Goal: Transaction & Acquisition: Purchase product/service

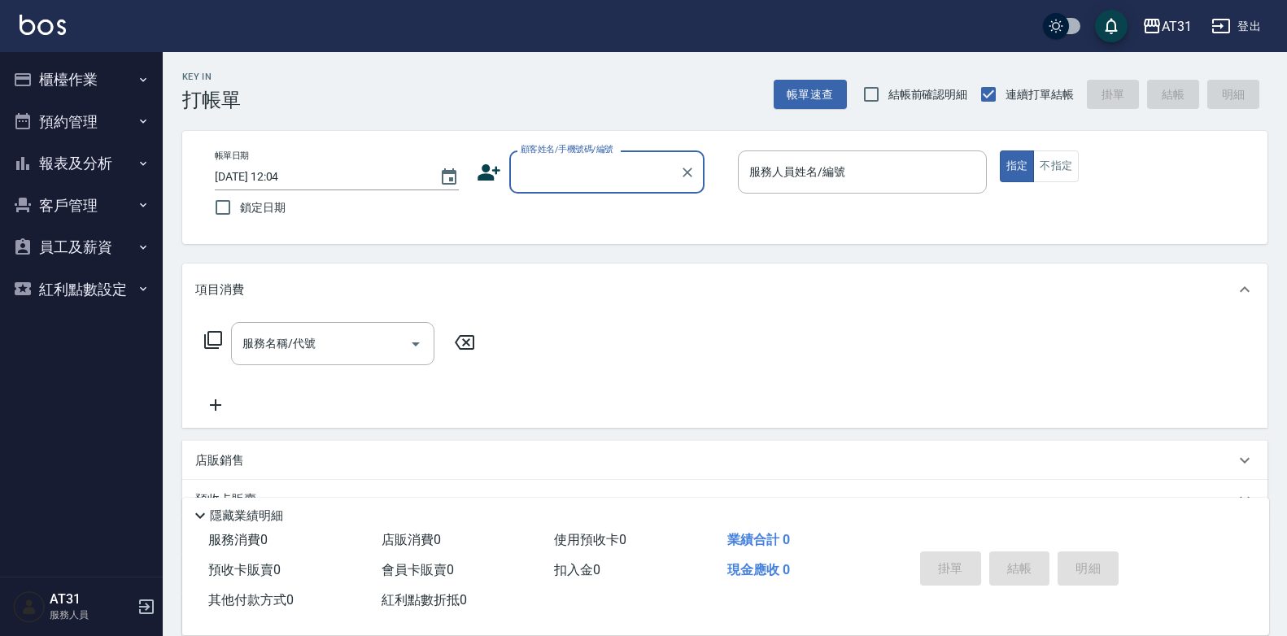
click at [615, 185] on input "顧客姓名/手機號碼/編號" at bounding box center [595, 172] width 156 height 28
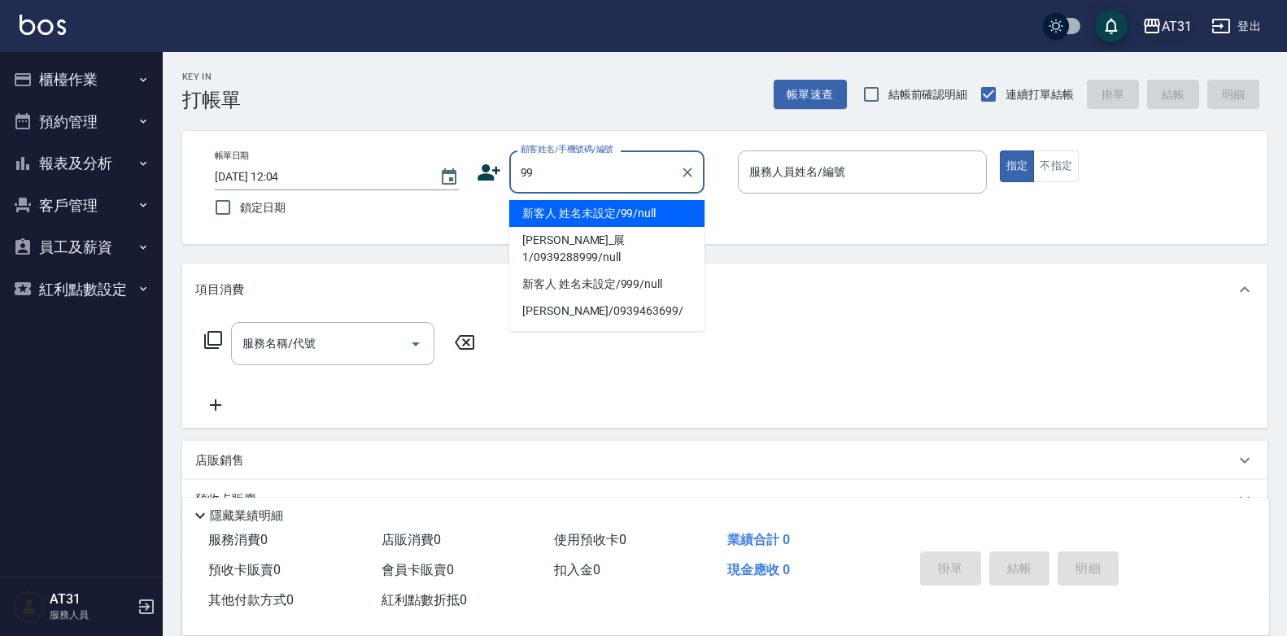
type input "新客人 姓名未設定/99/null"
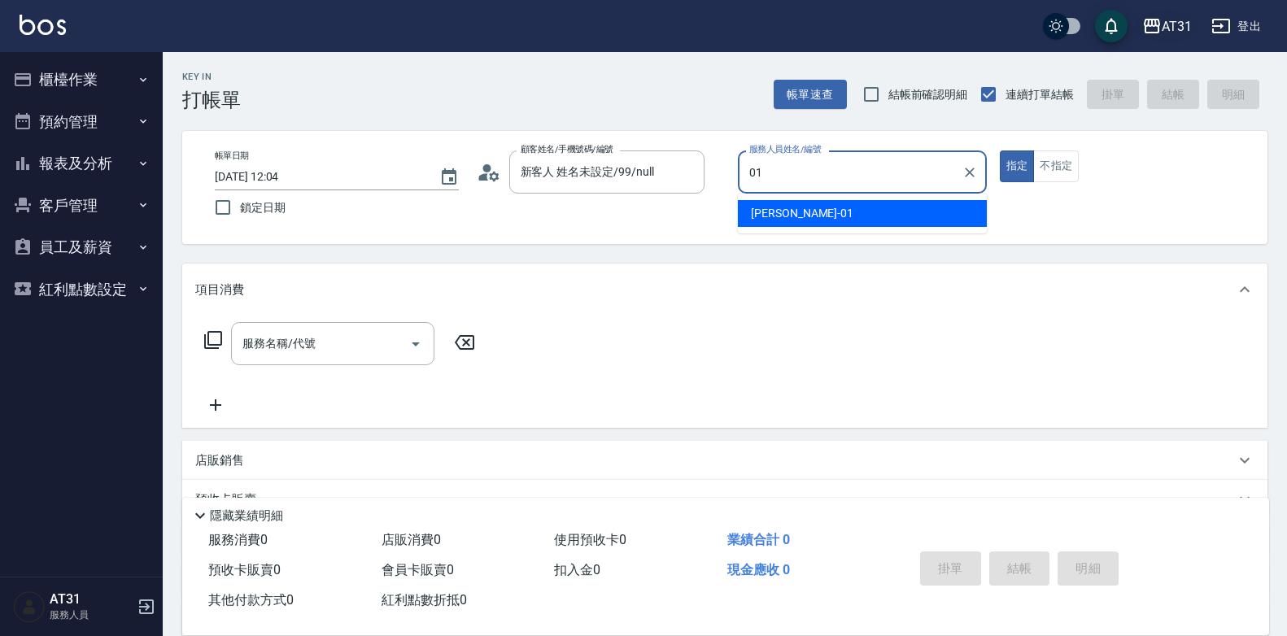
type input "[PERSON_NAME]-01"
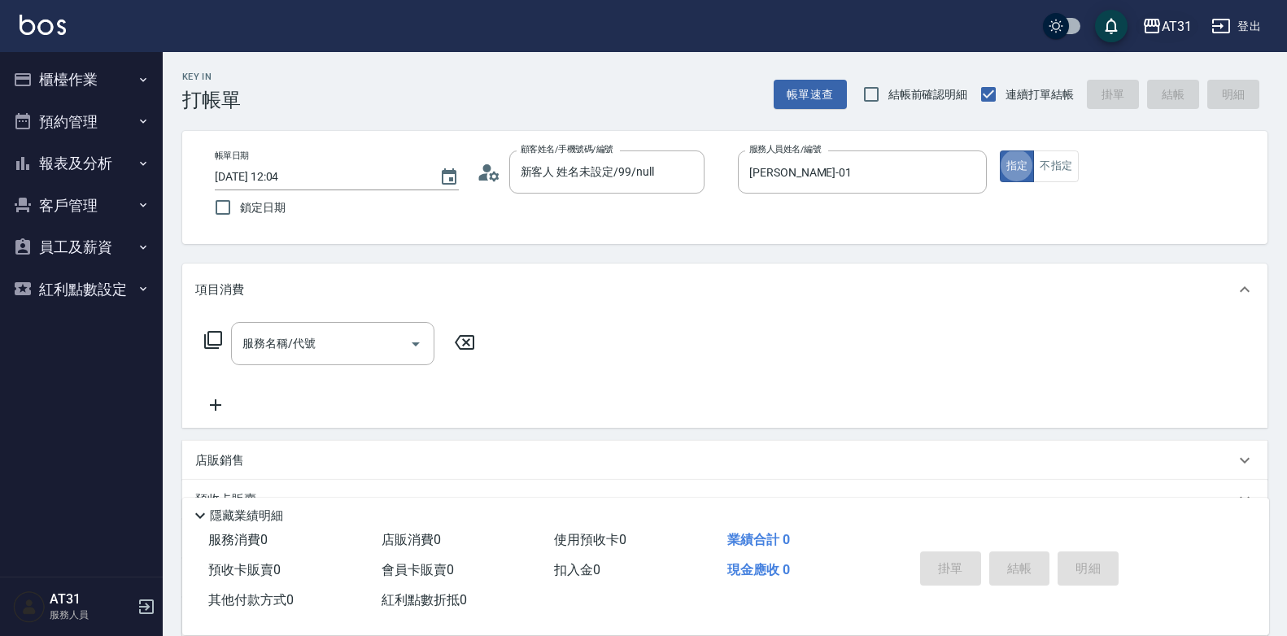
type button "true"
click at [1053, 181] on button "不指定" at bounding box center [1056, 166] width 46 height 32
click at [330, 343] on input "服務名稱/代號" at bounding box center [320, 343] width 164 height 28
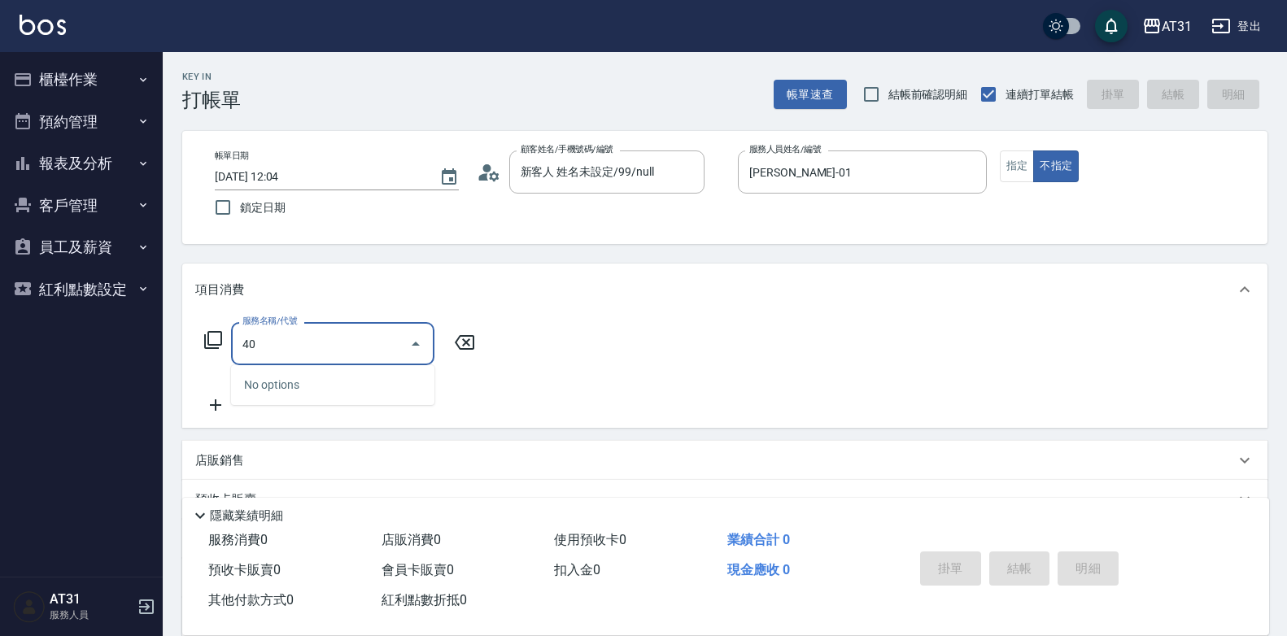
type input "401"
type input "20"
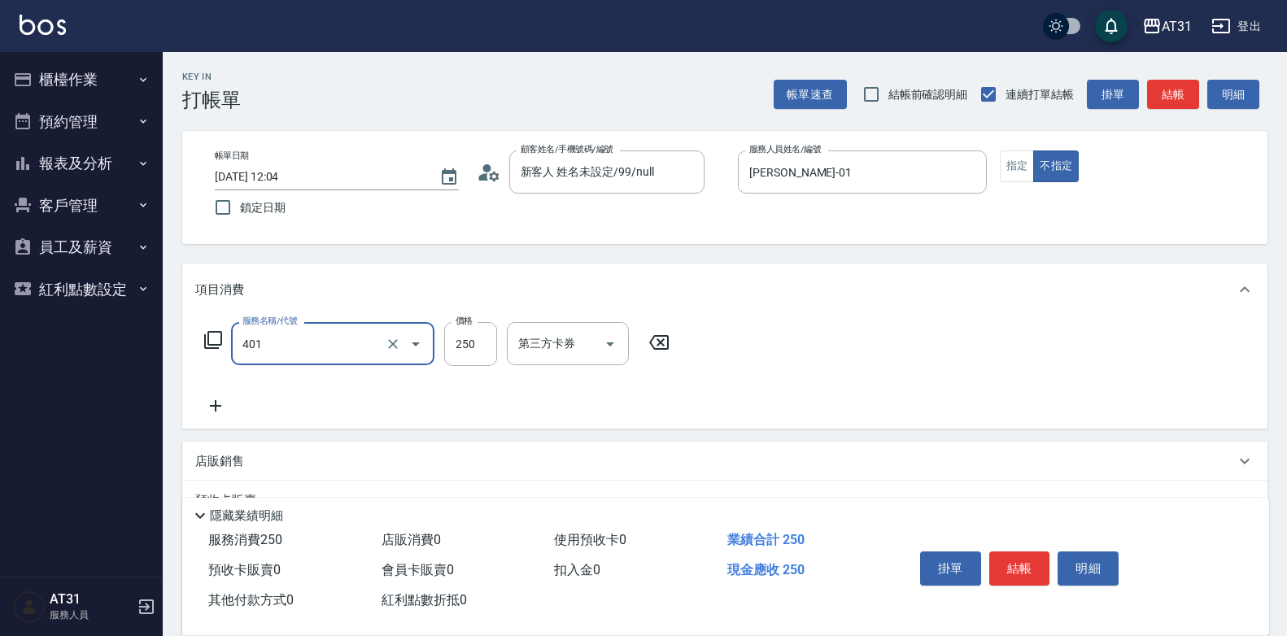
type input "剪髮(401)"
type input "0"
type input "29"
type input "20"
type input "299"
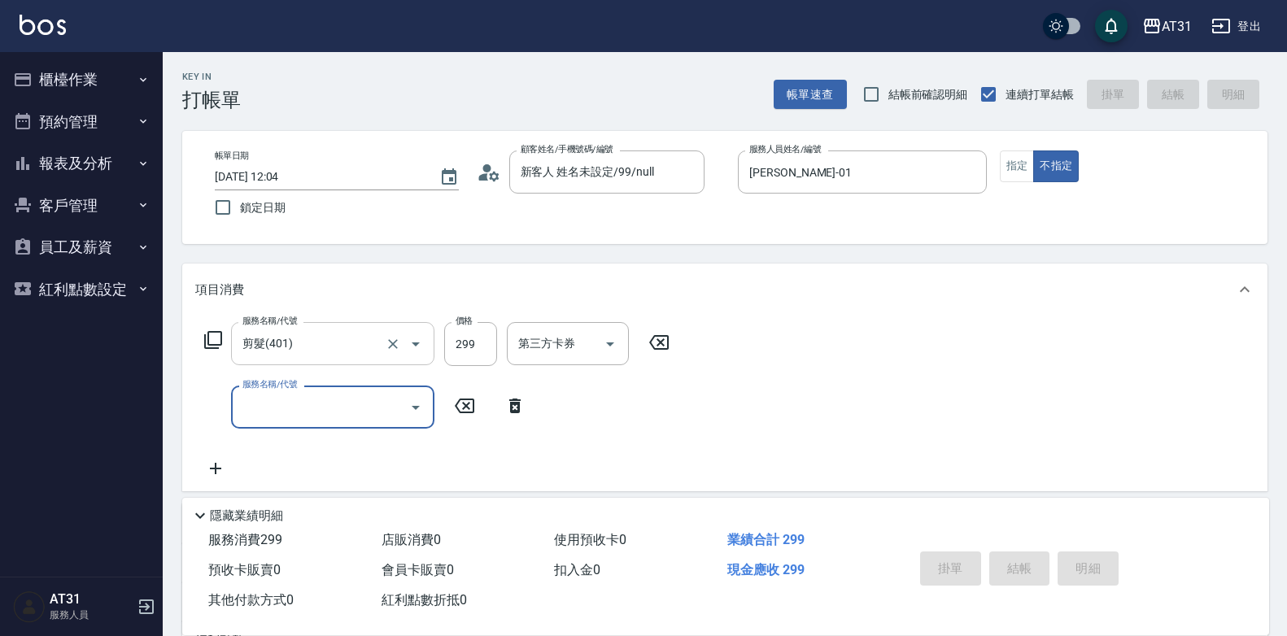
type input "[DATE] 18:41"
type input "0"
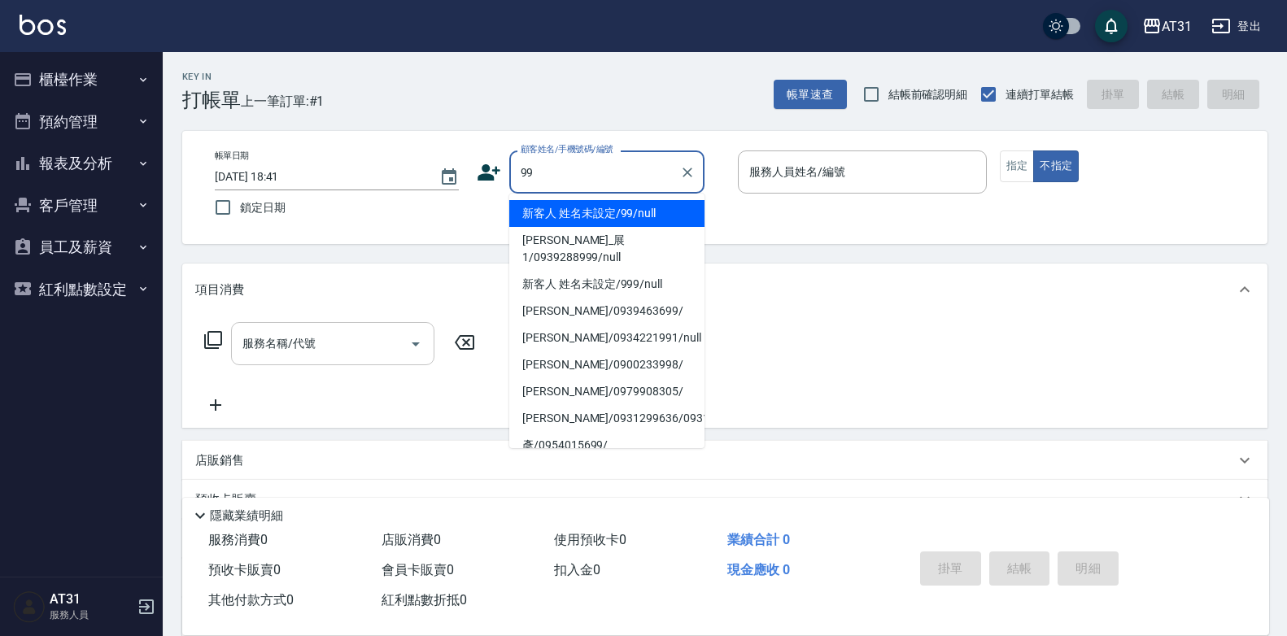
type input "新客人 姓名未設定/99/null"
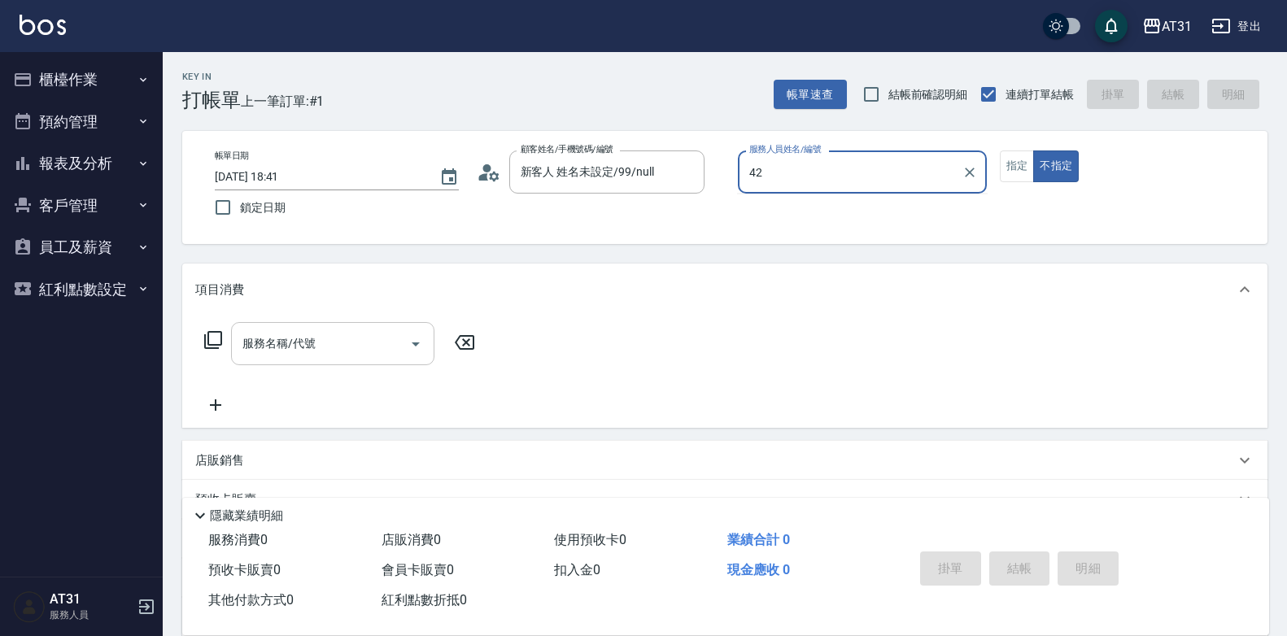
type input "Candy-42"
type button "false"
click at [1013, 174] on button "指定" at bounding box center [1017, 166] width 35 height 32
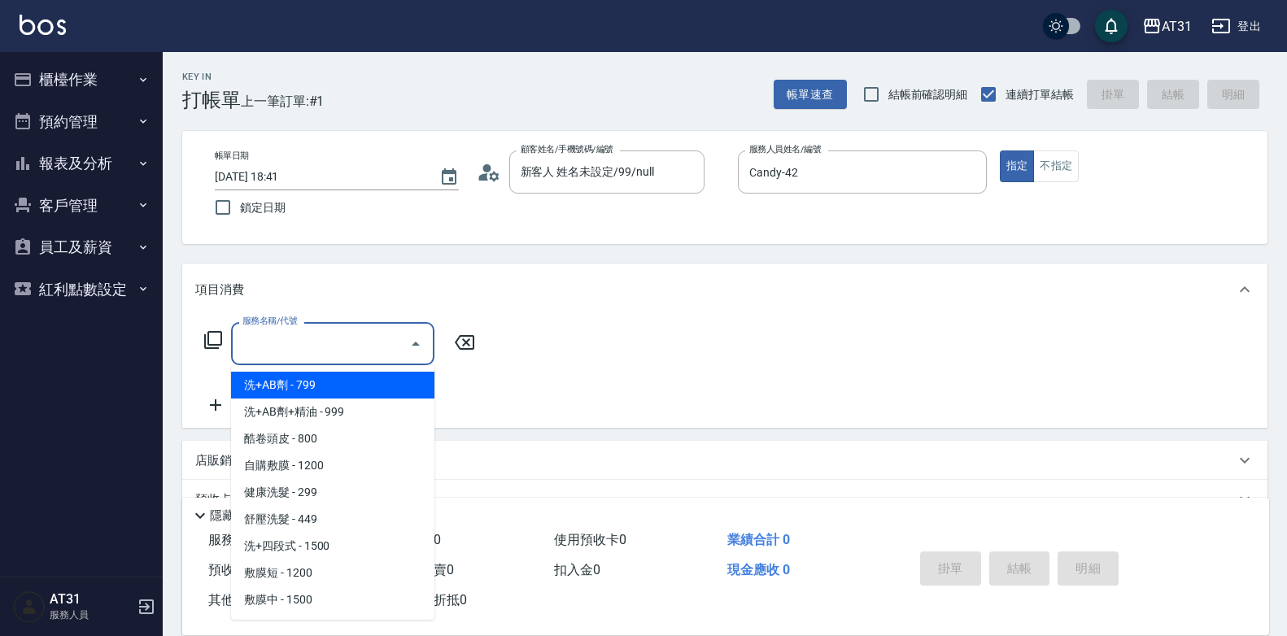
click at [371, 342] on input "服務名稱/代號" at bounding box center [320, 343] width 164 height 28
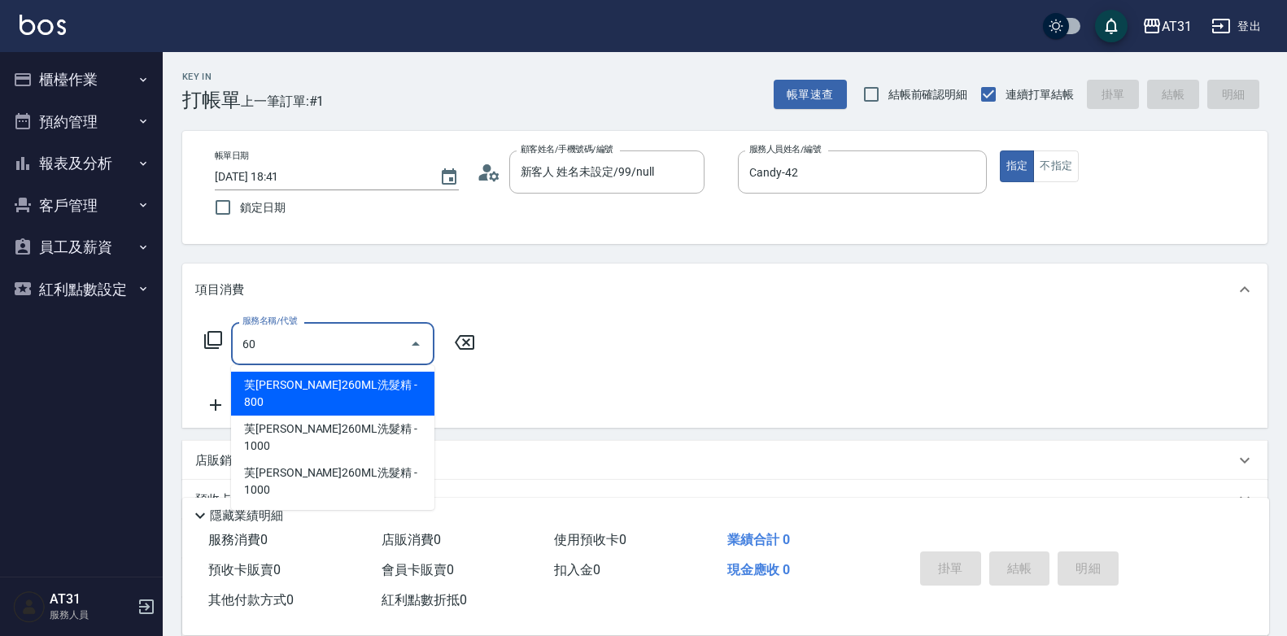
type input "601"
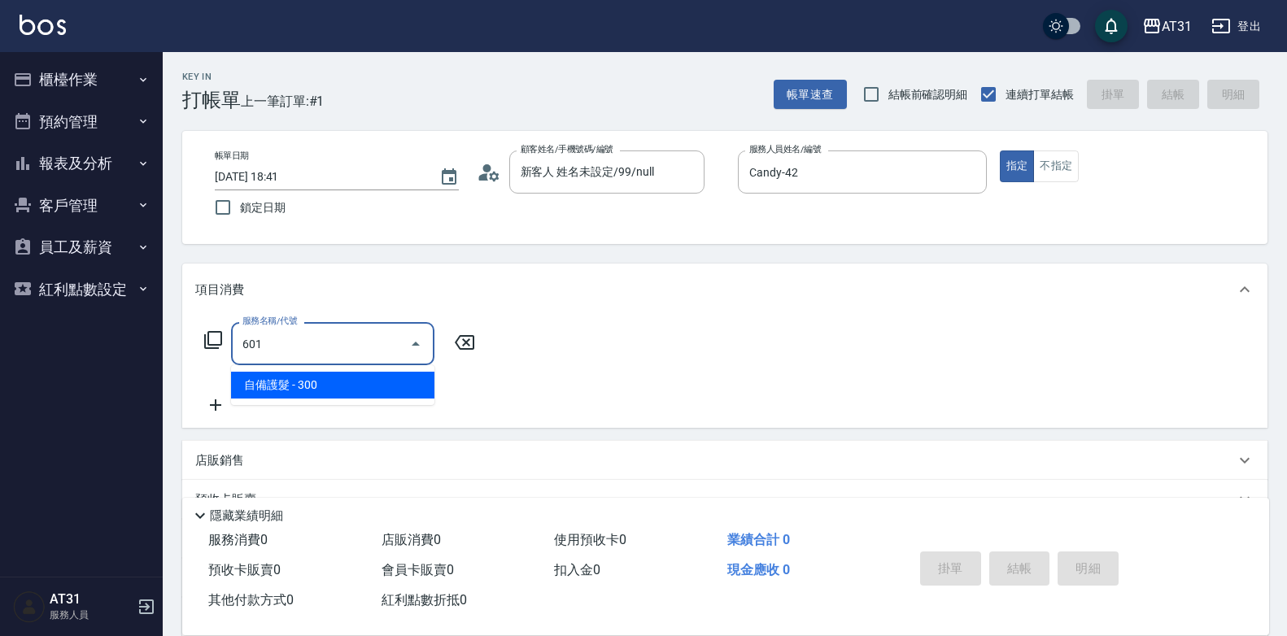
type input "30"
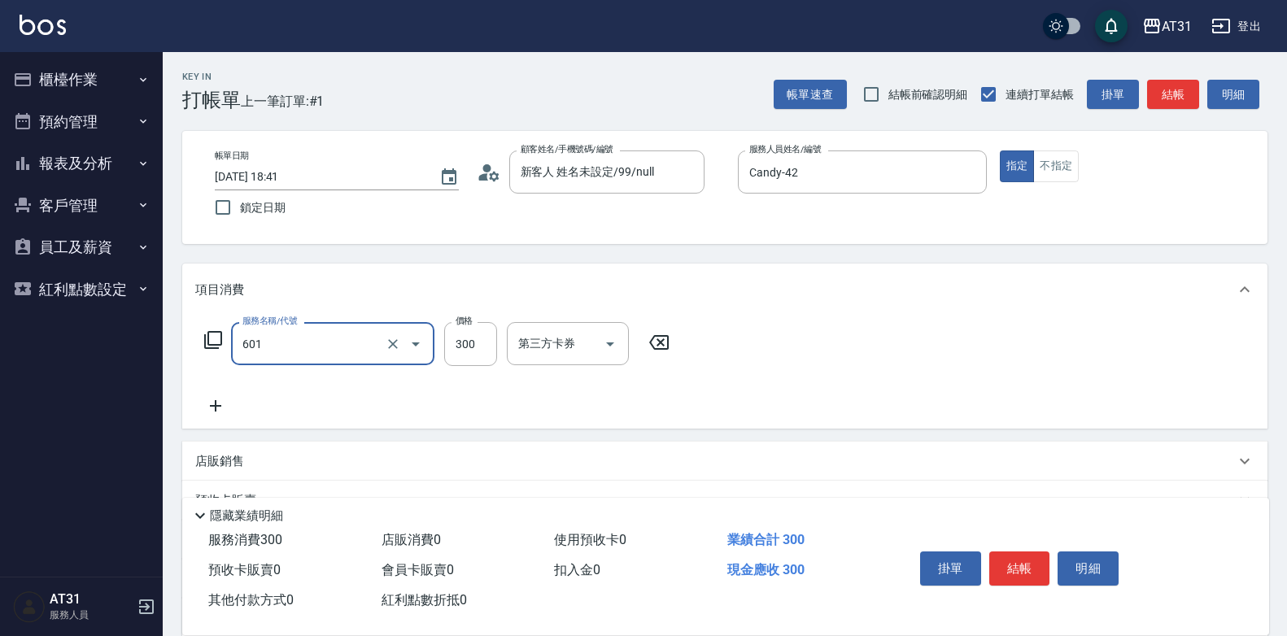
type input "自備護髮(601)"
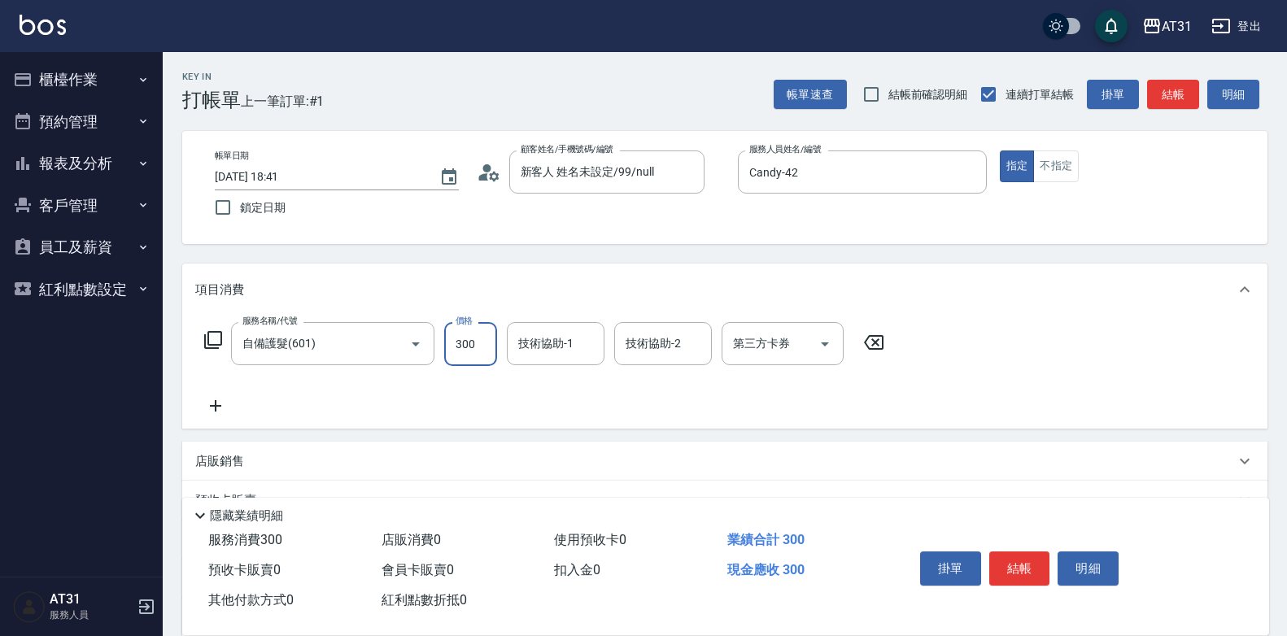
type input "0"
type input "80"
type input "800"
type input "Lyan-45"
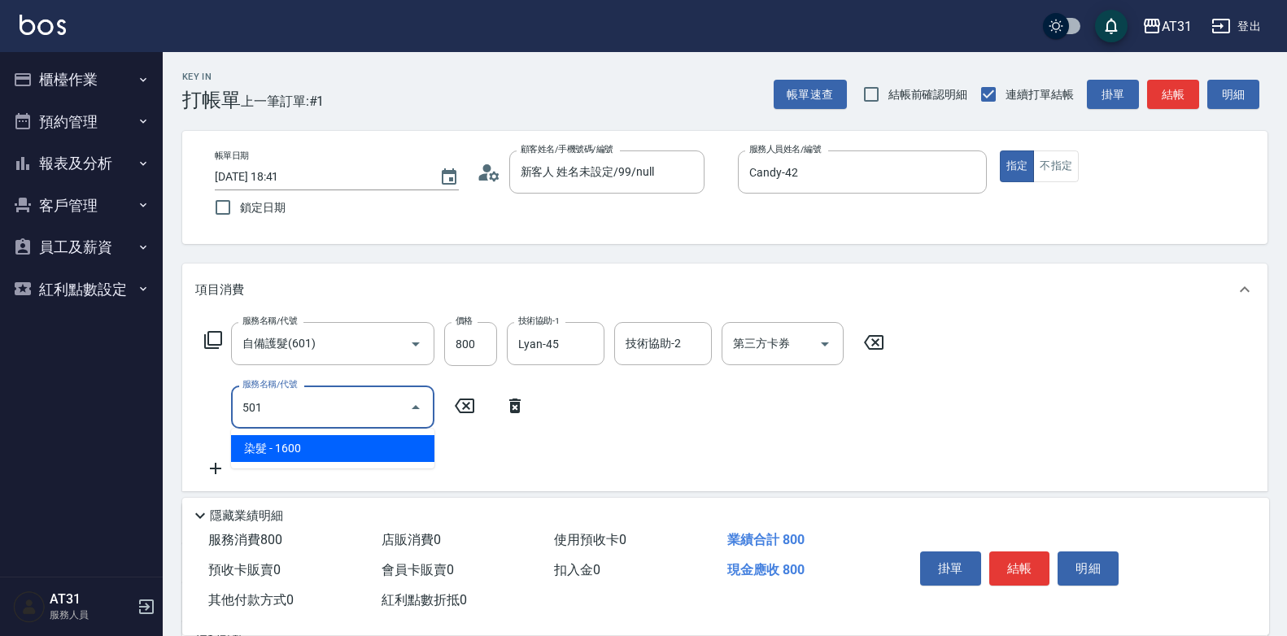
type input "501"
type input "240"
type input "染髮(501)"
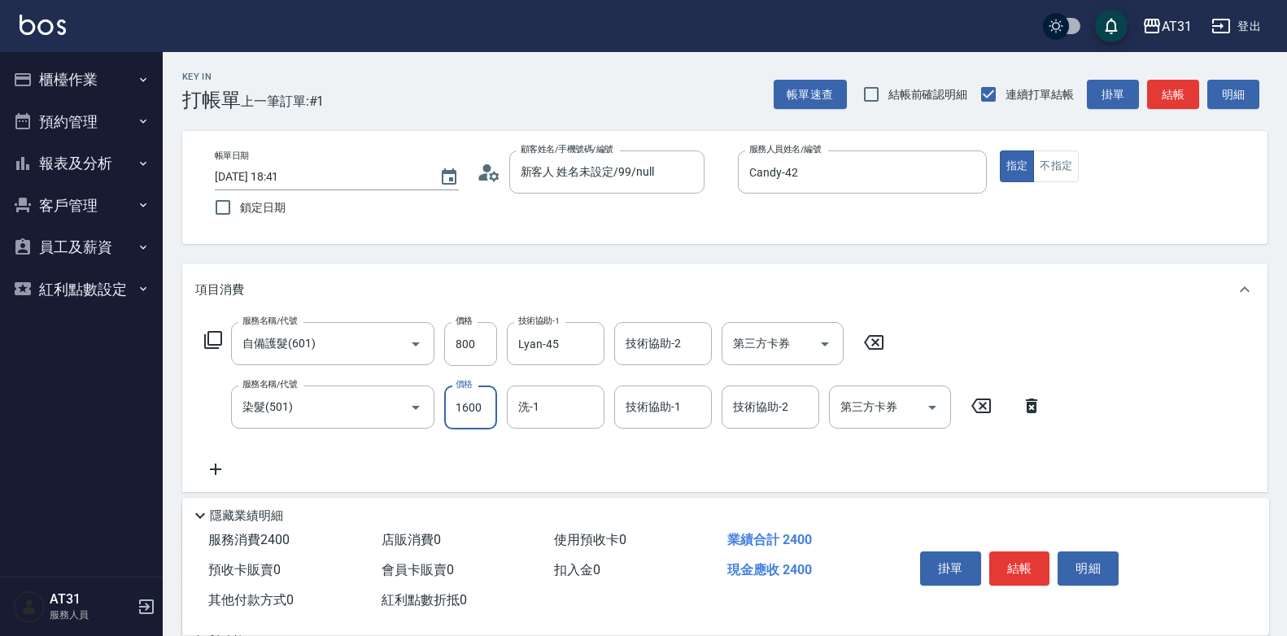
type input "1"
type input "80"
type input "168"
type input "240"
type input "1680"
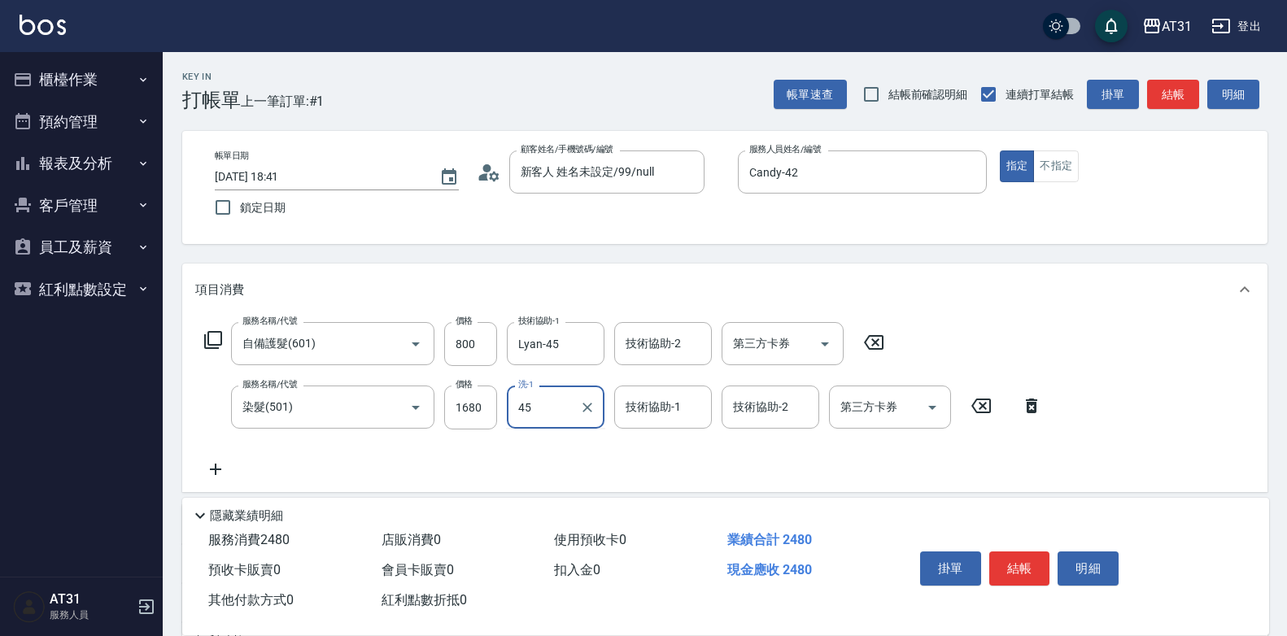
type input "Lyan-45"
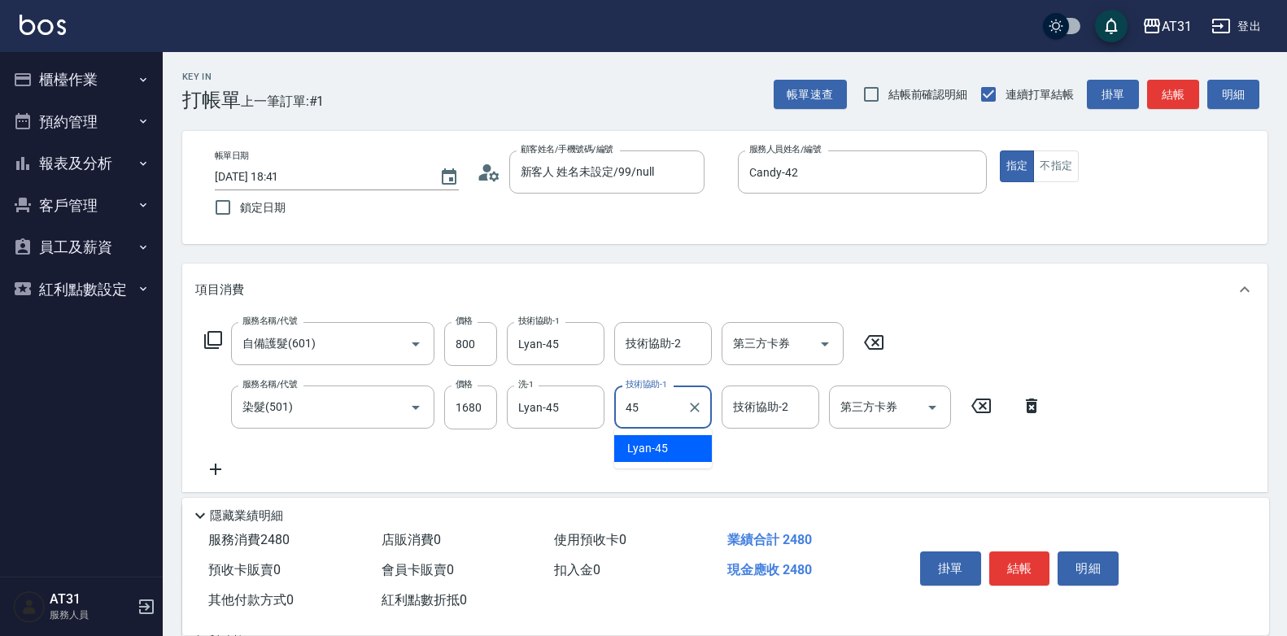
type input "Lyan-45"
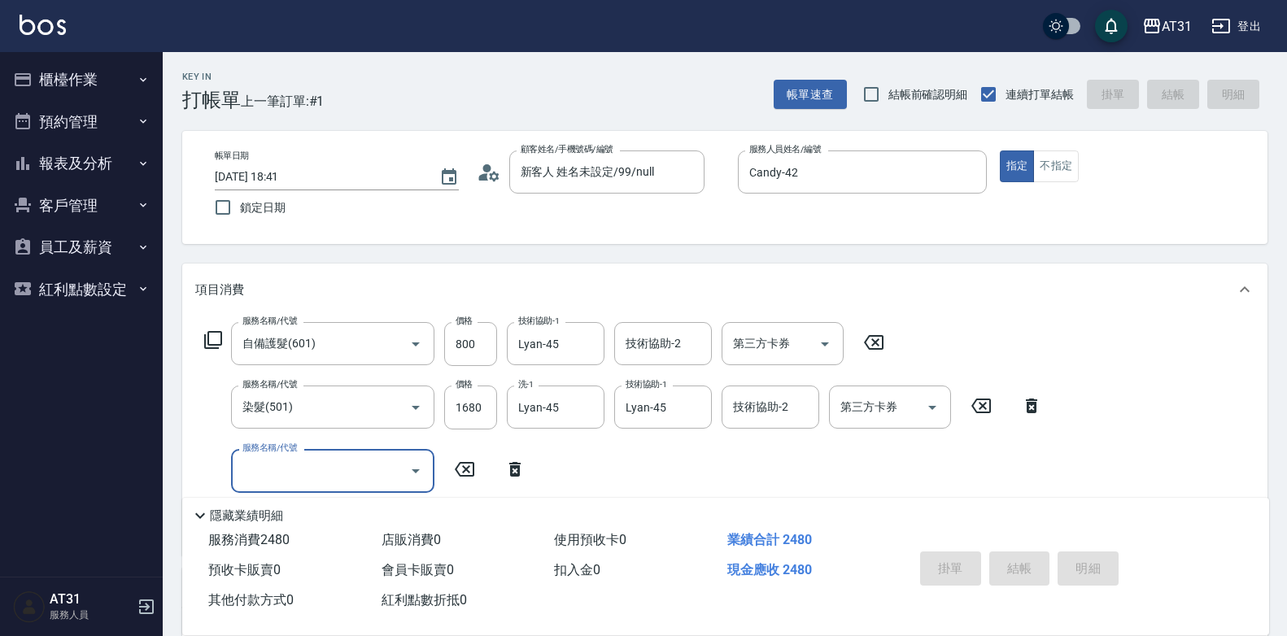
type input "0"
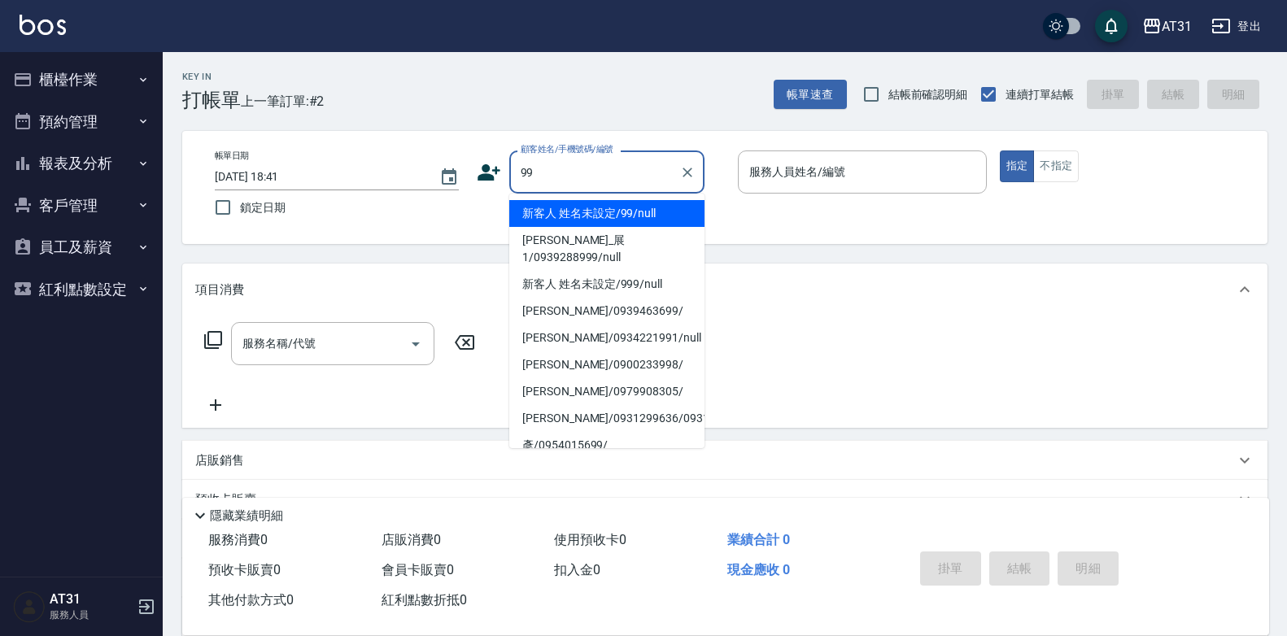
type input "新客人 姓名未設定/99/null"
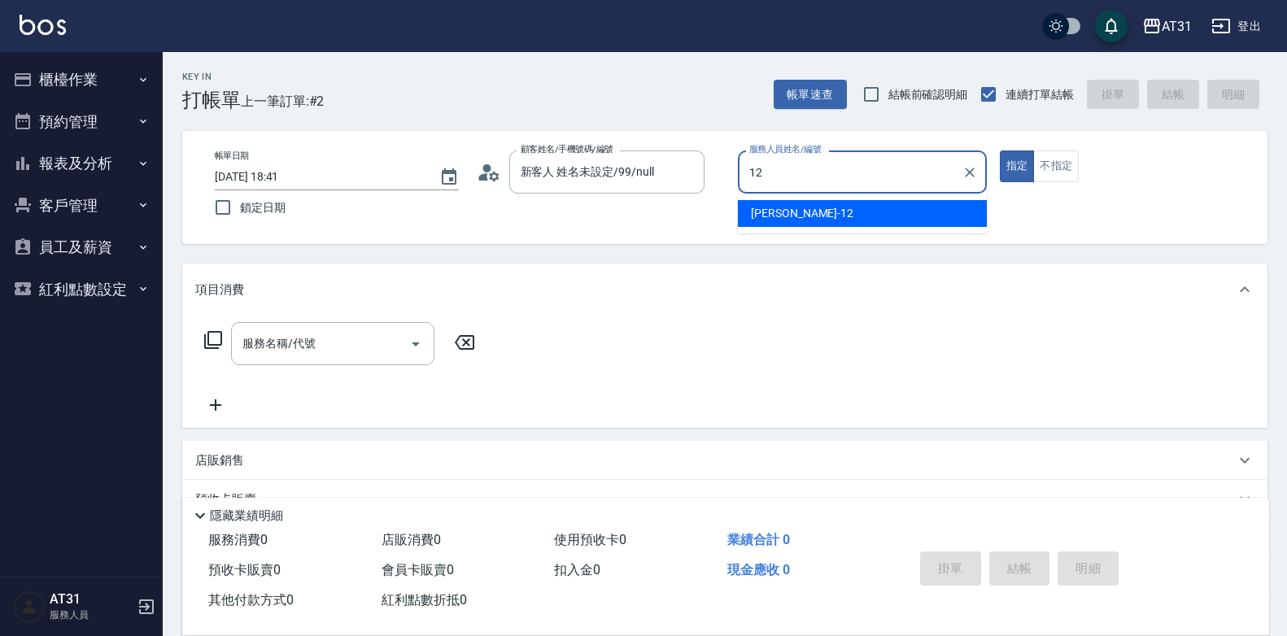
type input "[PERSON_NAME]-12"
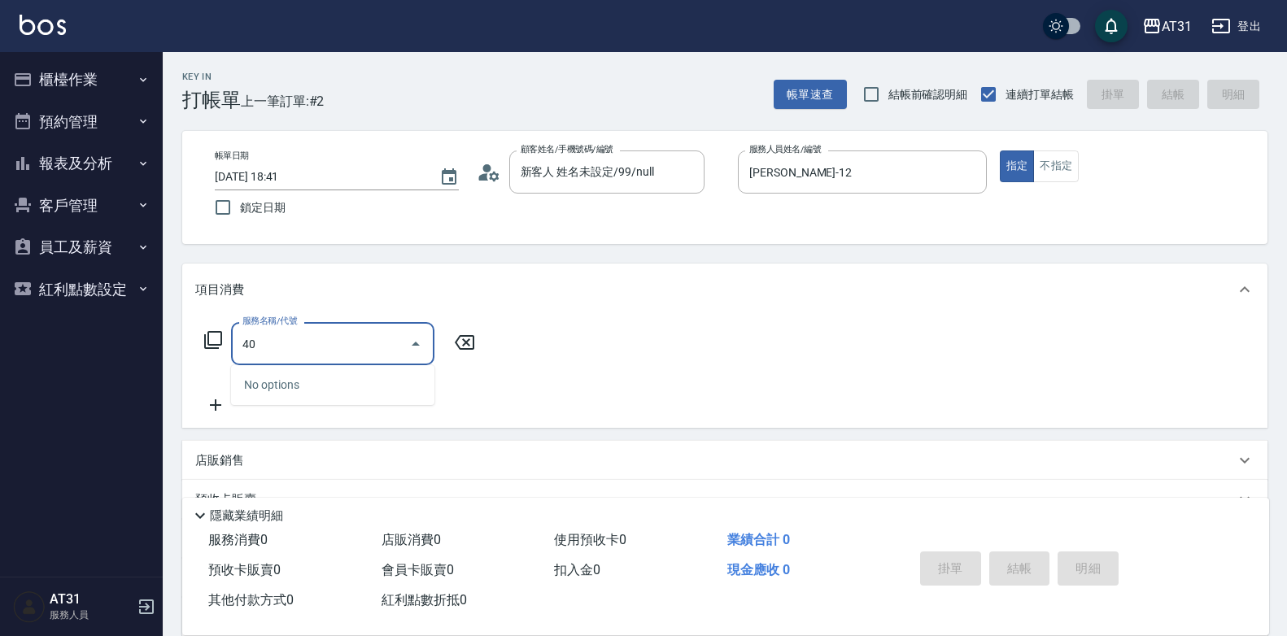
type input "401"
type input "20"
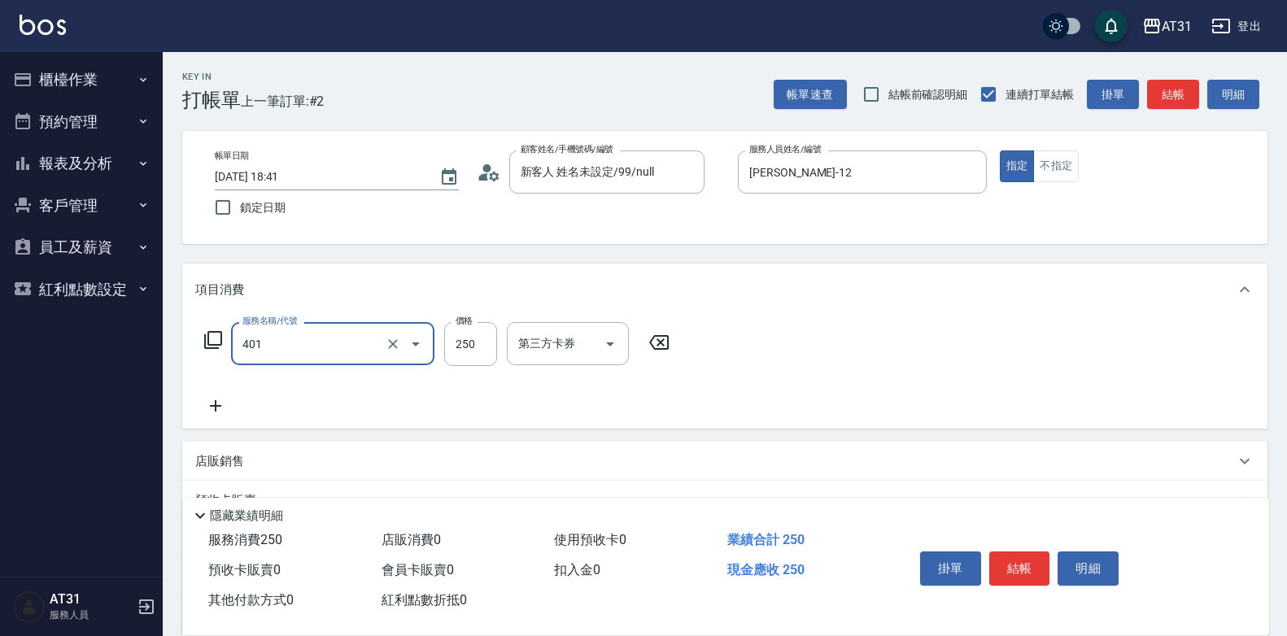
type input "剪髮(401)"
type input "0"
type input "10"
type input "100"
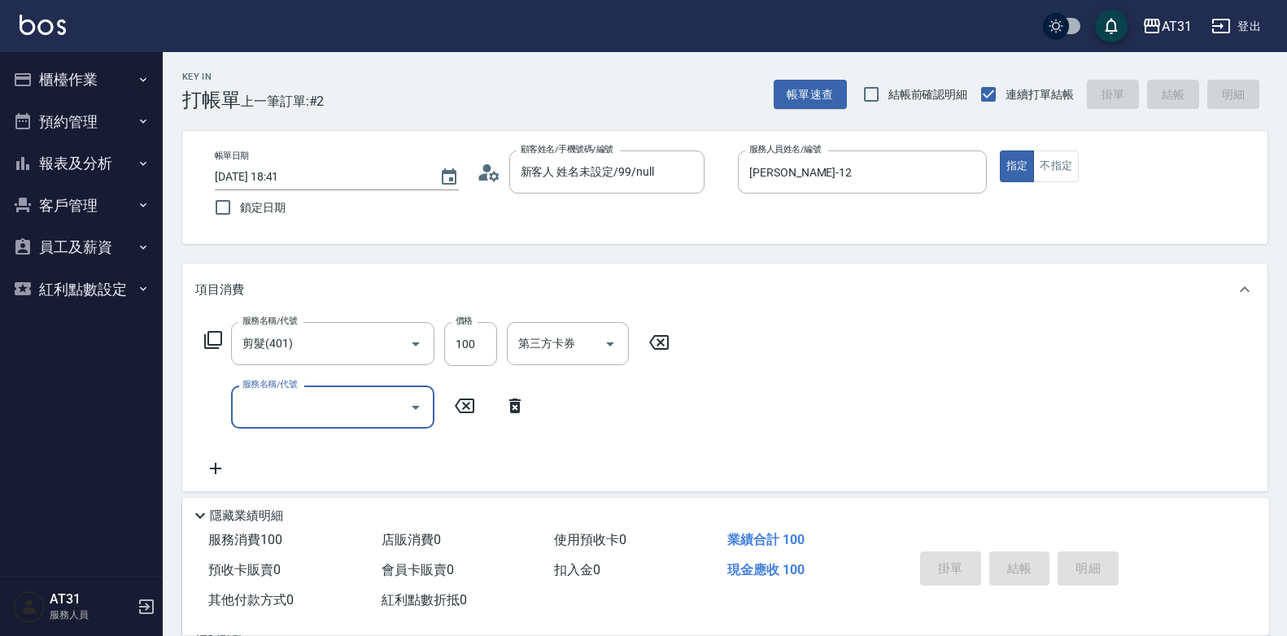
type input "0"
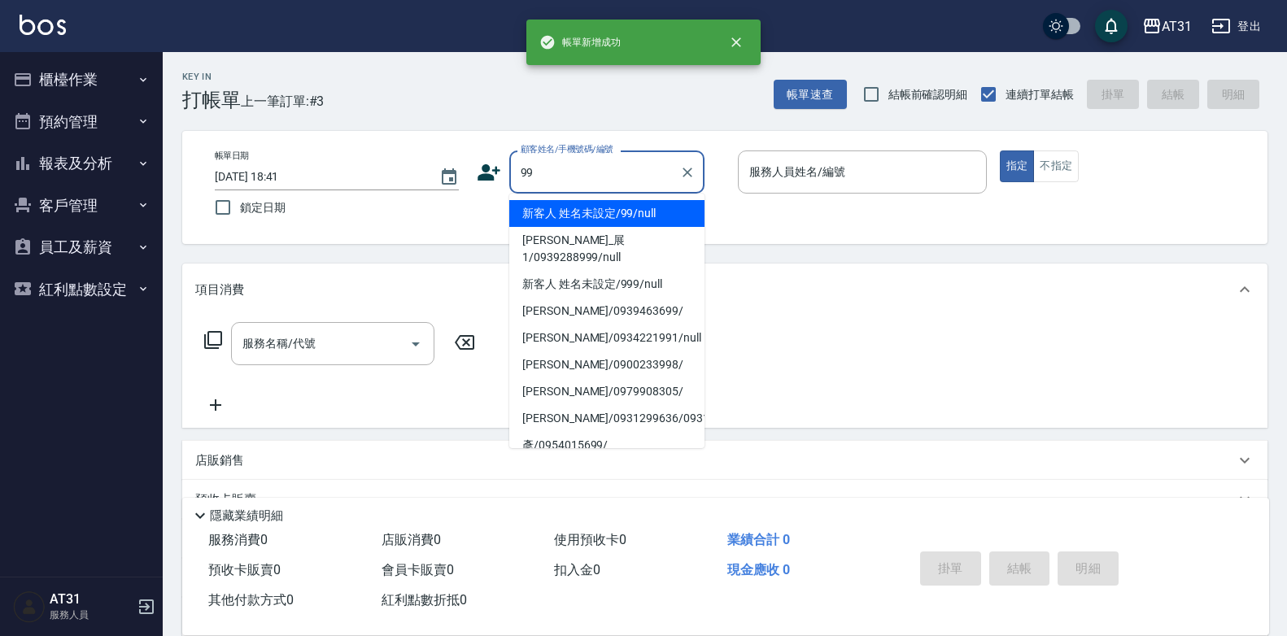
type input "新客人 姓名未設定/99/null"
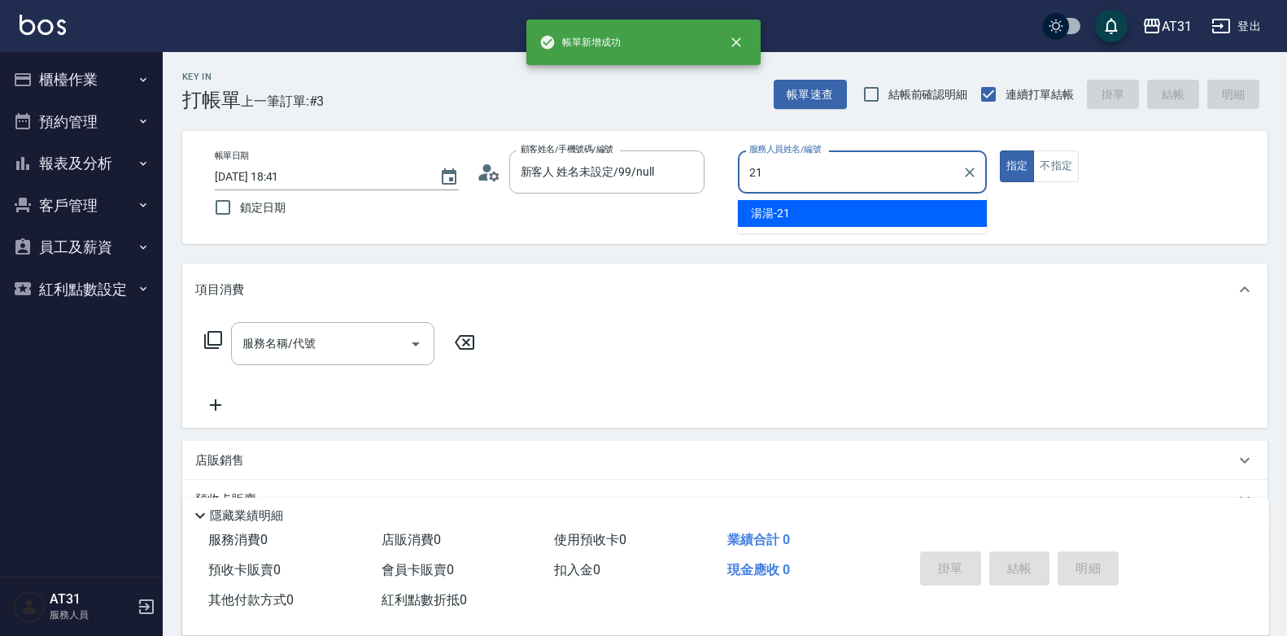
type input "湯湯-21"
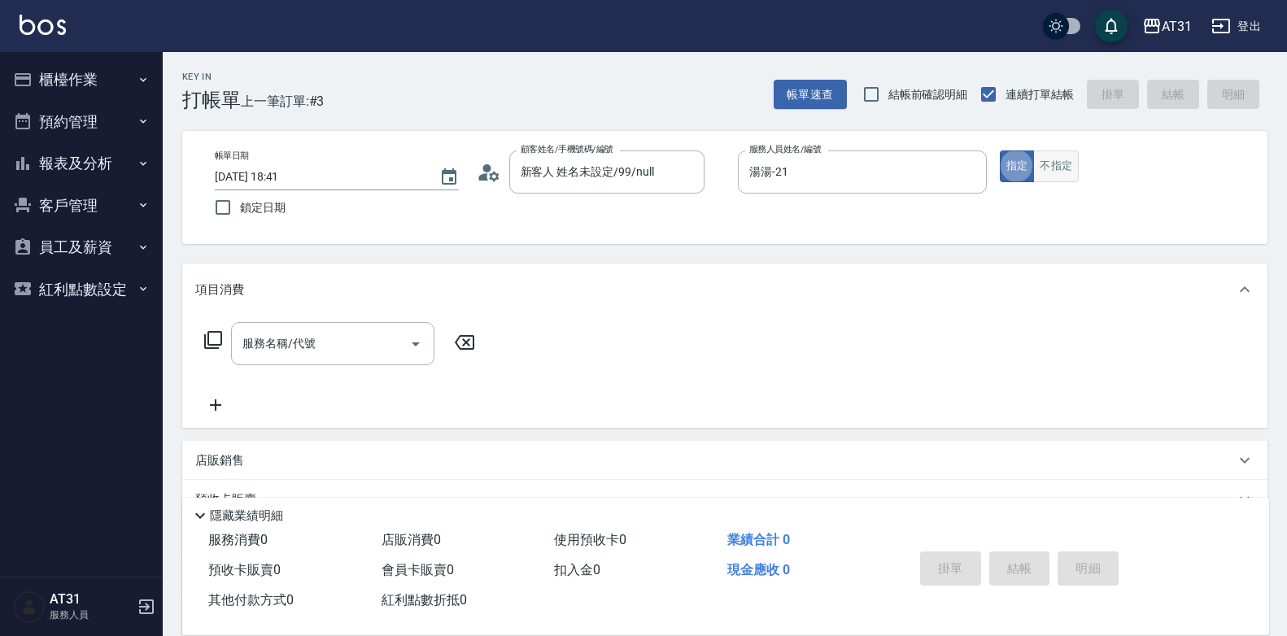
click at [1069, 168] on button "不指定" at bounding box center [1056, 166] width 46 height 32
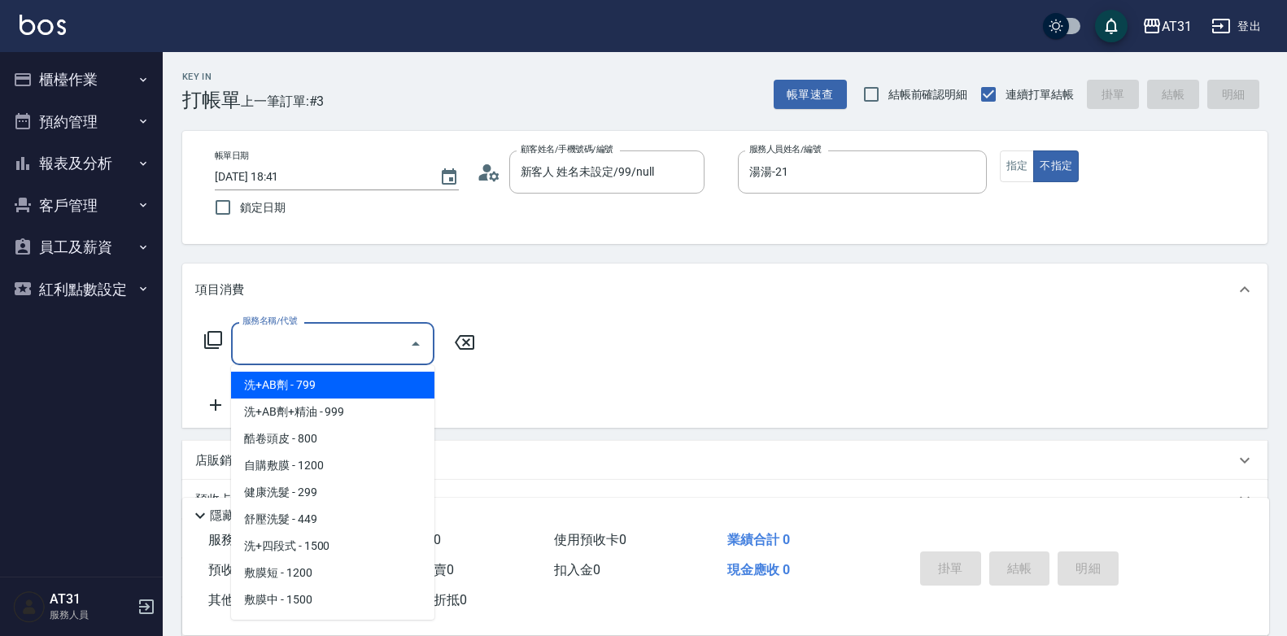
click at [355, 339] on input "服務名稱/代號" at bounding box center [320, 343] width 164 height 28
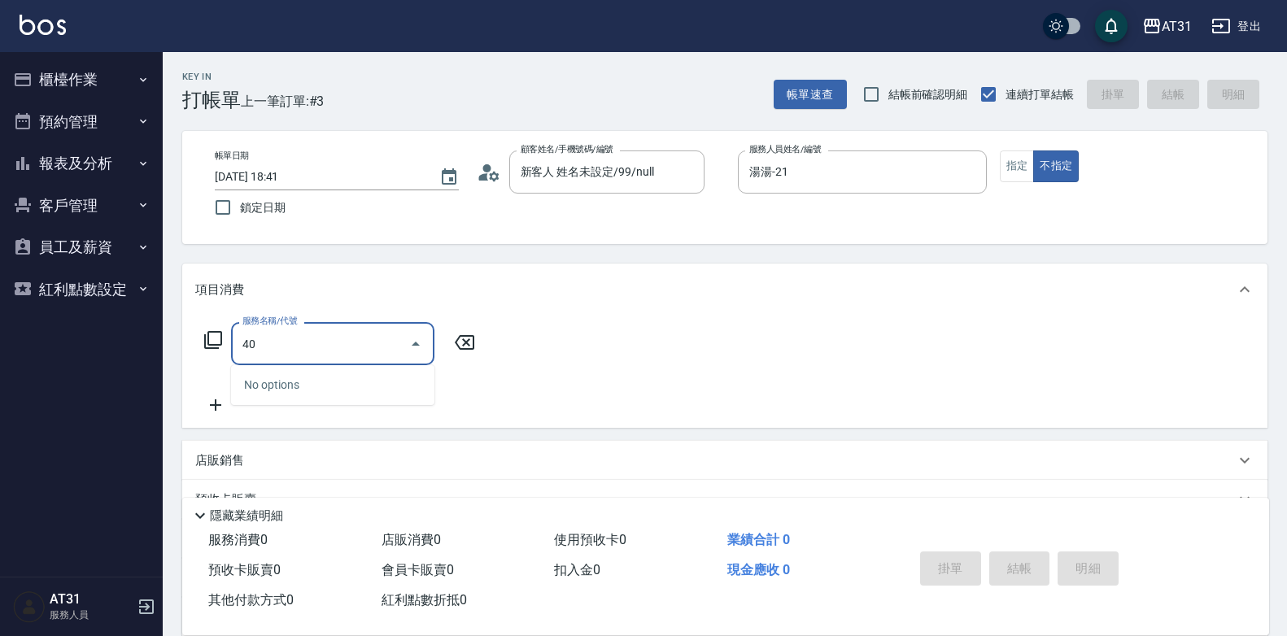
type input "401"
type input "20"
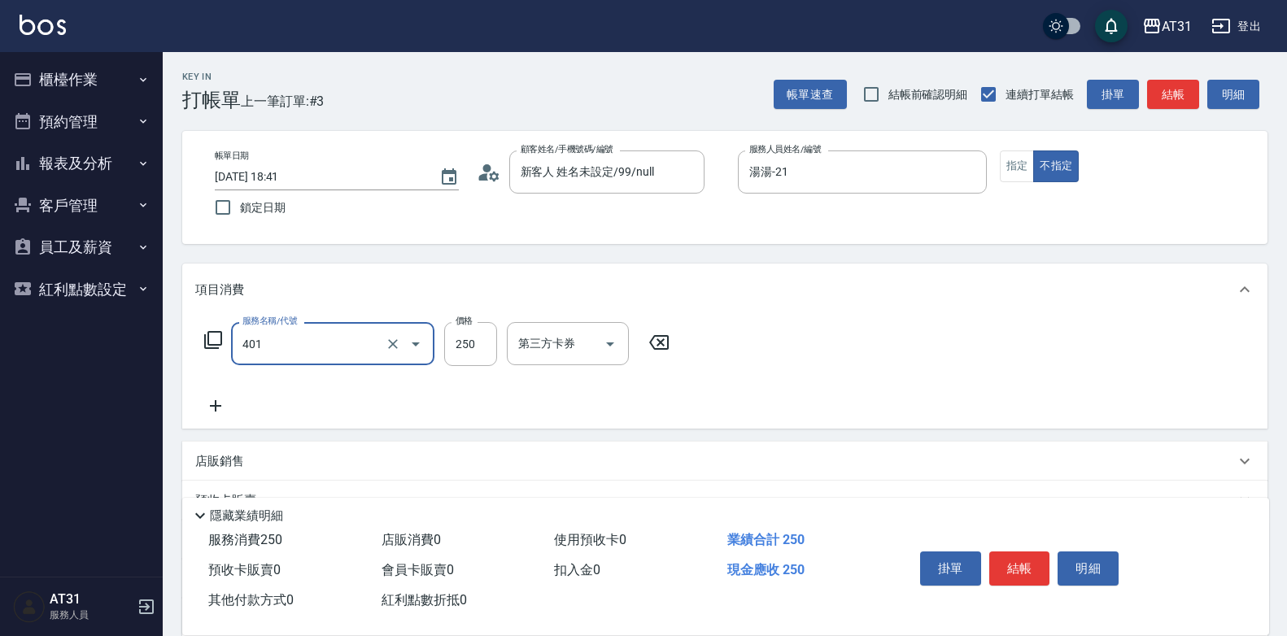
type input "剪髮(401)"
type input "0"
type input "10"
type input "100"
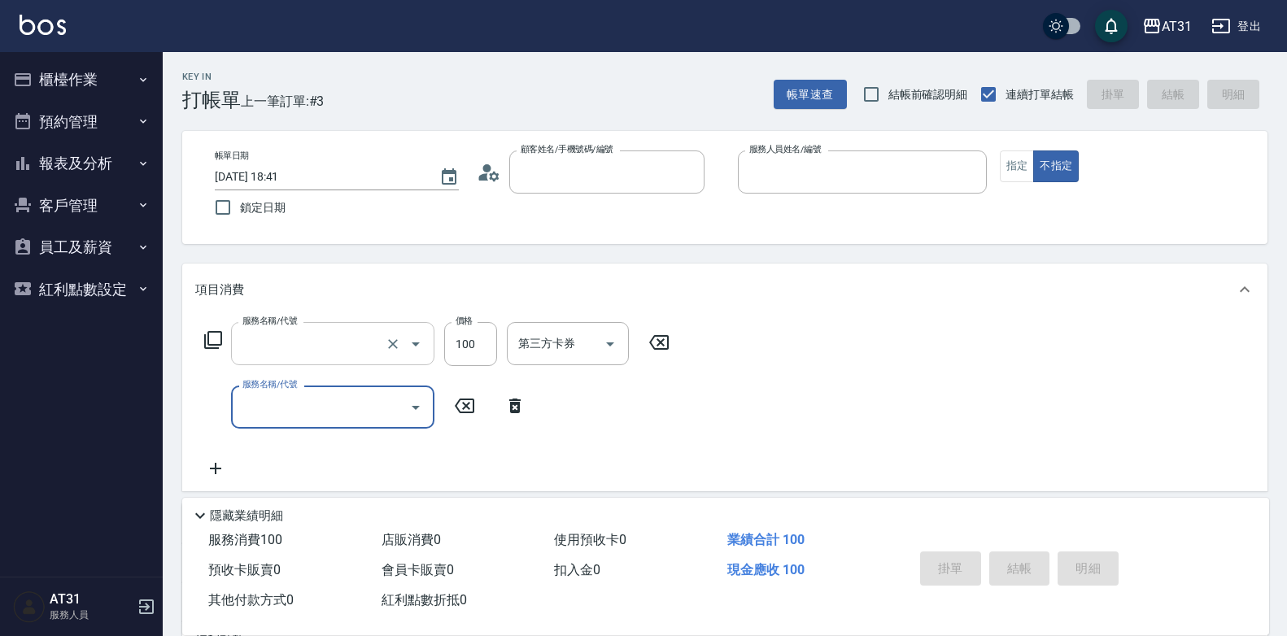
type input "0"
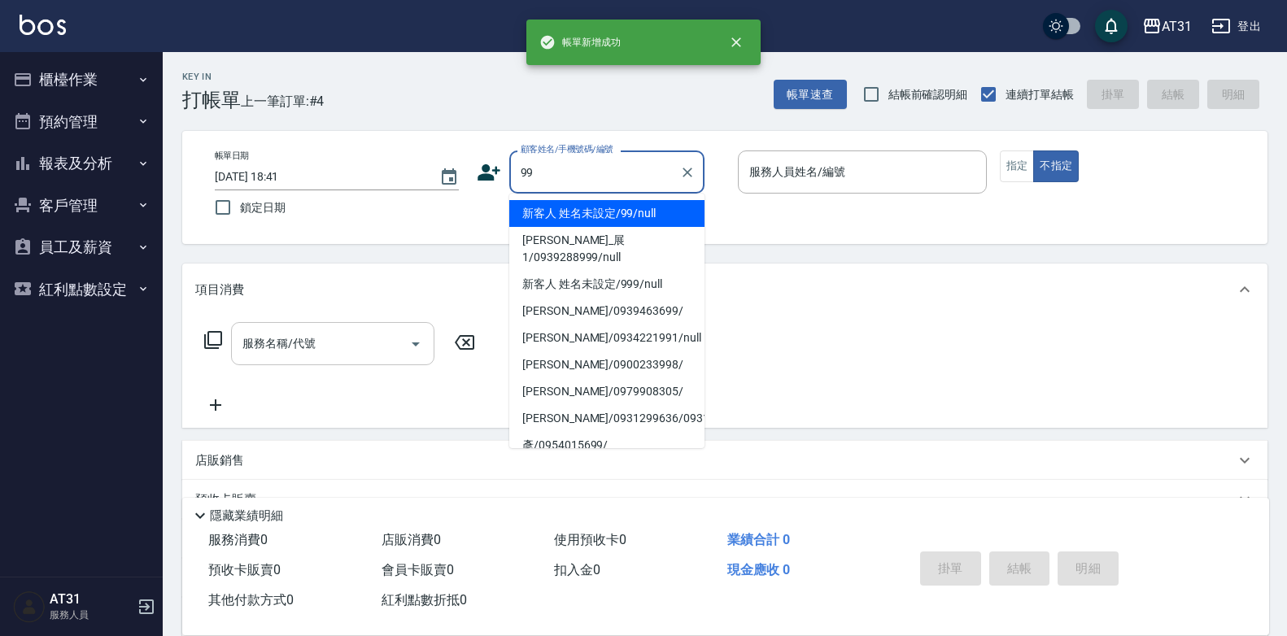
type input "新客人 姓名未設定/99/null"
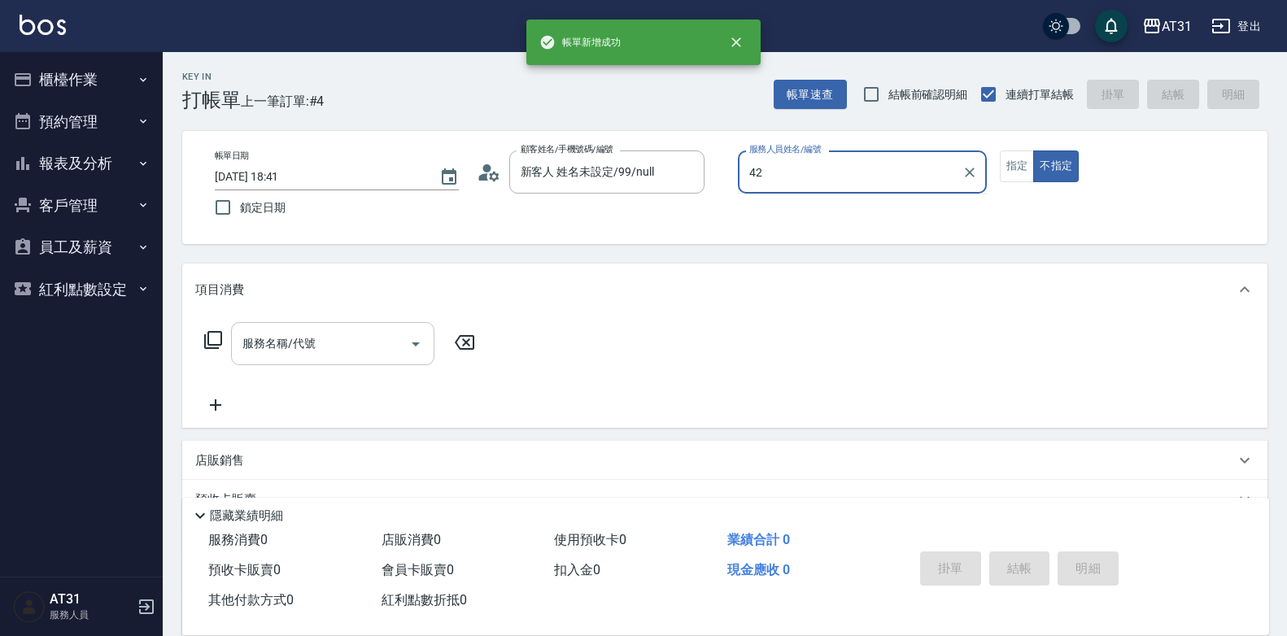
type input "Candy-42"
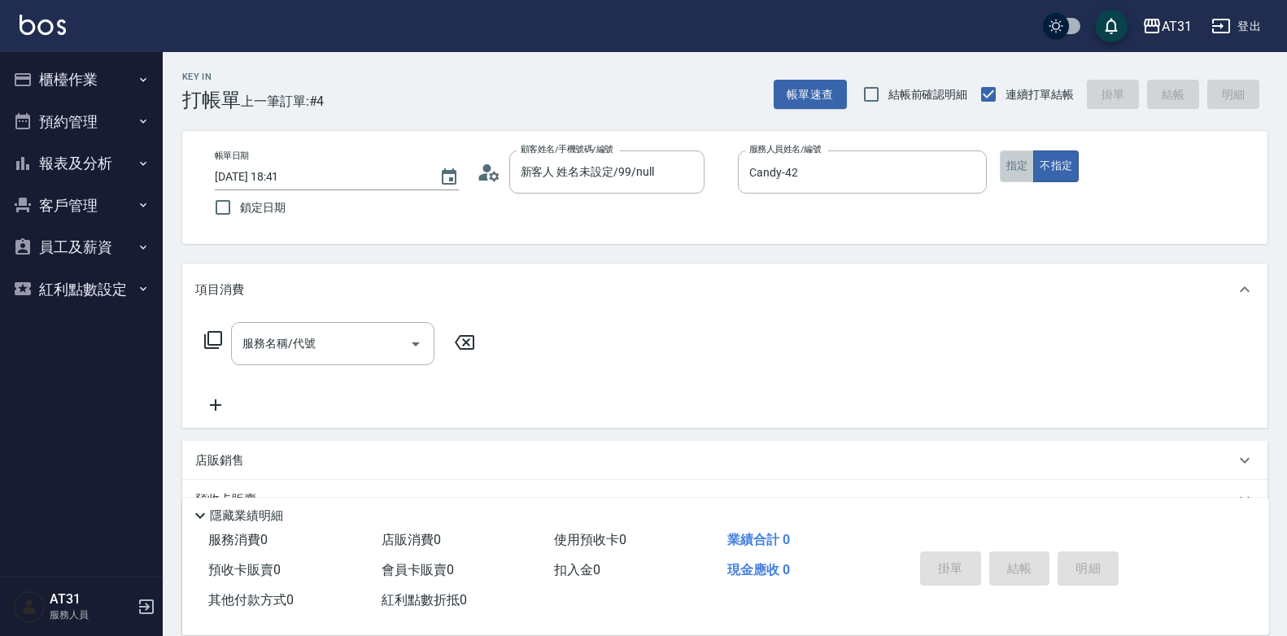
click at [1011, 161] on button "指定" at bounding box center [1017, 166] width 35 height 32
click at [325, 361] on div "服務名稱/代號" at bounding box center [332, 343] width 203 height 43
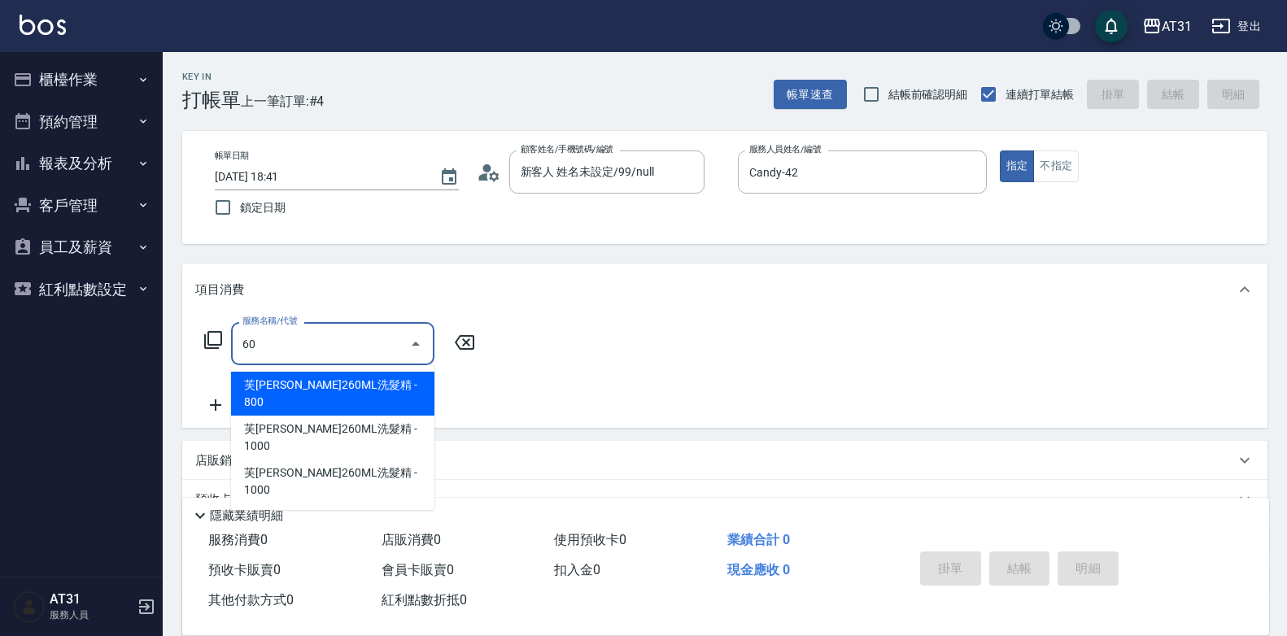
type input "608"
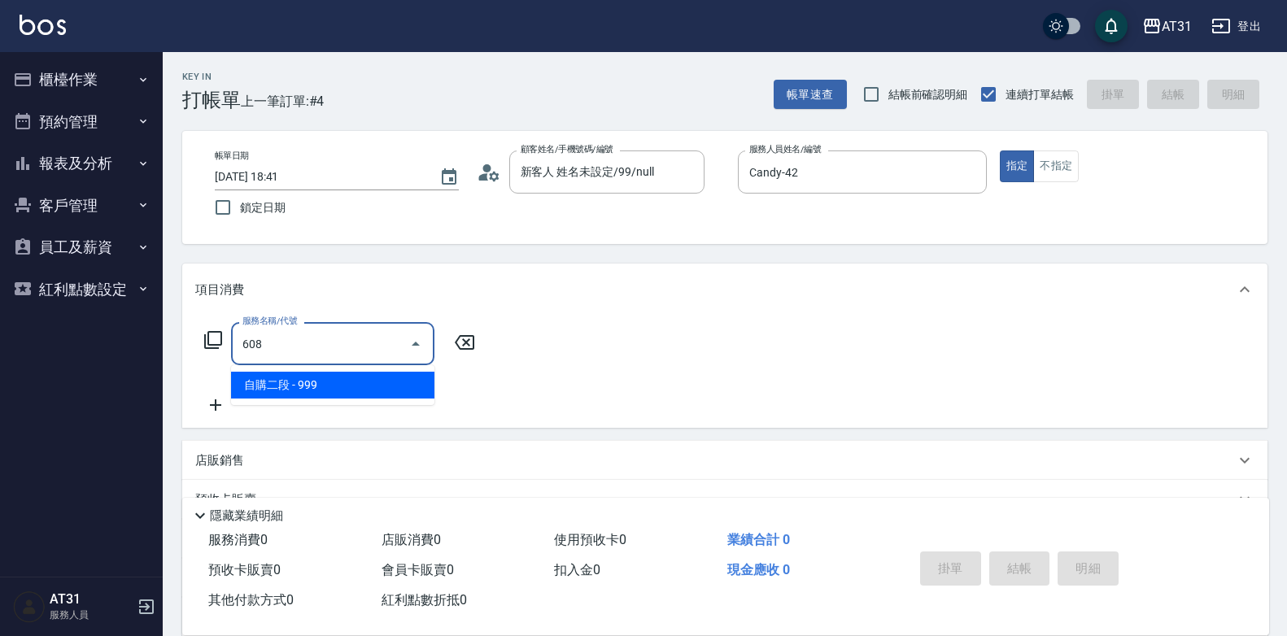
type input "90"
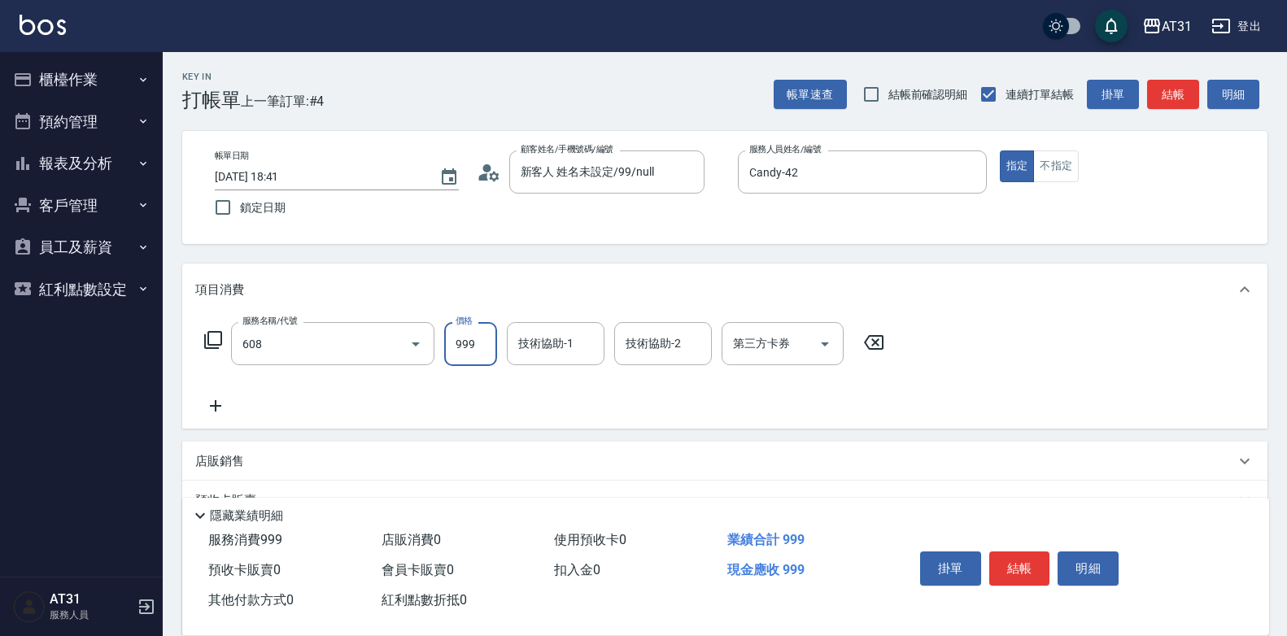
type input "自購二段(608)"
type input "0"
type input "100"
type input "1000"
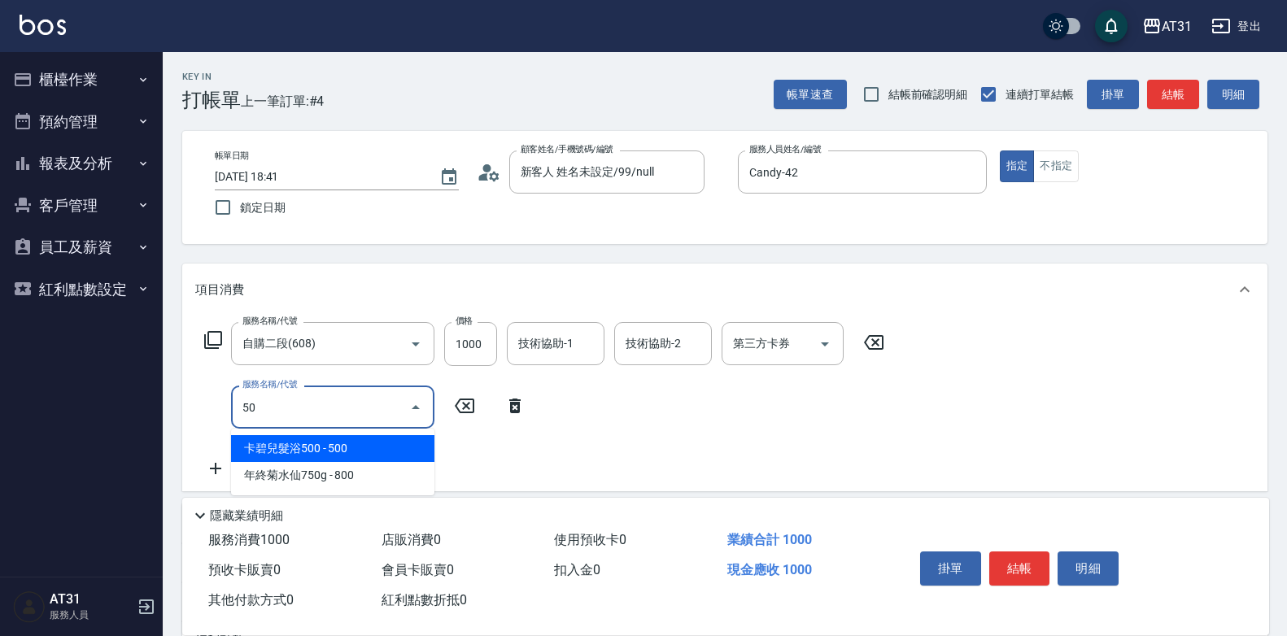
type input "501"
type input "260"
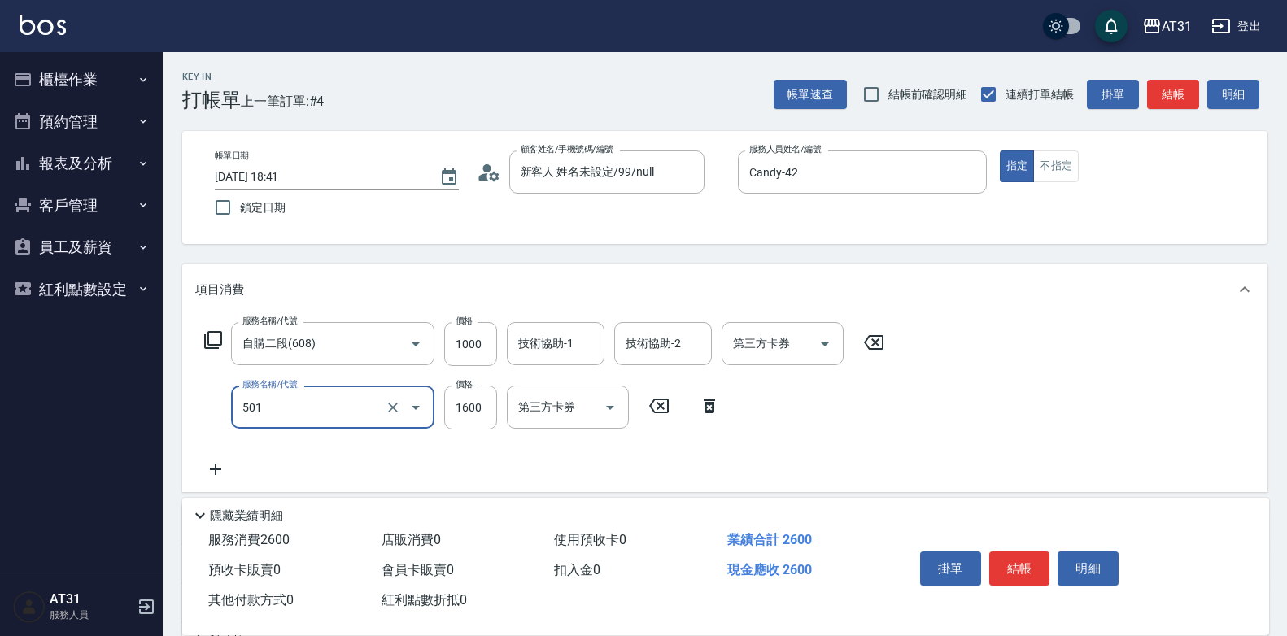
type input "染髮(501)"
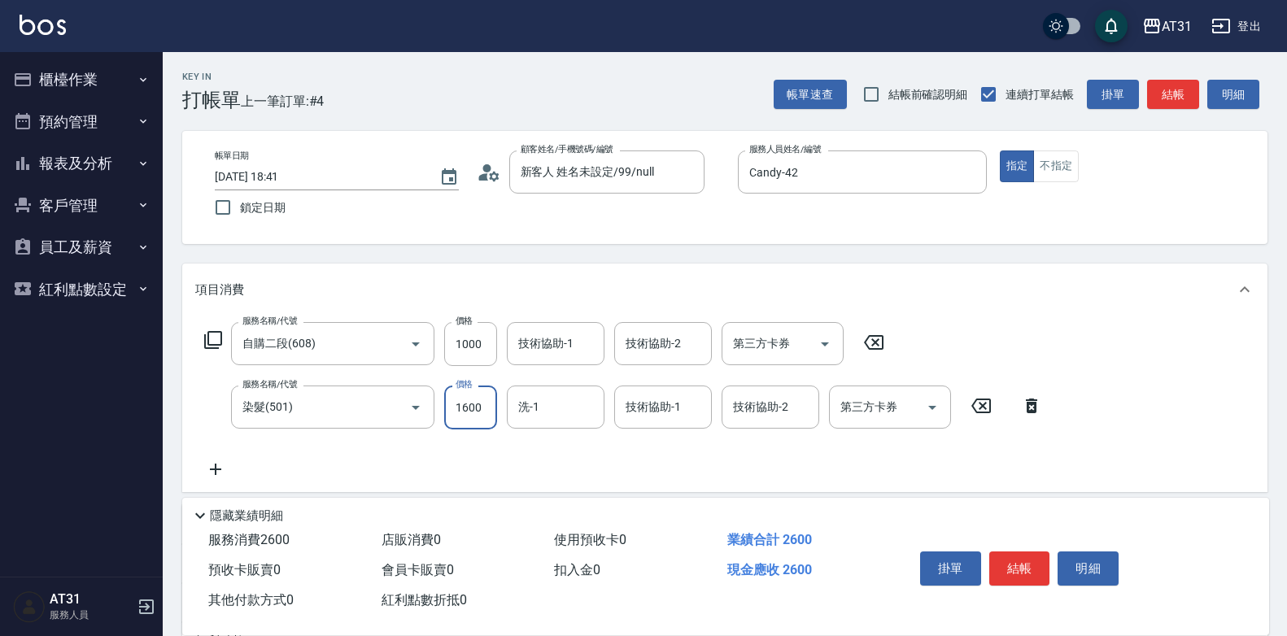
type input "100"
type input "200"
type input "300"
type input "2000"
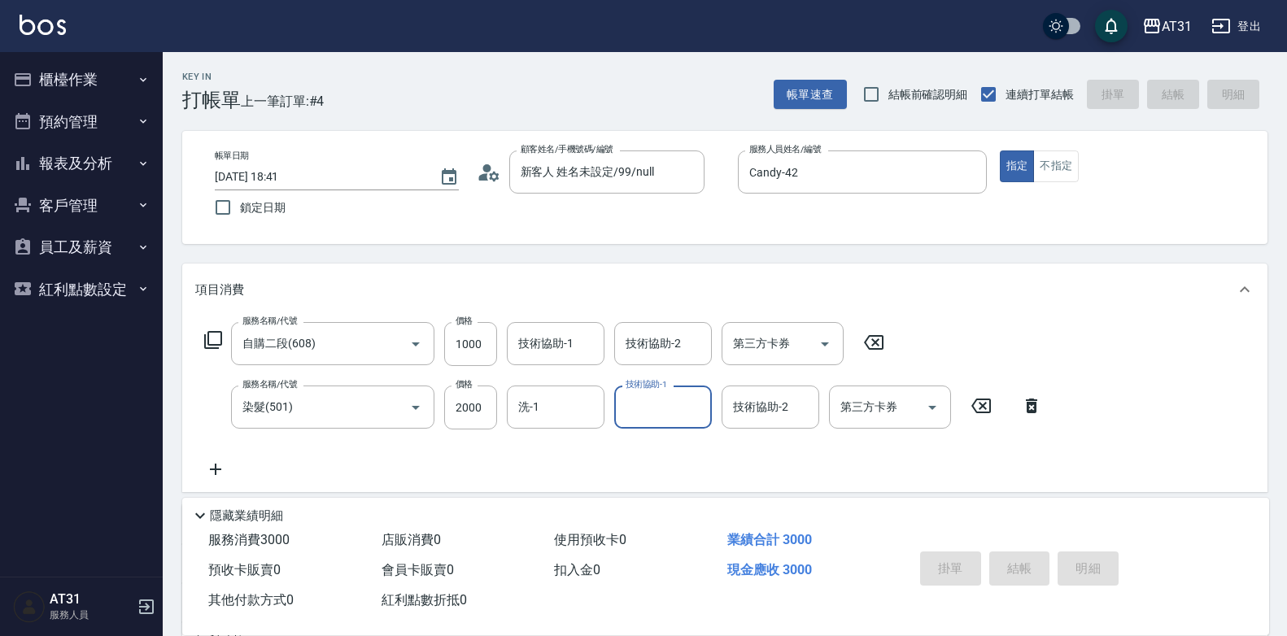
type input "[DATE] 18:42"
type input "0"
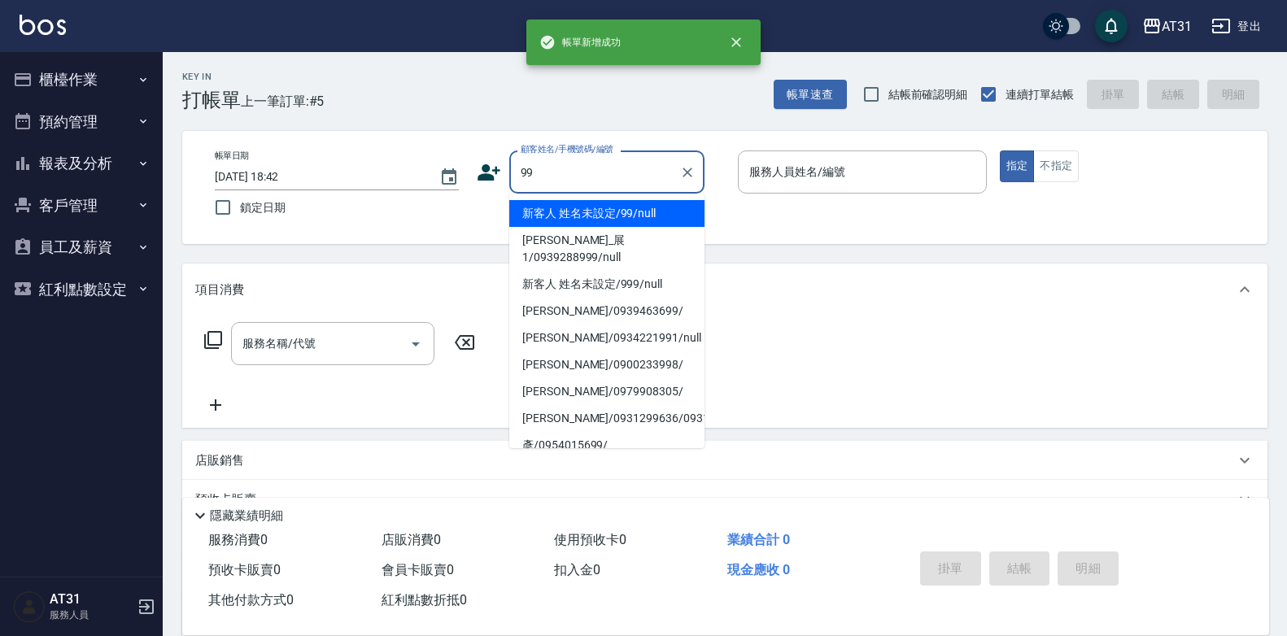
type input "新客人 姓名未設定/99/null"
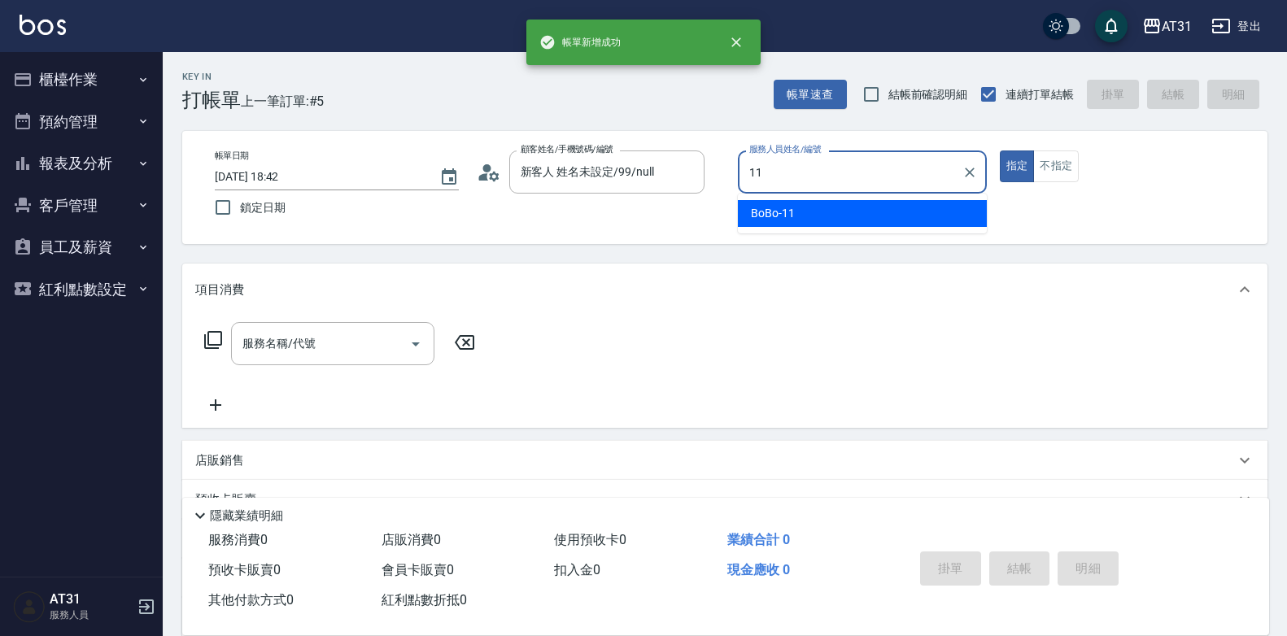
type input "BoBo-11"
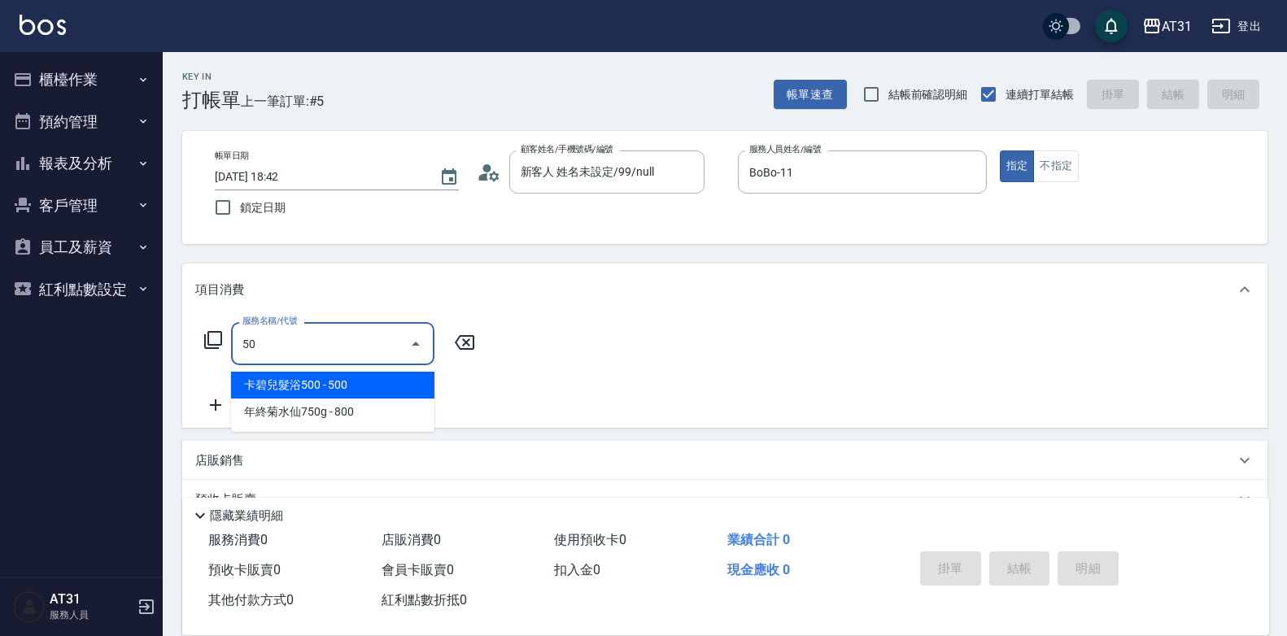
type input "501"
type input "160"
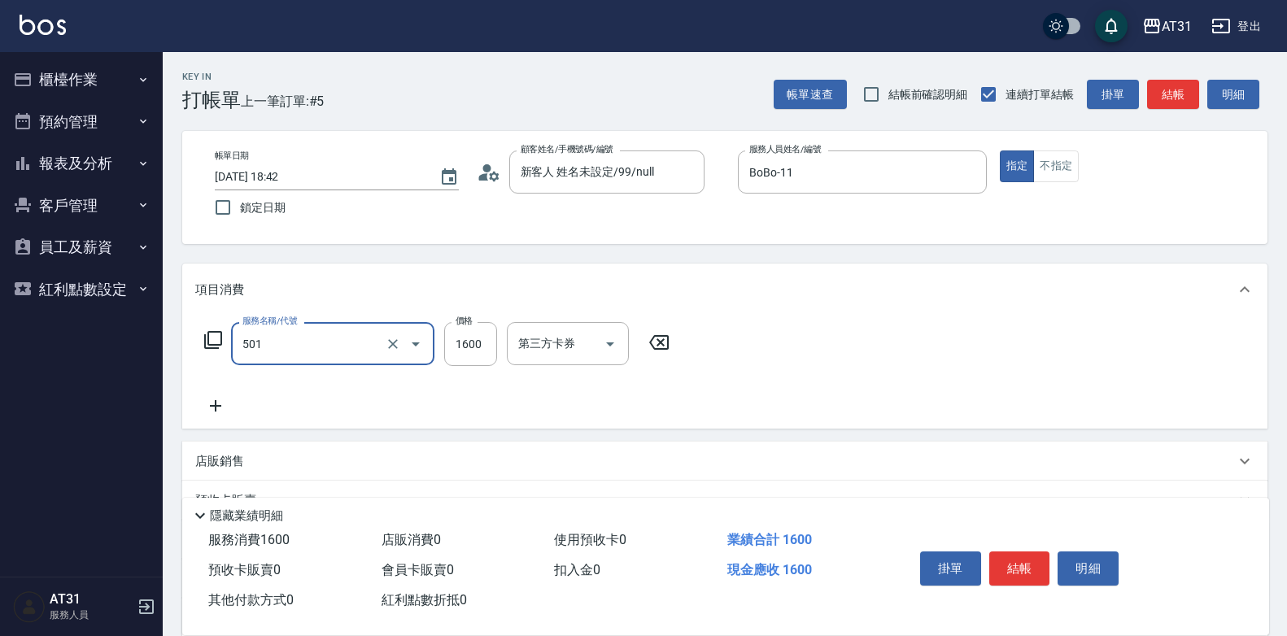
type input "染髮(501)"
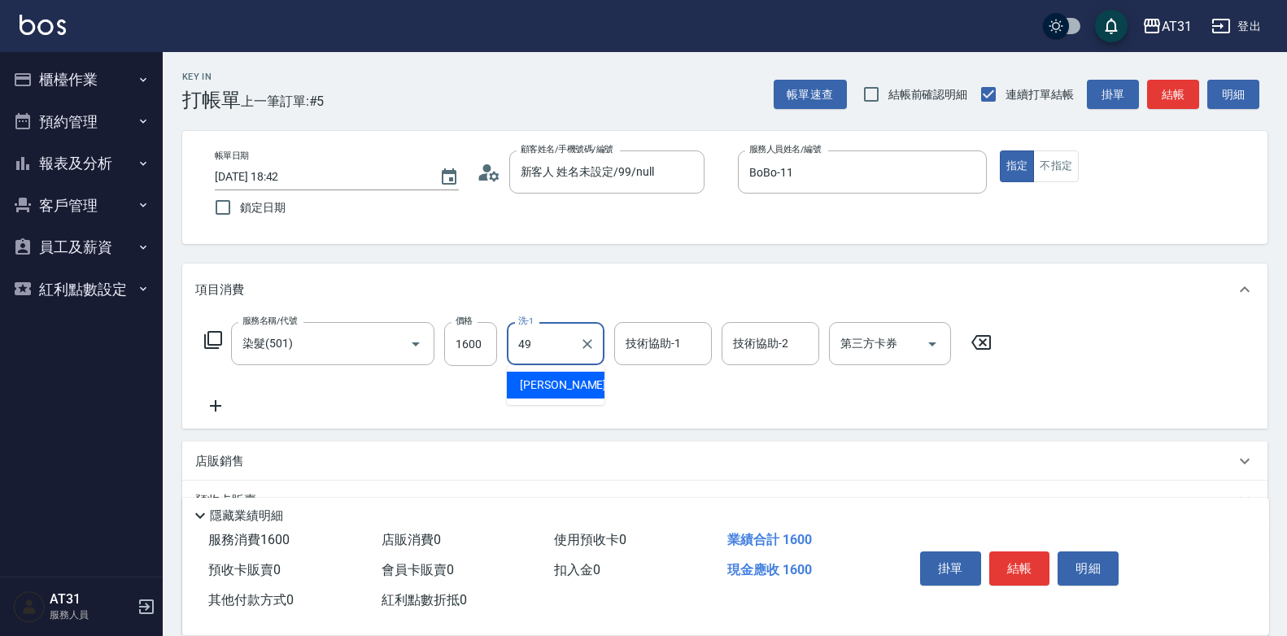
type input "[PERSON_NAME]-49"
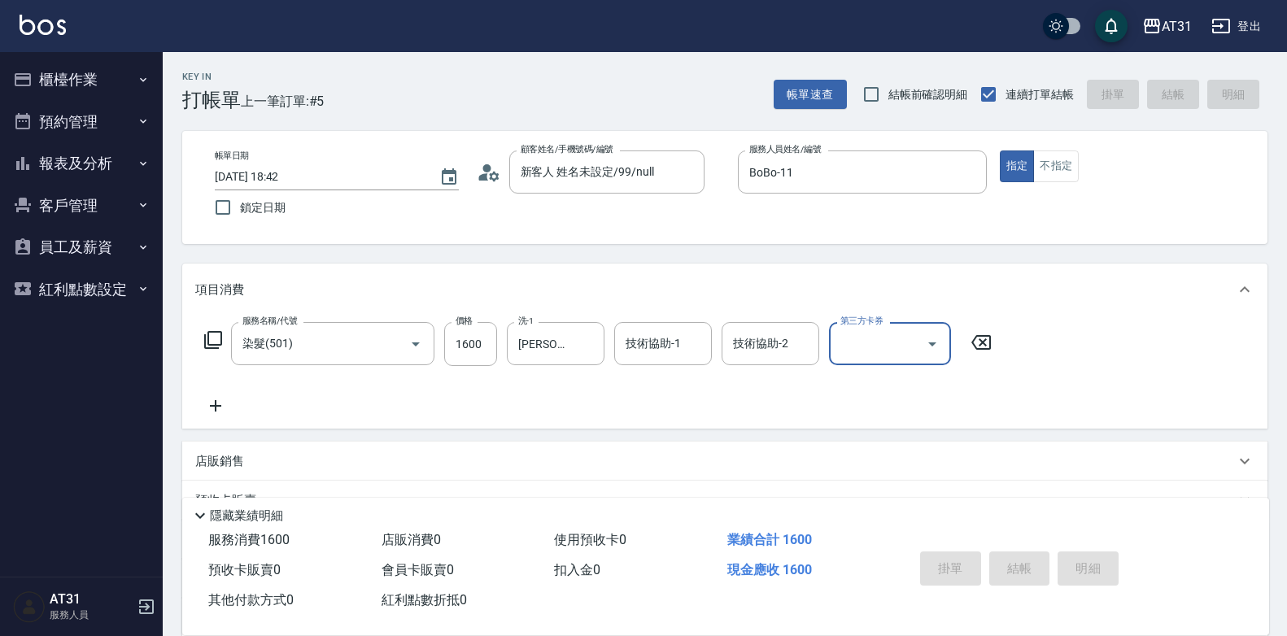
type input "0"
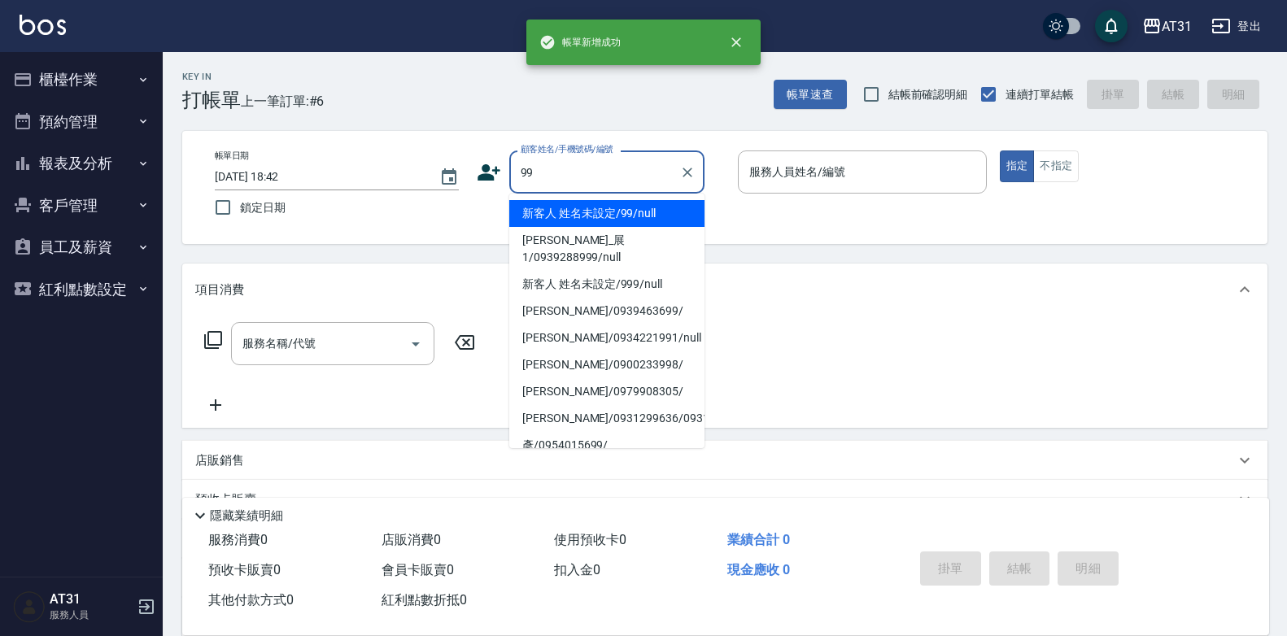
type input "新客人 姓名未設定/99/null"
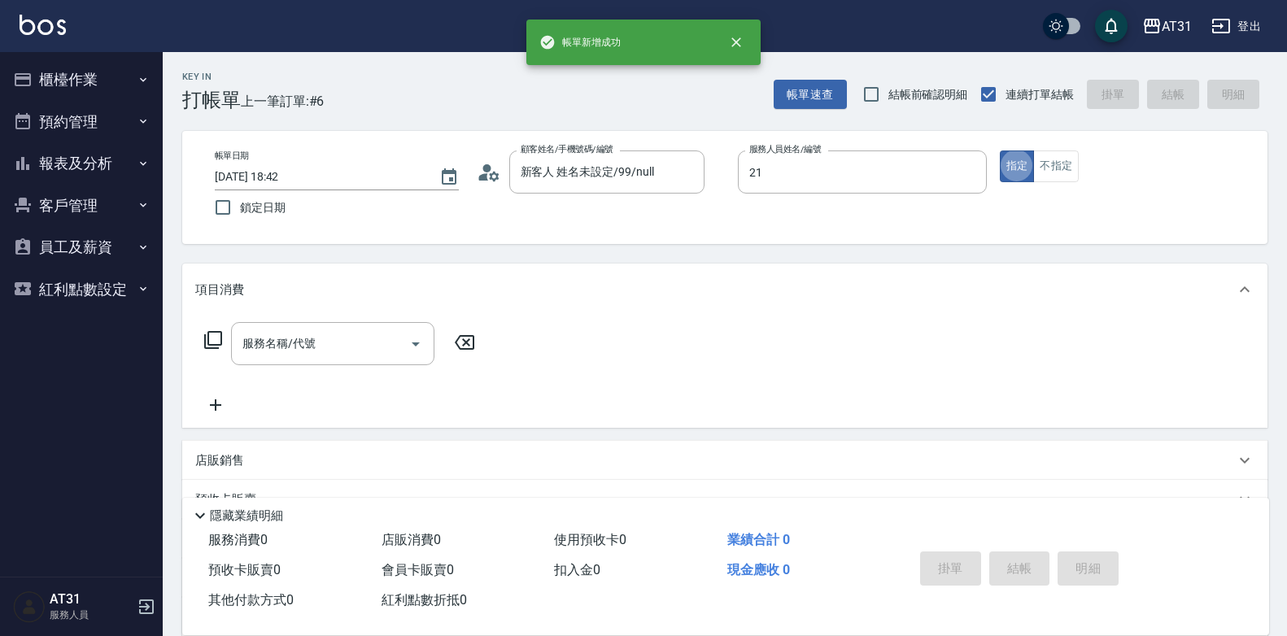
type input "湯湯-21"
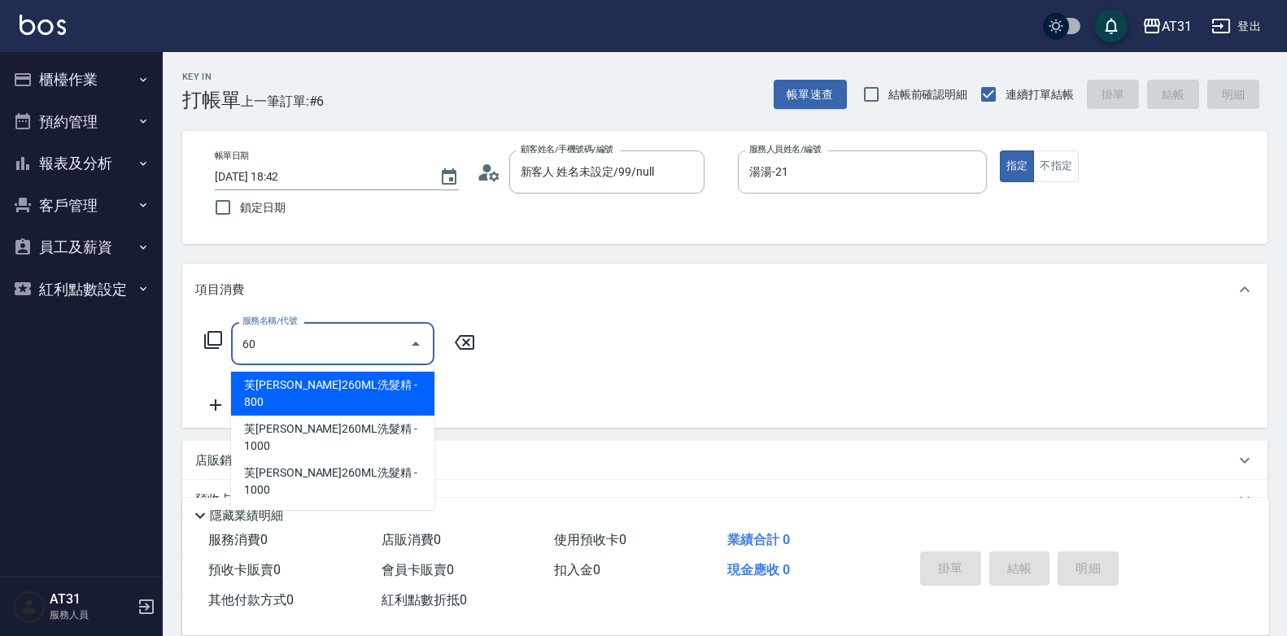
type input "608"
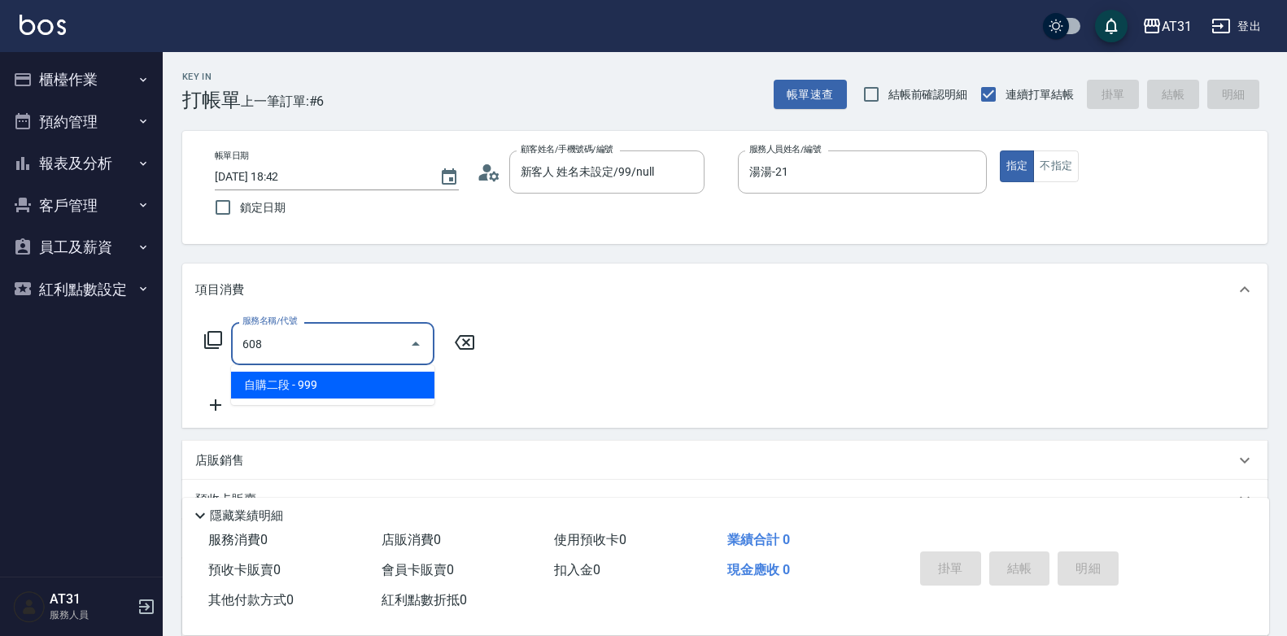
type input "90"
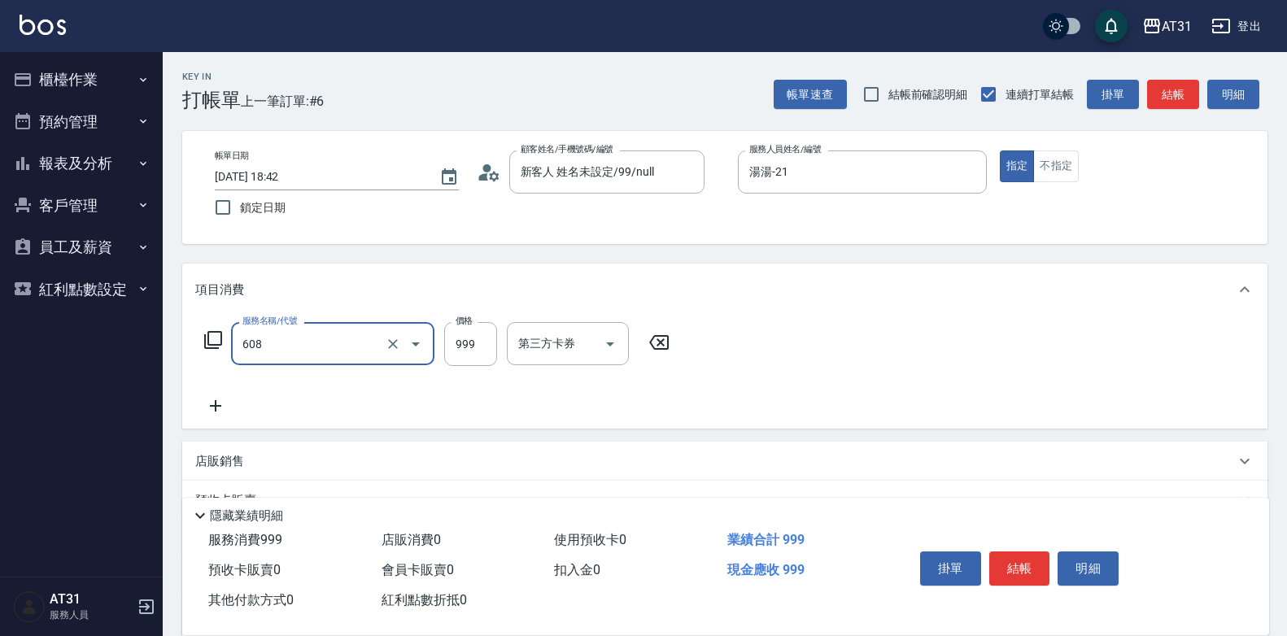
type input "自購二段(608)"
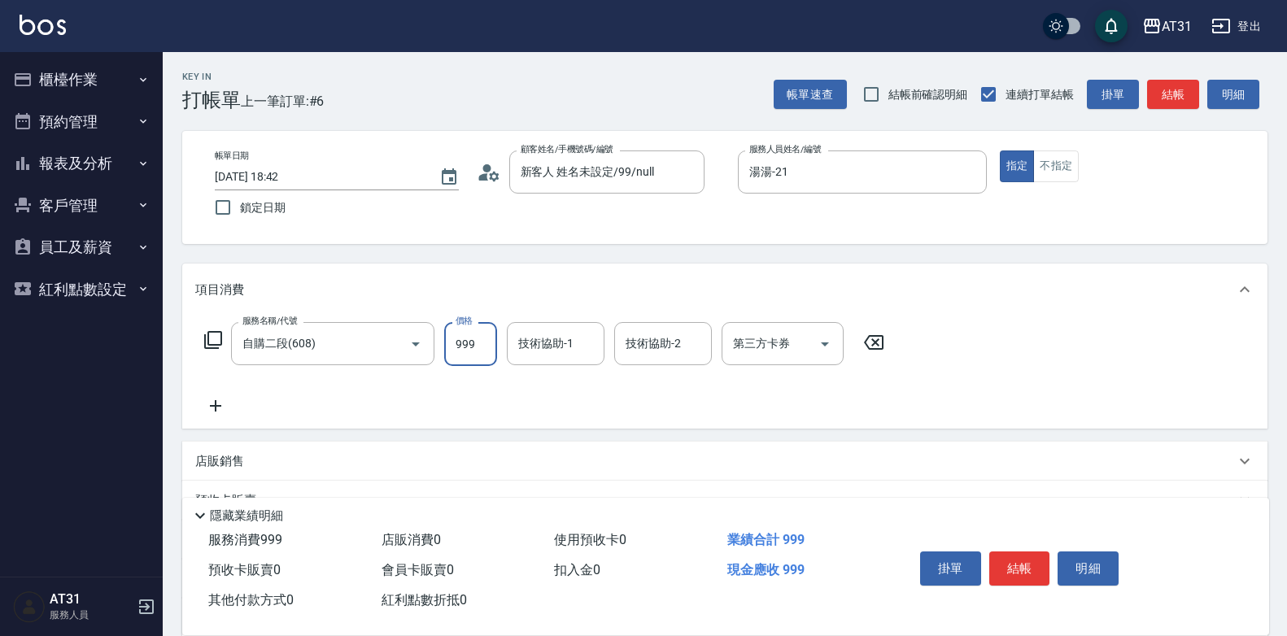
type input "0"
type input "15"
type input "10"
type input "150"
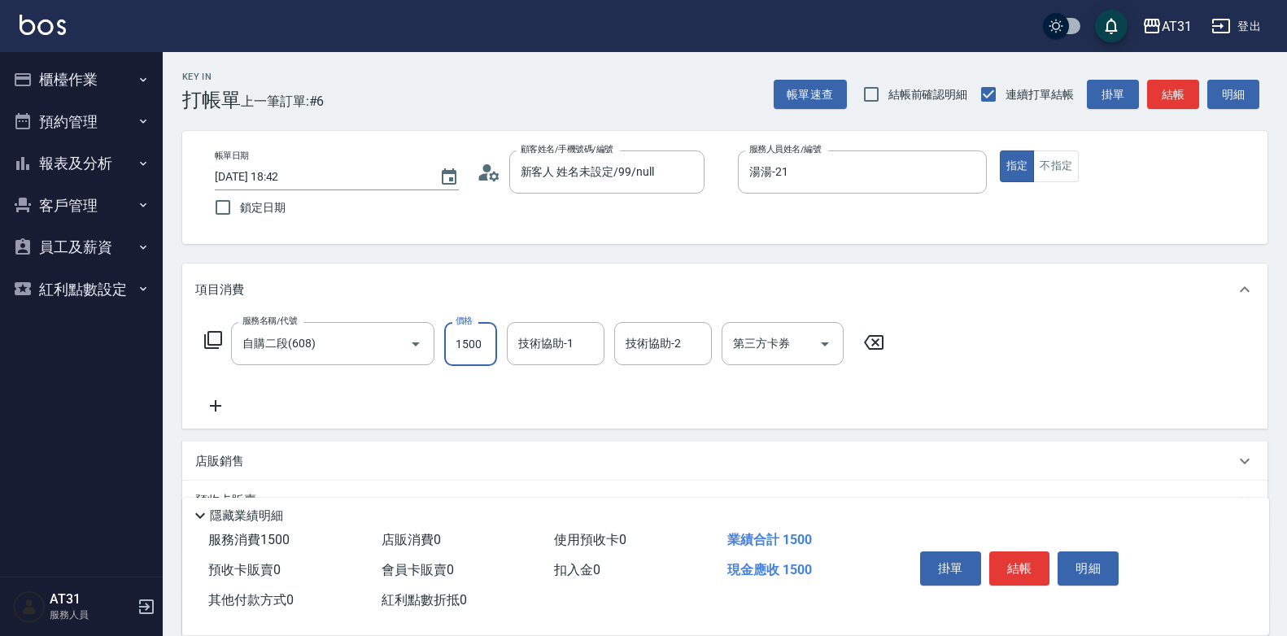
type input "1500"
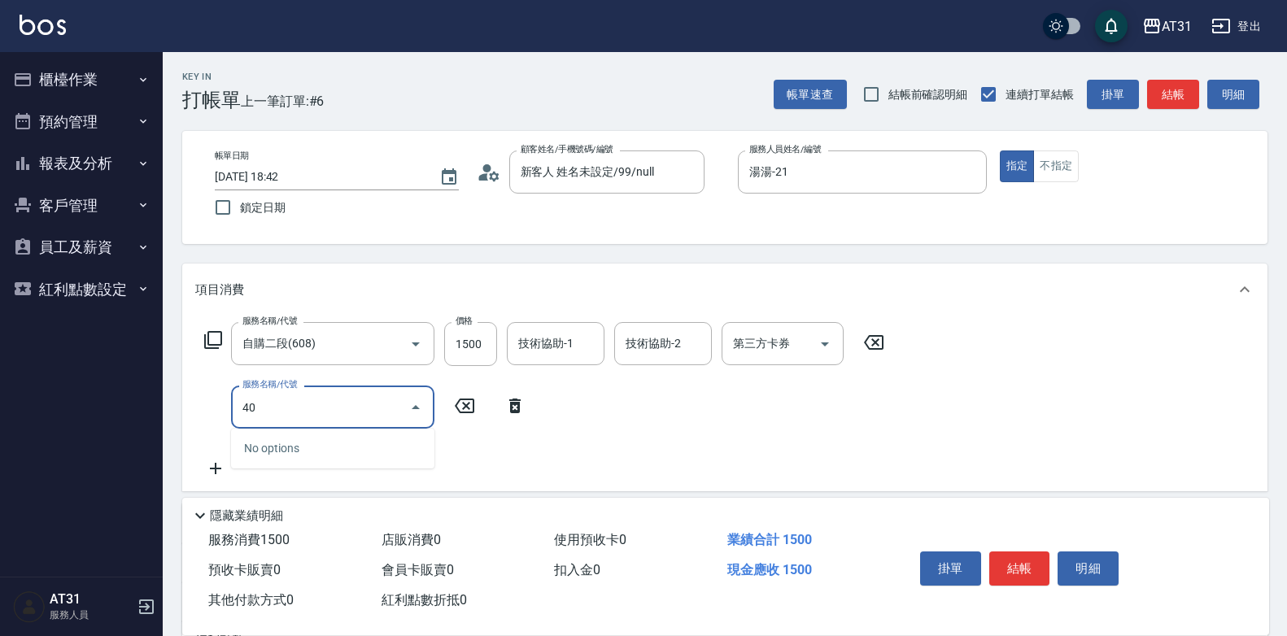
type input "401"
type input "170"
type input "剪髮(401)"
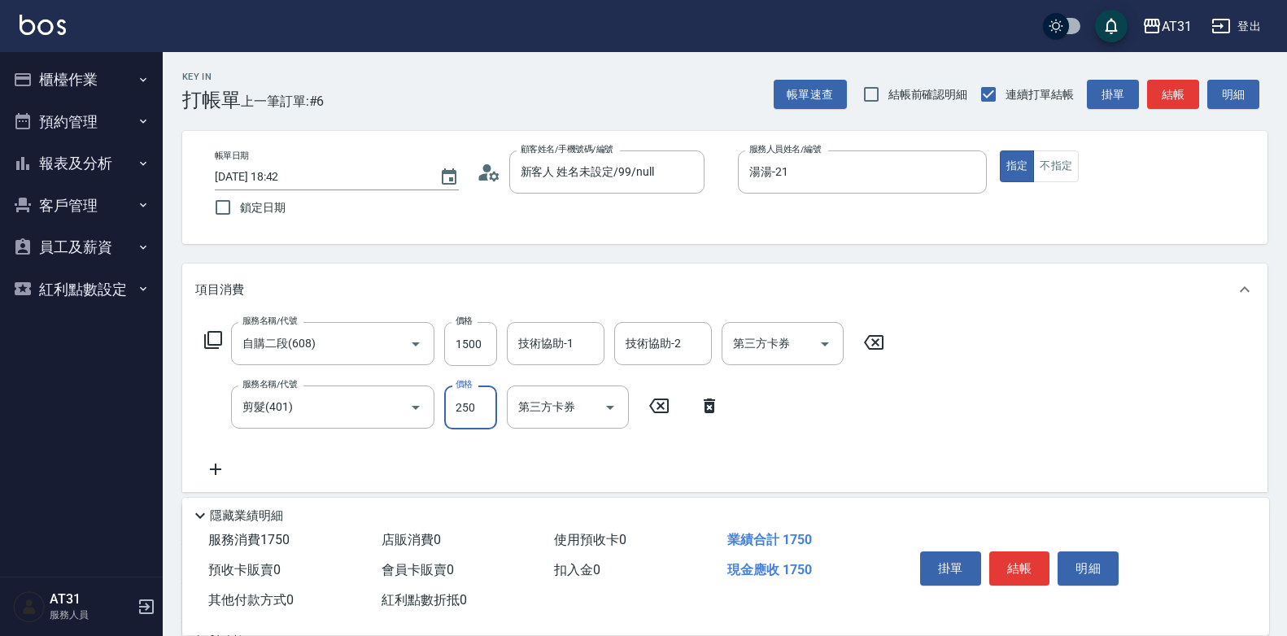
type input "150"
type input "30"
type input "180"
type input "300"
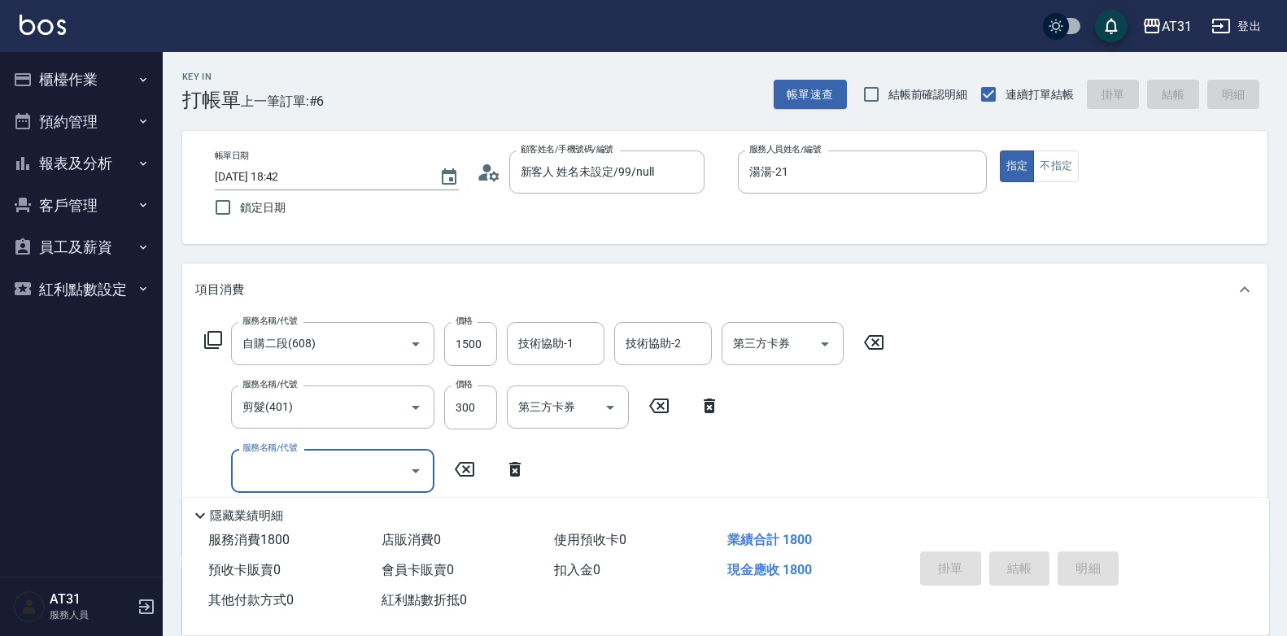
type input "0"
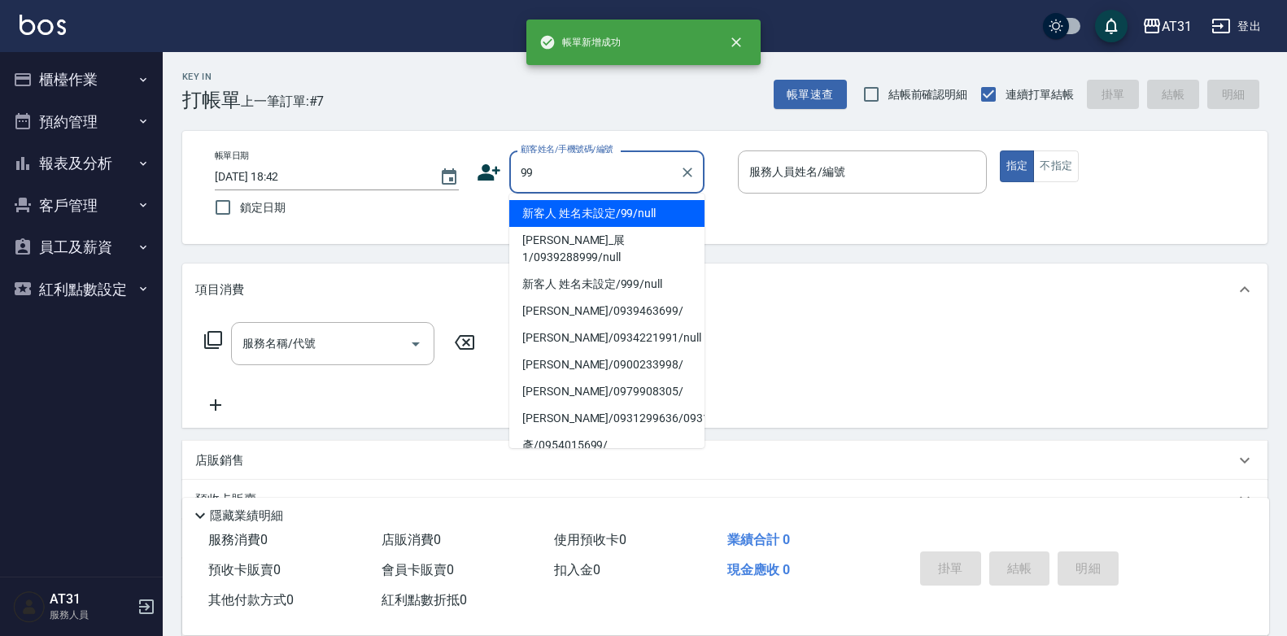
type input "新客人 姓名未設定/99/null"
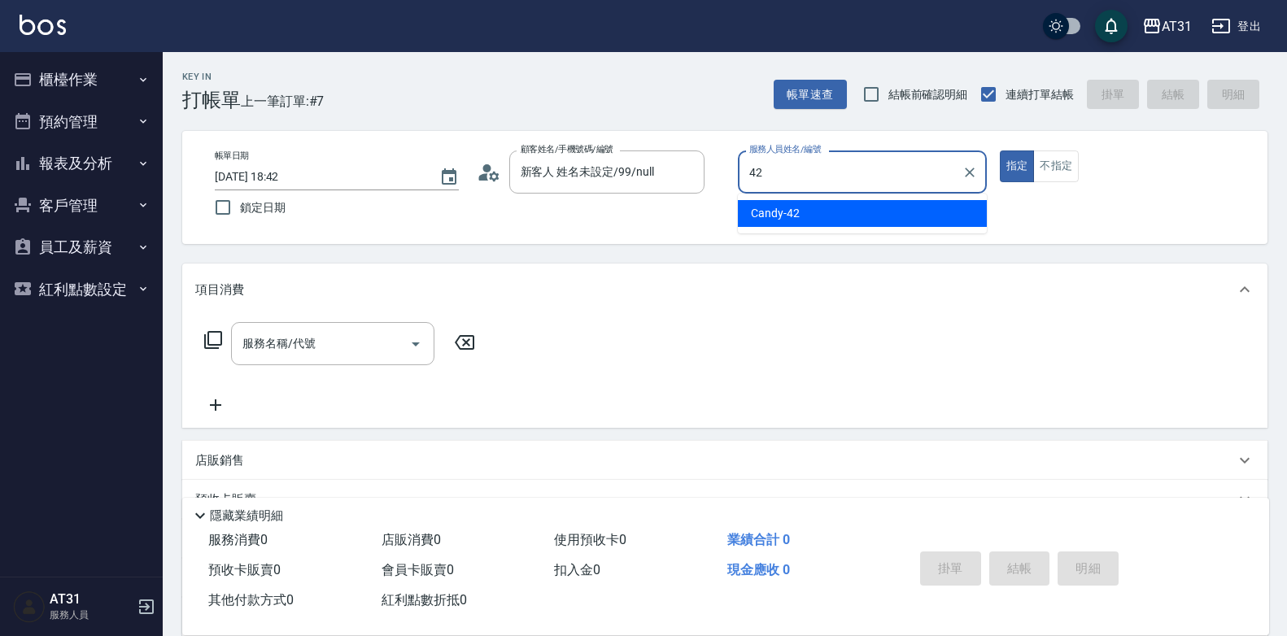
type input "Candy-42"
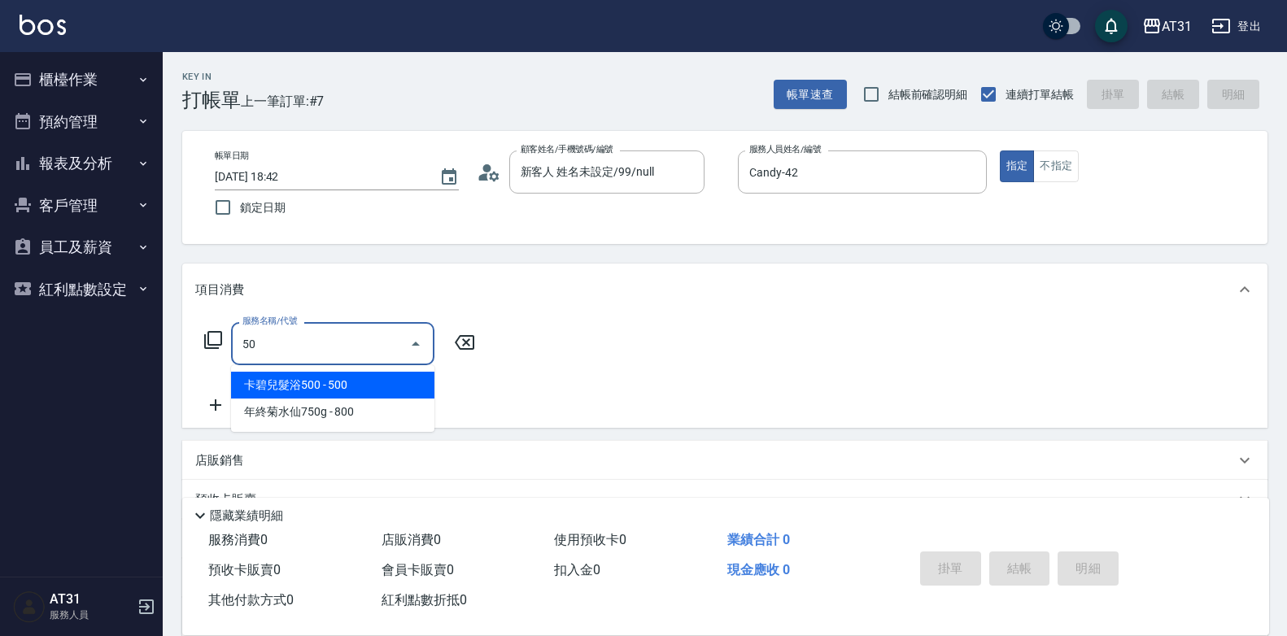
type input "501"
type input "160"
type input "染髮(501)"
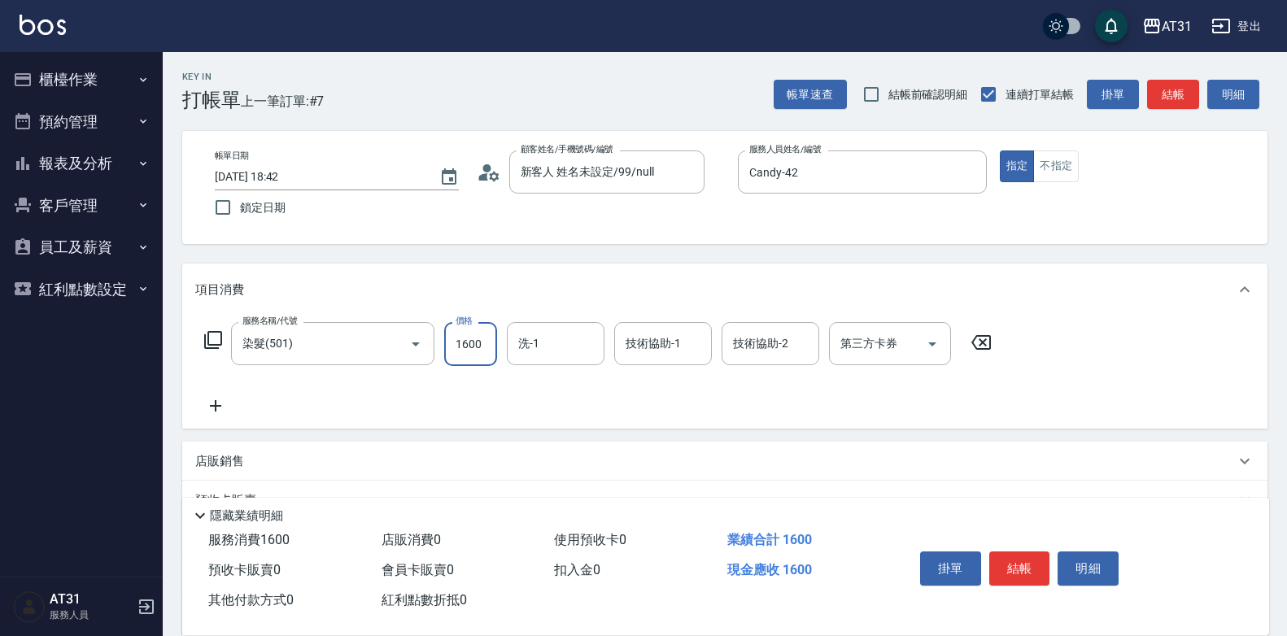
type input "0"
type input "12"
type input "10"
type input "120"
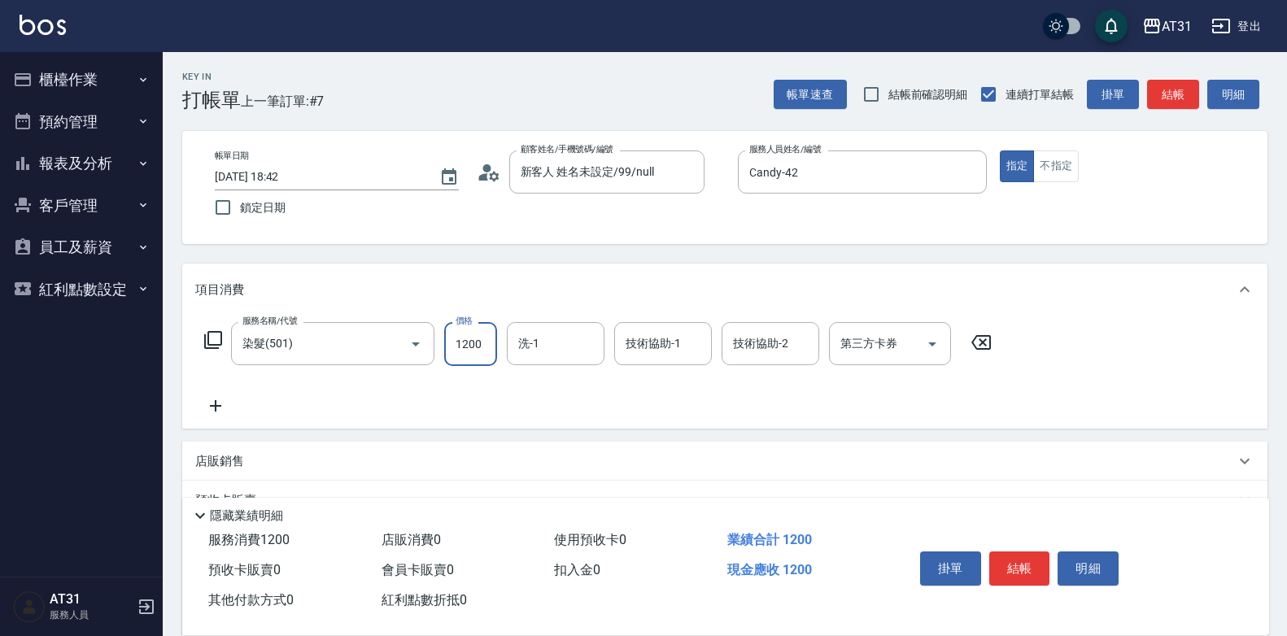
type input "1200"
type input "[PERSON_NAME]-49"
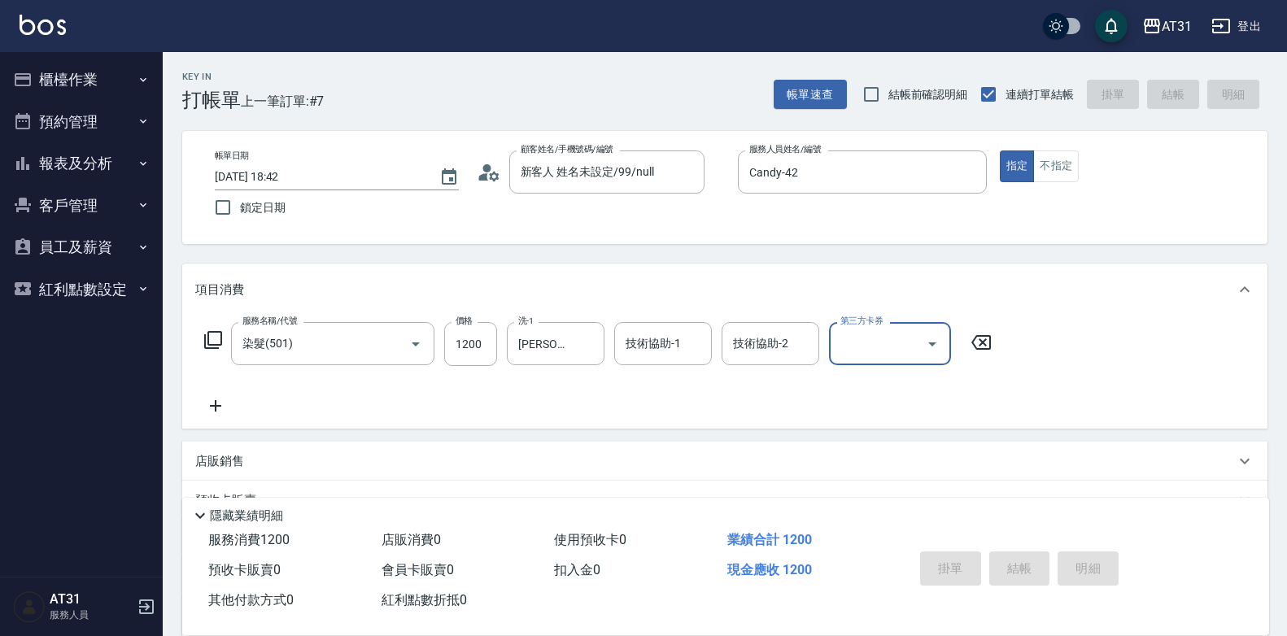
type input "0"
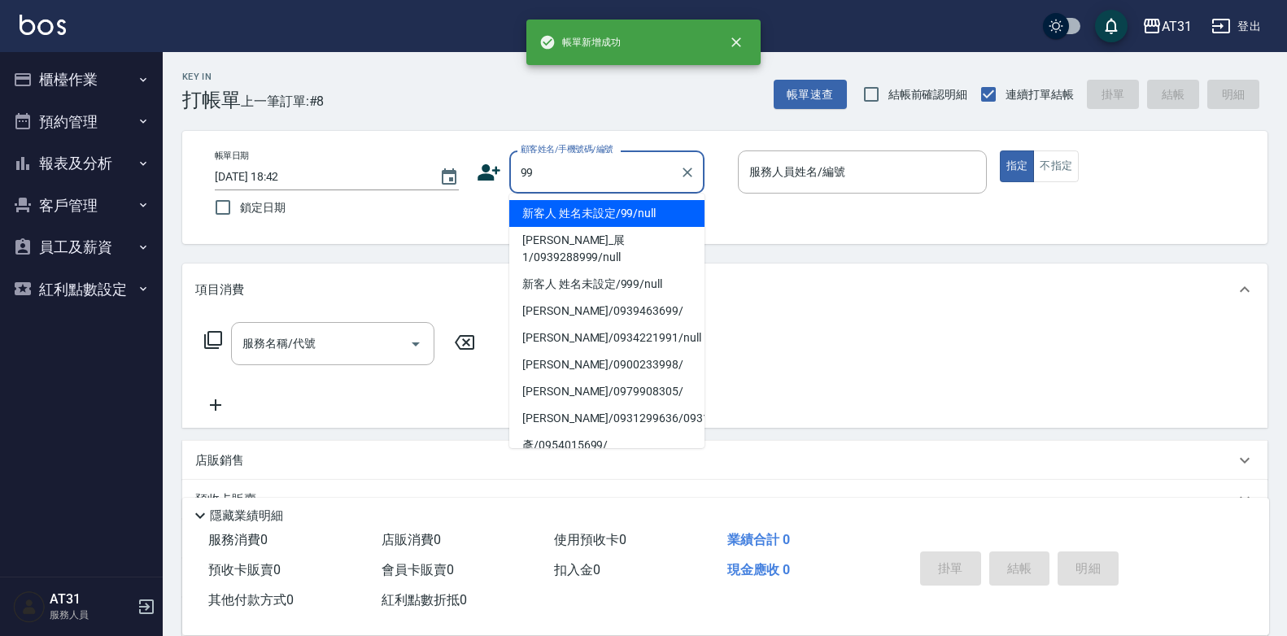
type input "新客人 姓名未設定/99/null"
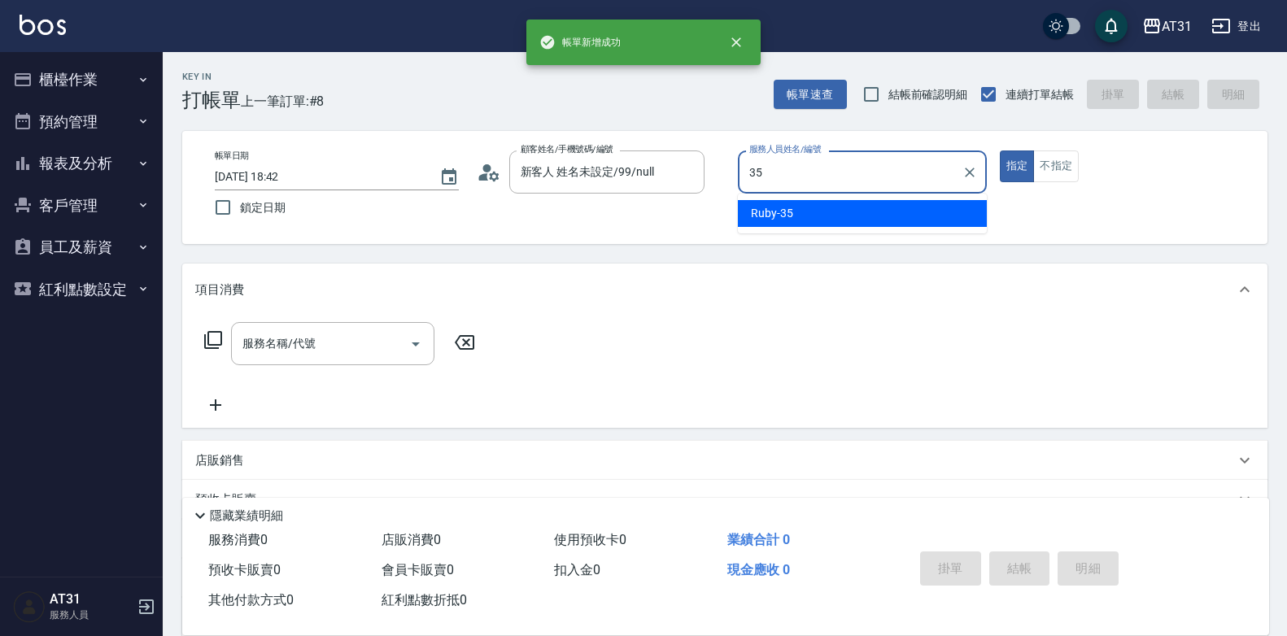
type input "Ruby-35"
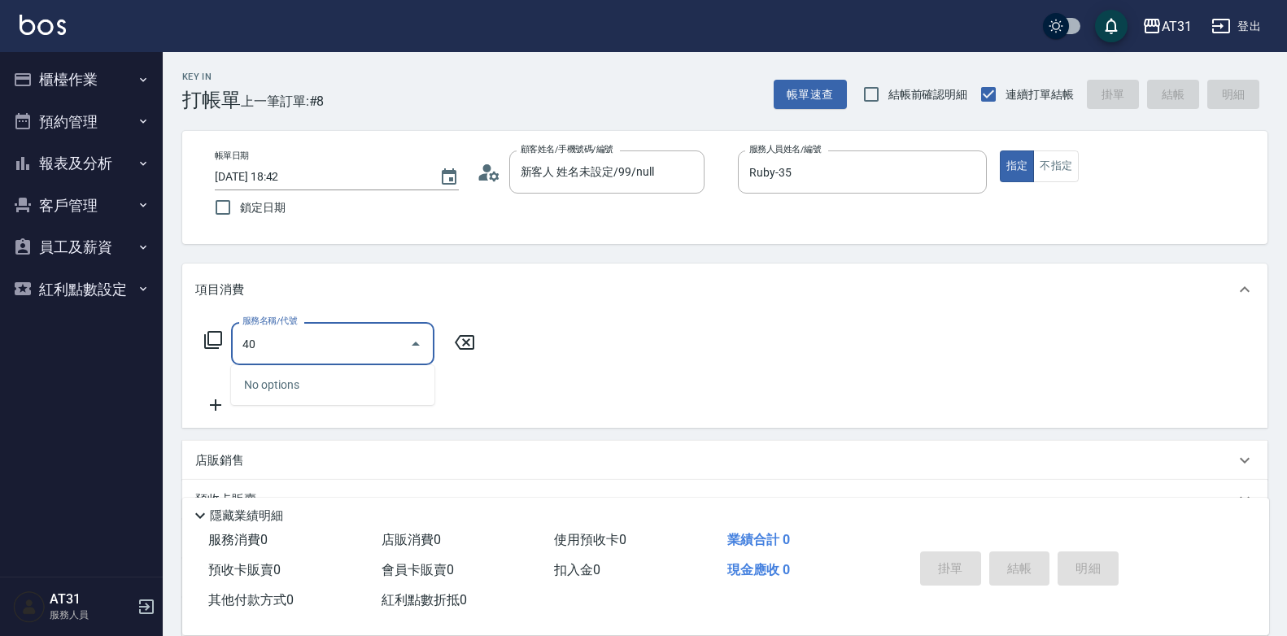
type input "401"
type input "20"
type input "剪髮(401)"
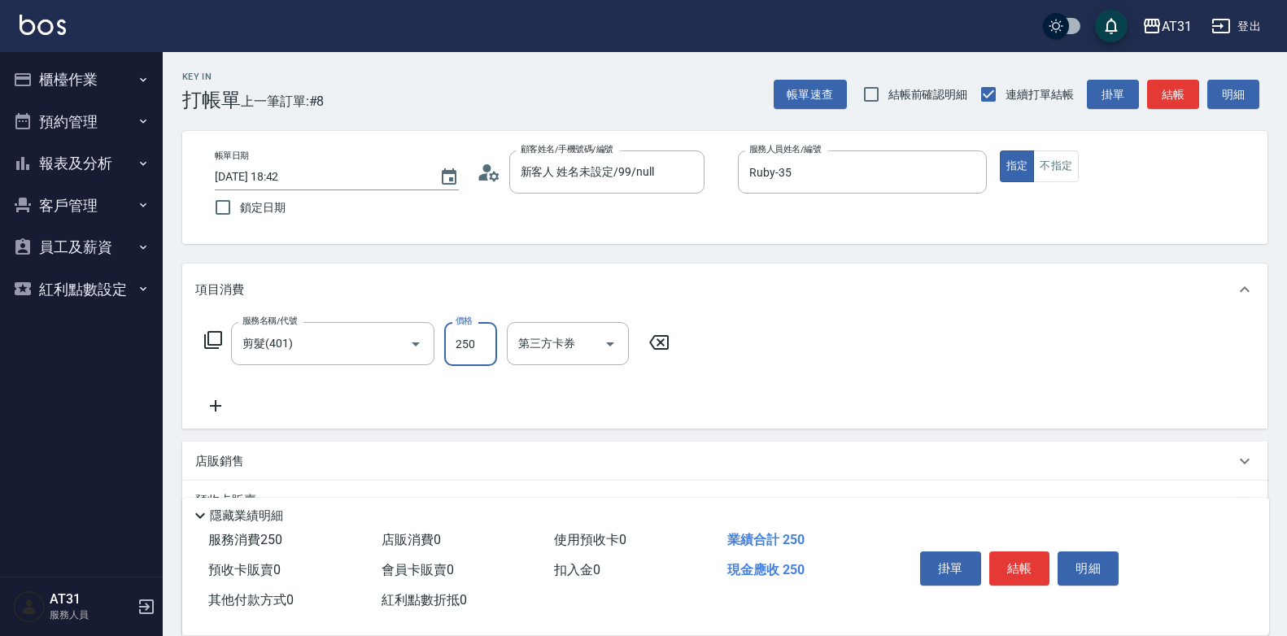
type input "0"
type input "30"
type input "300"
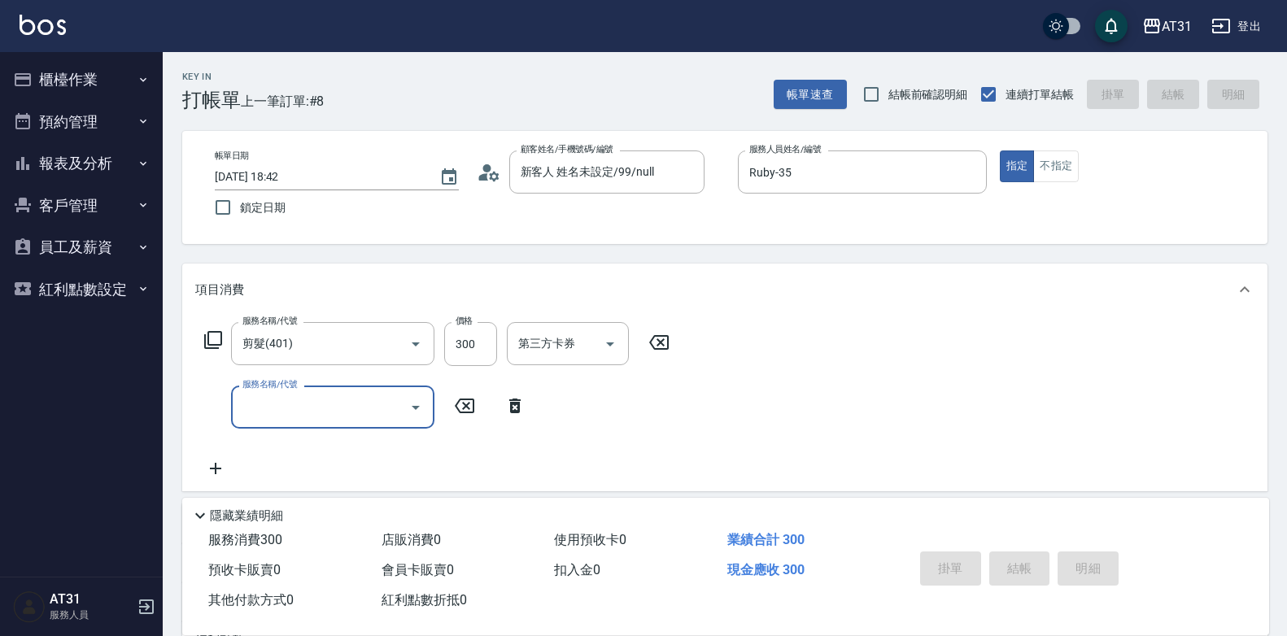
type input "0"
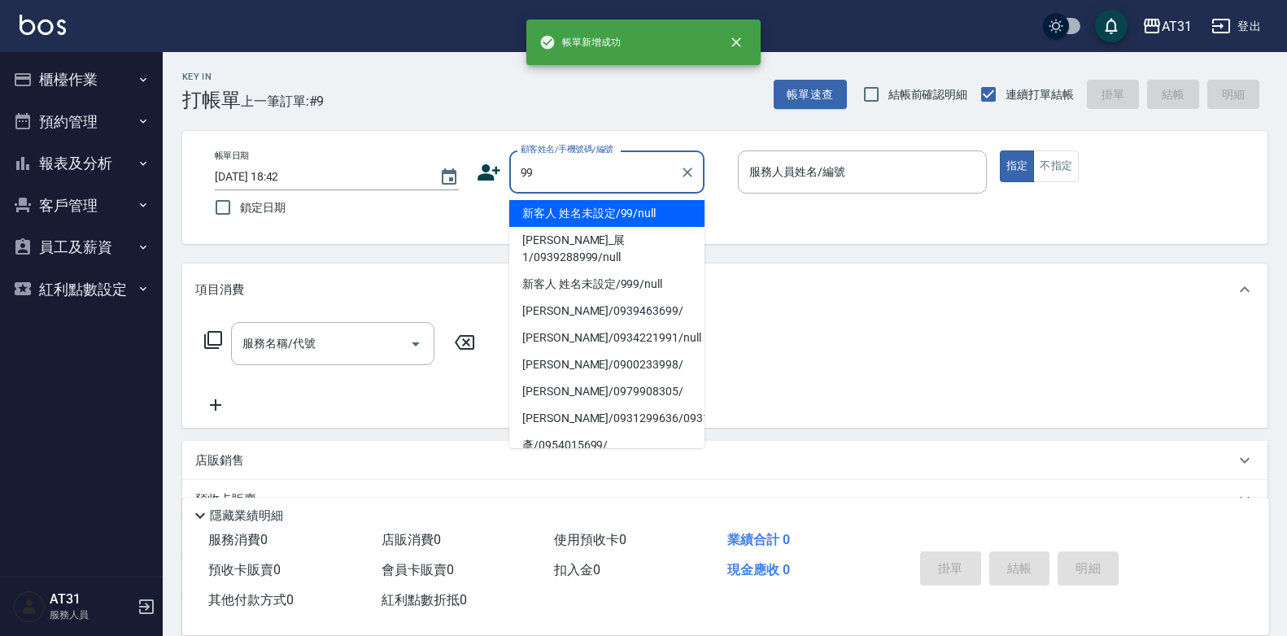
type input "新客人 姓名未設定/99/null"
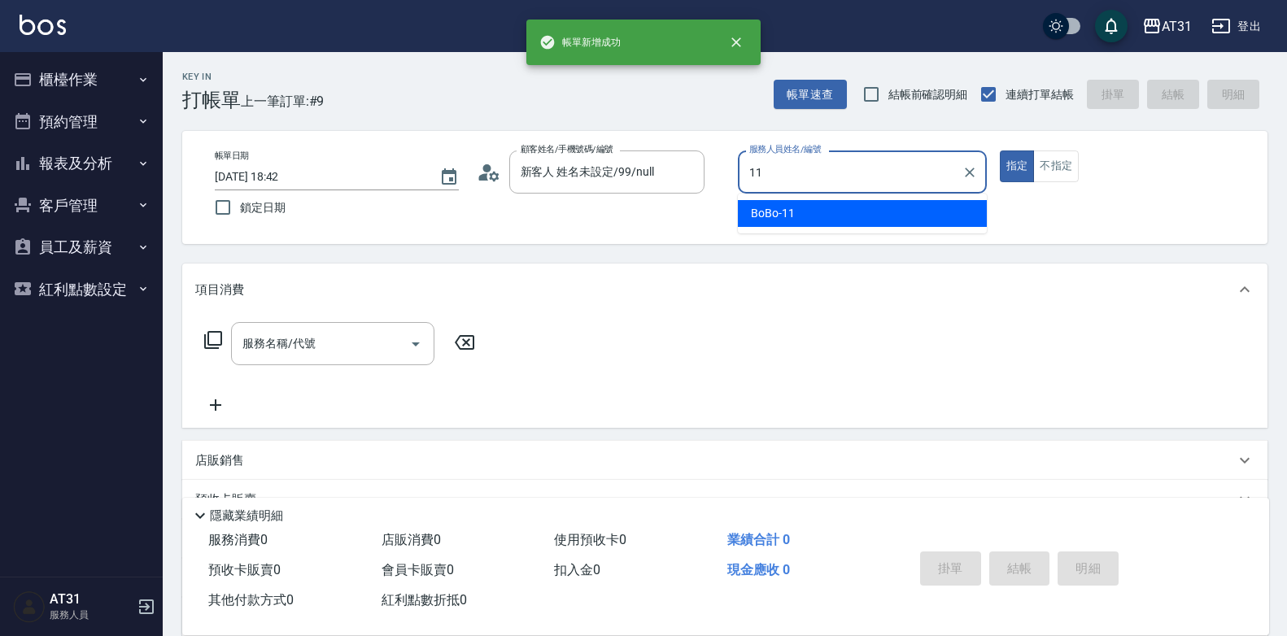
type input "BoBo-11"
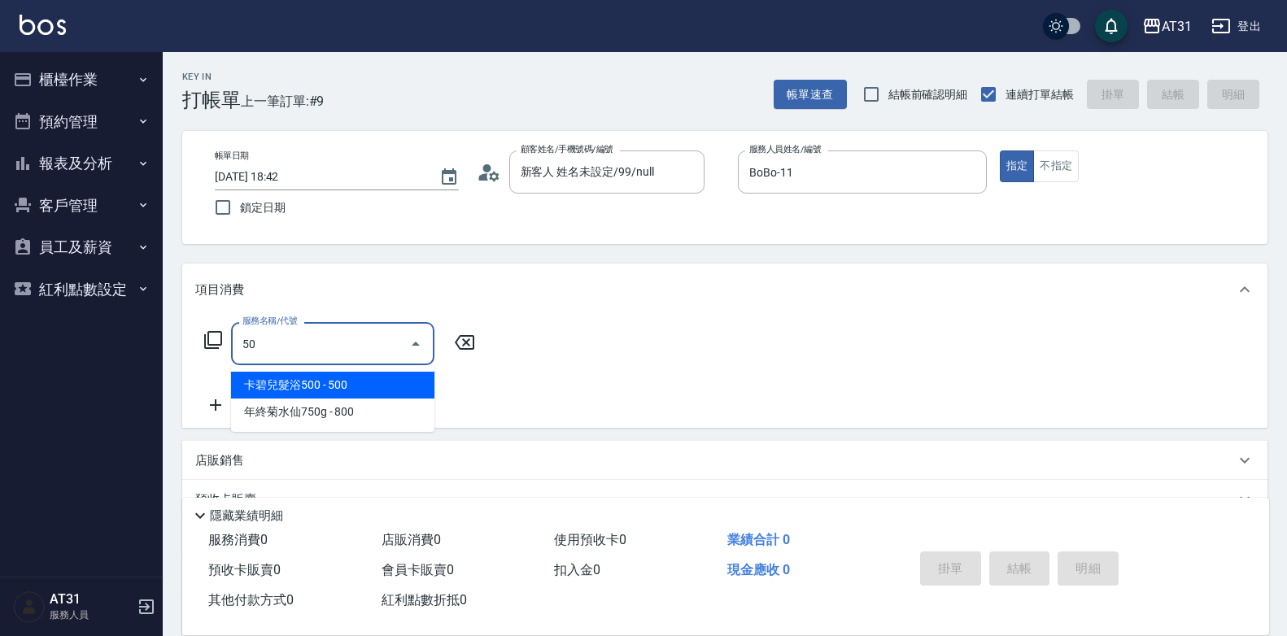
type input "501"
type input "160"
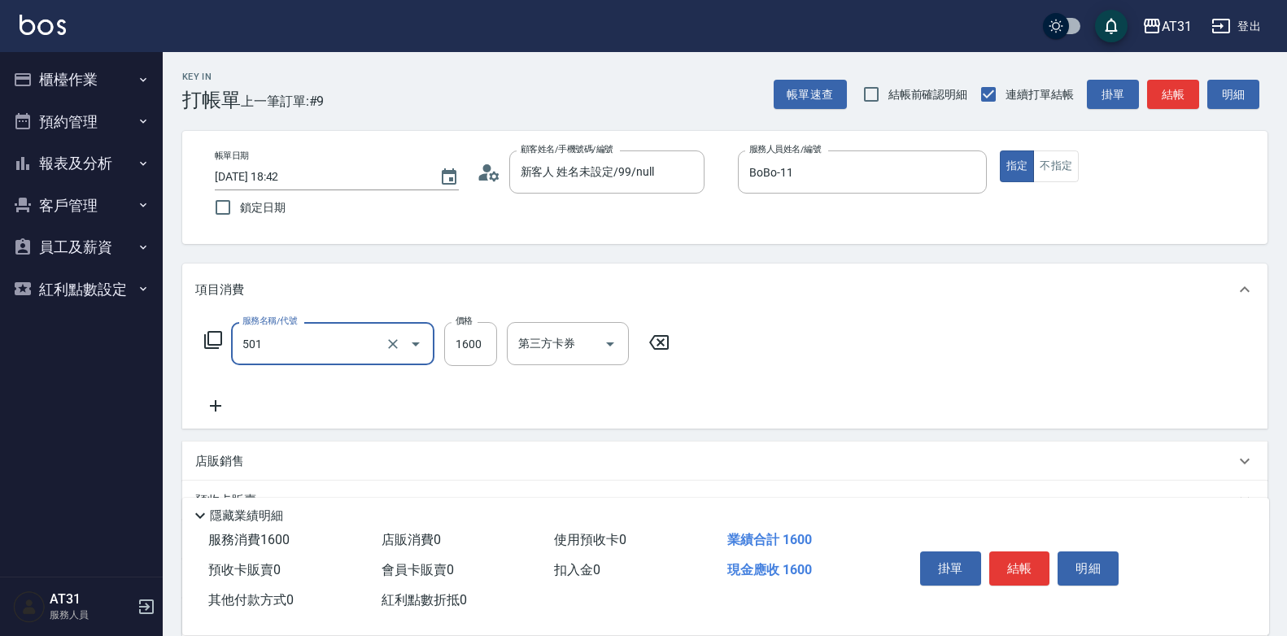
type input "染髮(501)"
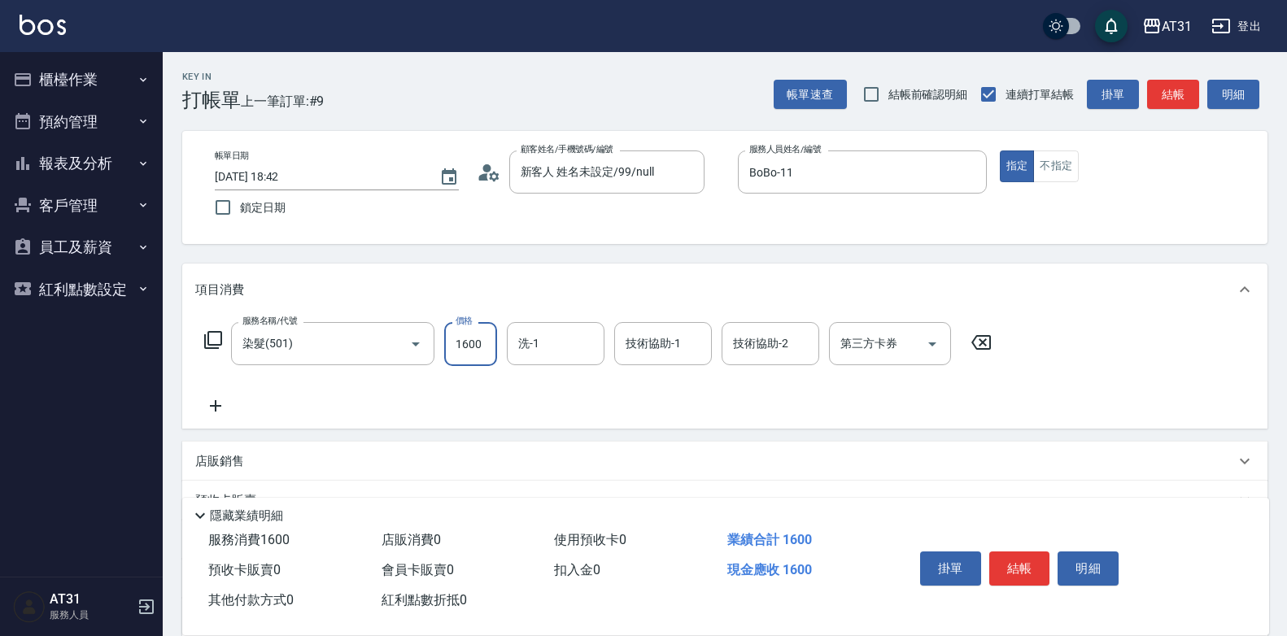
type input "0"
type input "200"
type input "2000"
type input "[PERSON_NAME]-49"
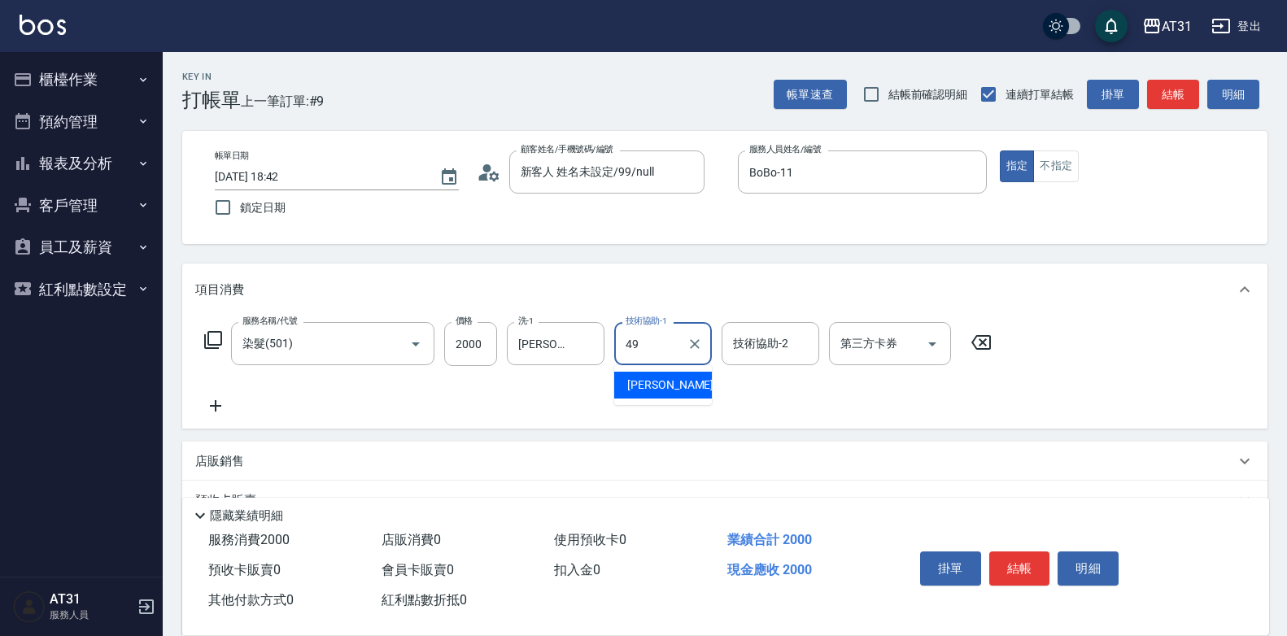
type input "[PERSON_NAME]-49"
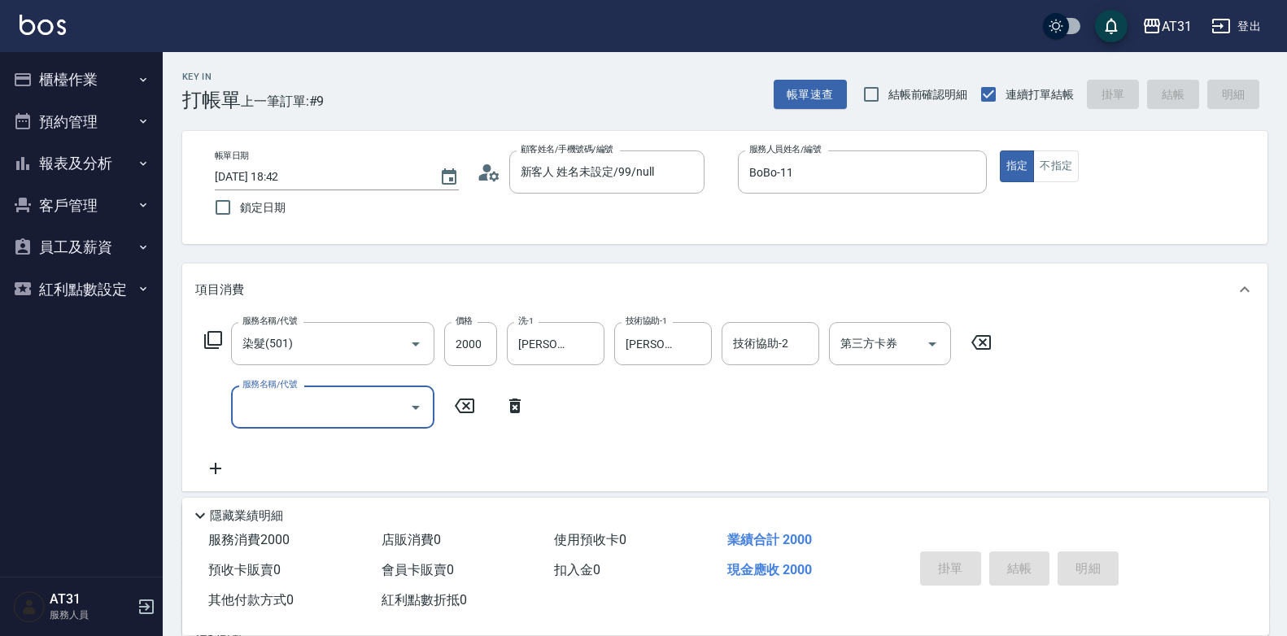
type input "0"
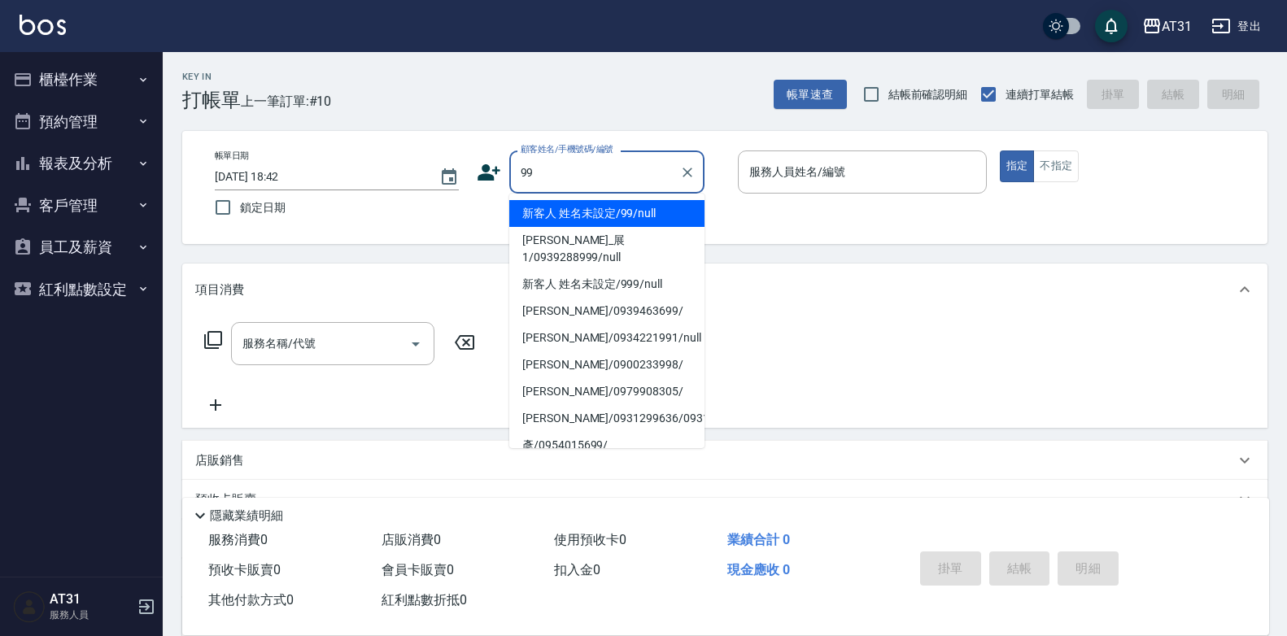
type input "新客人 姓名未設定/99/null"
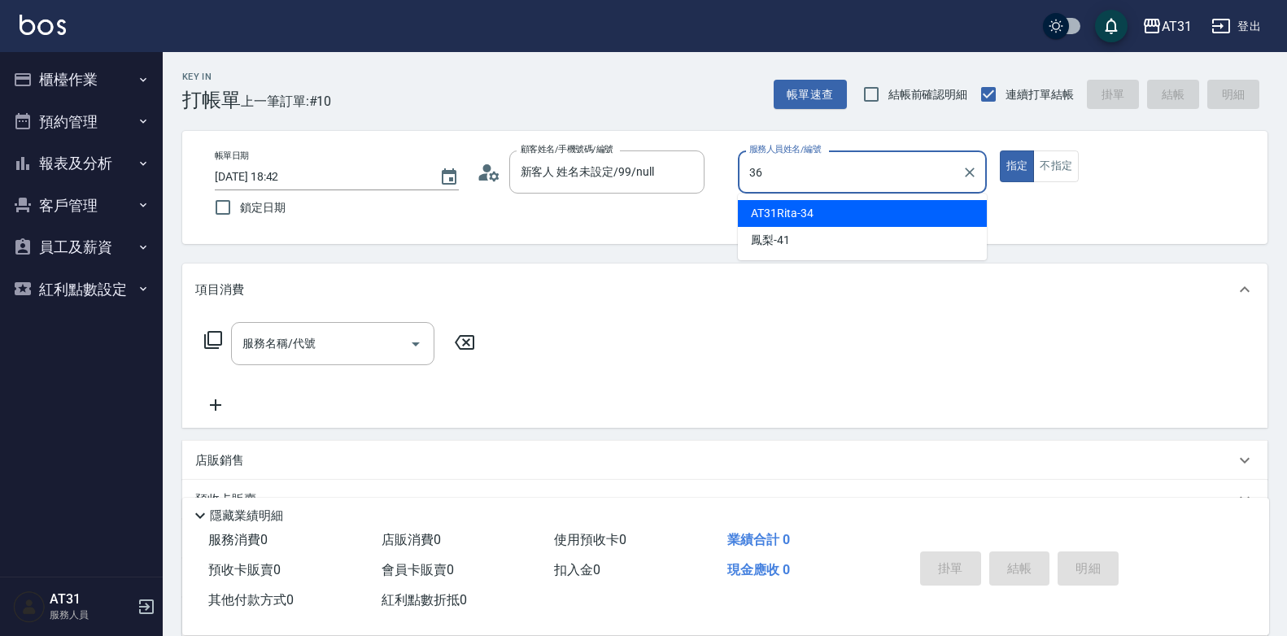
type input "[PERSON_NAME]-36"
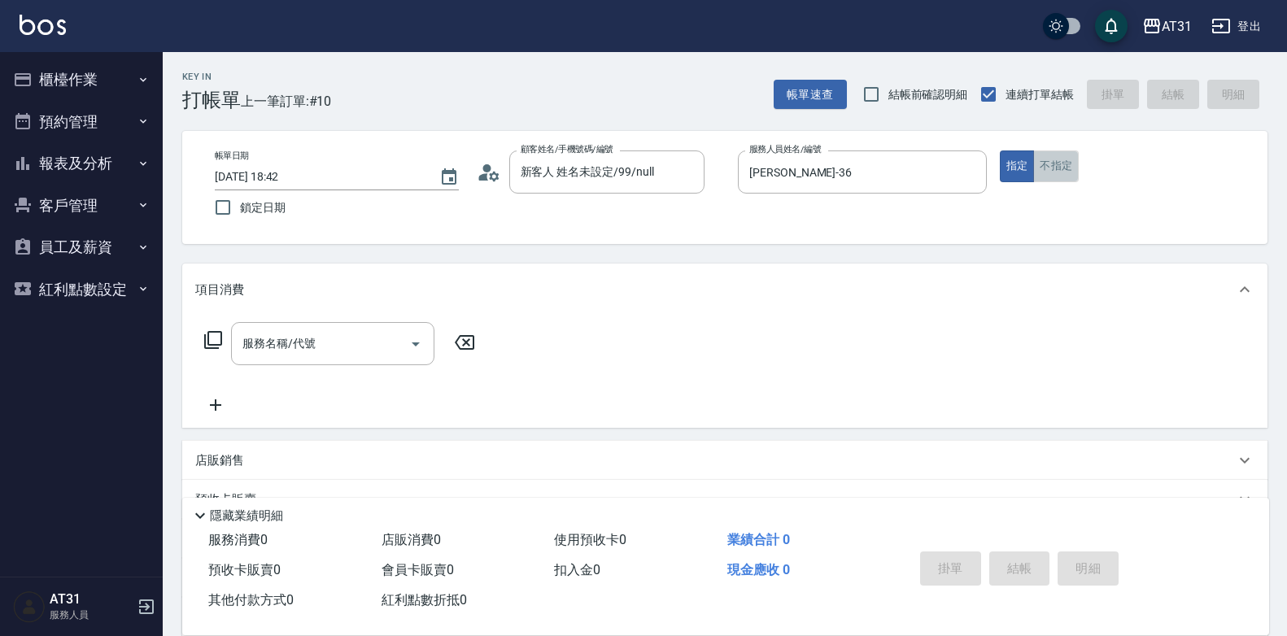
click at [1045, 175] on button "不指定" at bounding box center [1056, 166] width 46 height 32
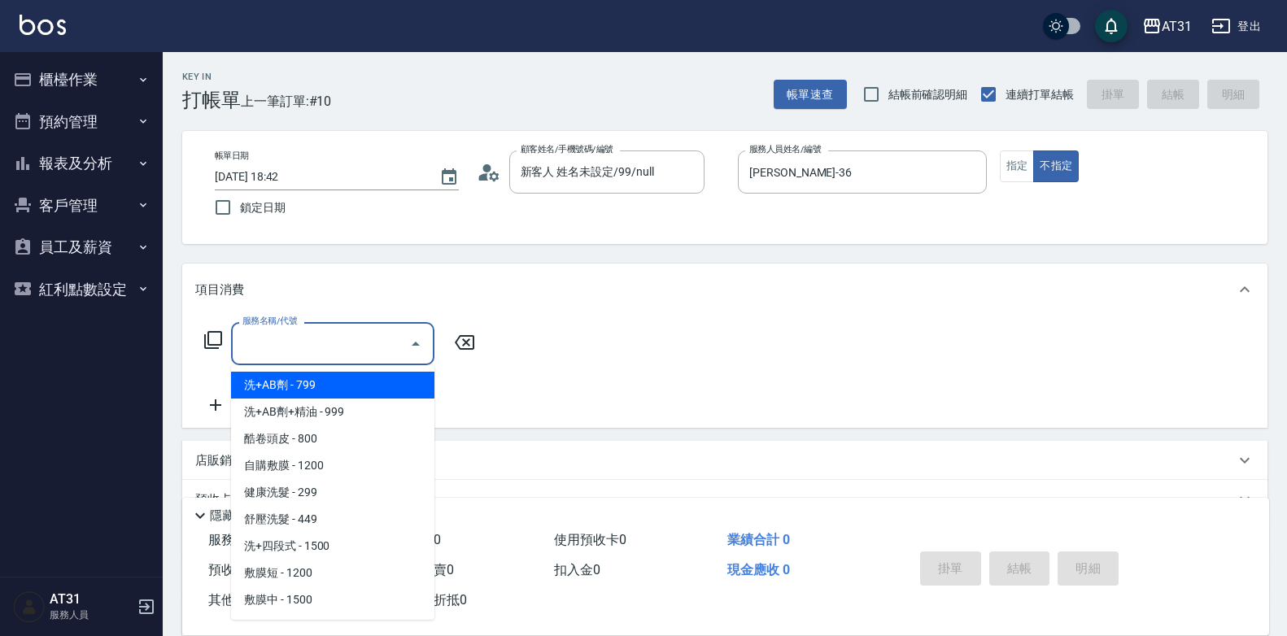
click at [327, 333] on input "服務名稱/代號" at bounding box center [320, 343] width 164 height 28
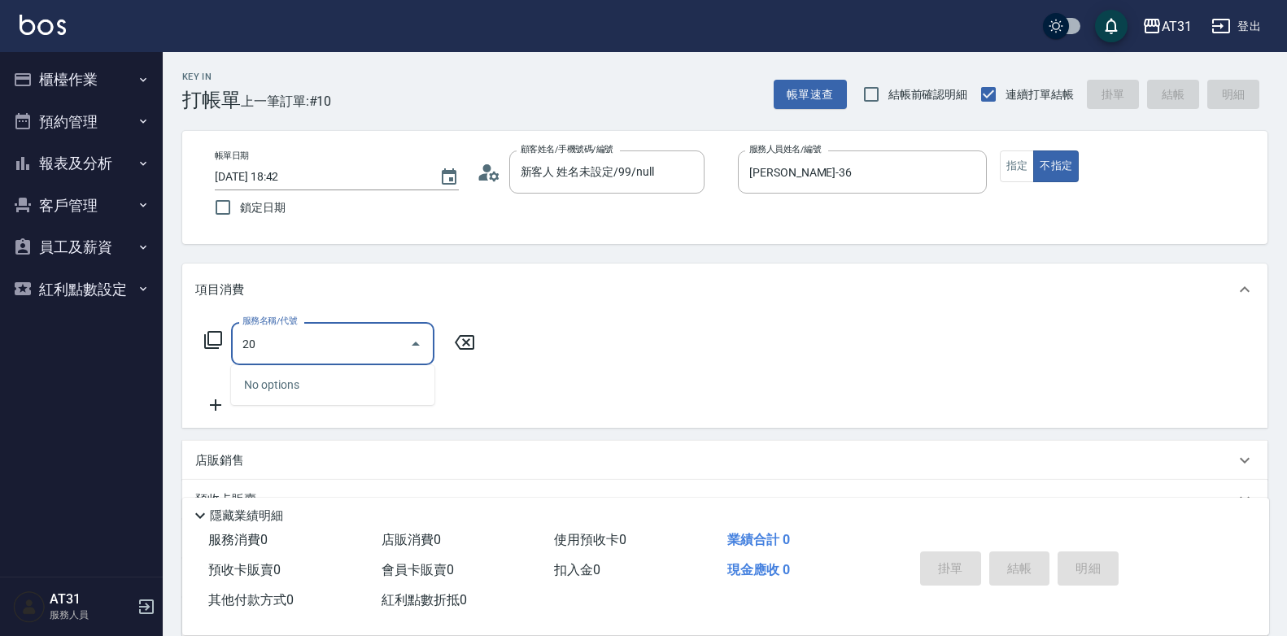
type input "201"
type input "20"
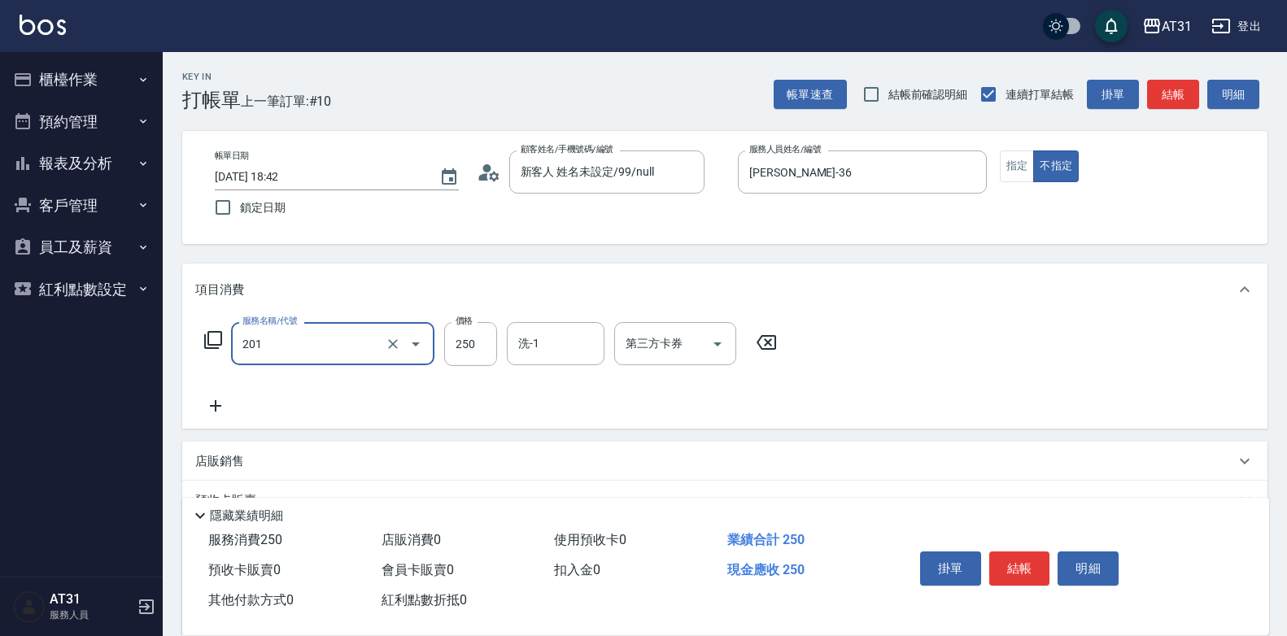
type input "洗髮(201)"
type input "45"
type input "40"
type input "450"
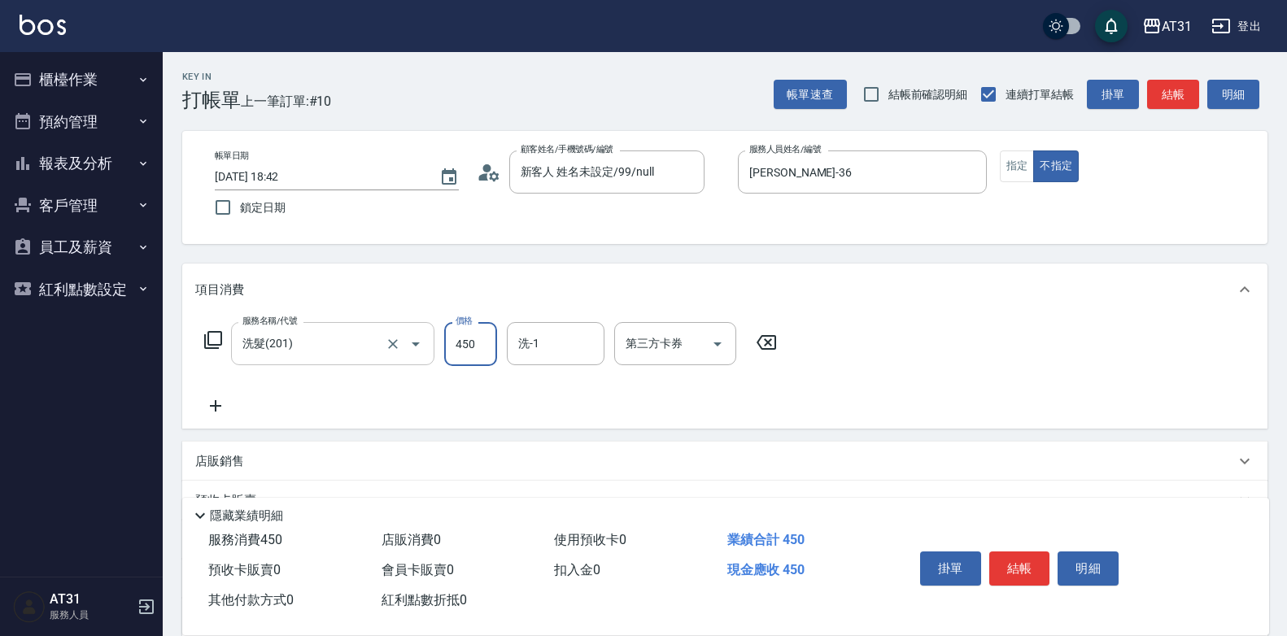
type input "4500"
type input "40"
type input "450"
type input "0"
type input "40"
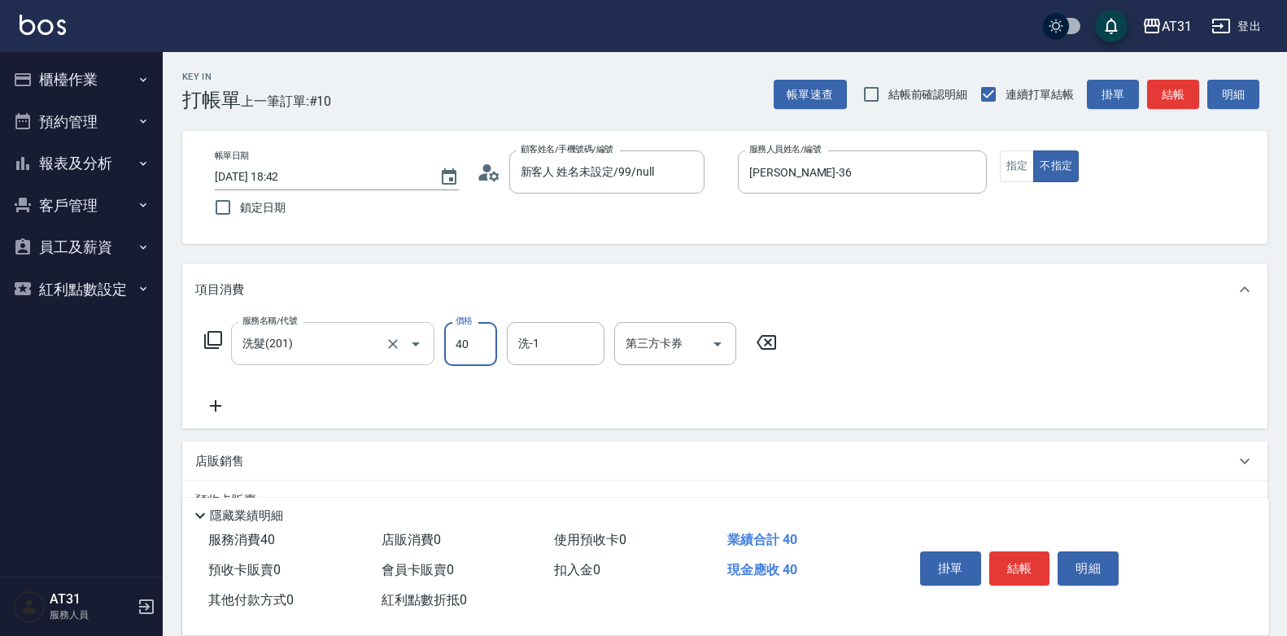
type input "40"
type input "400"
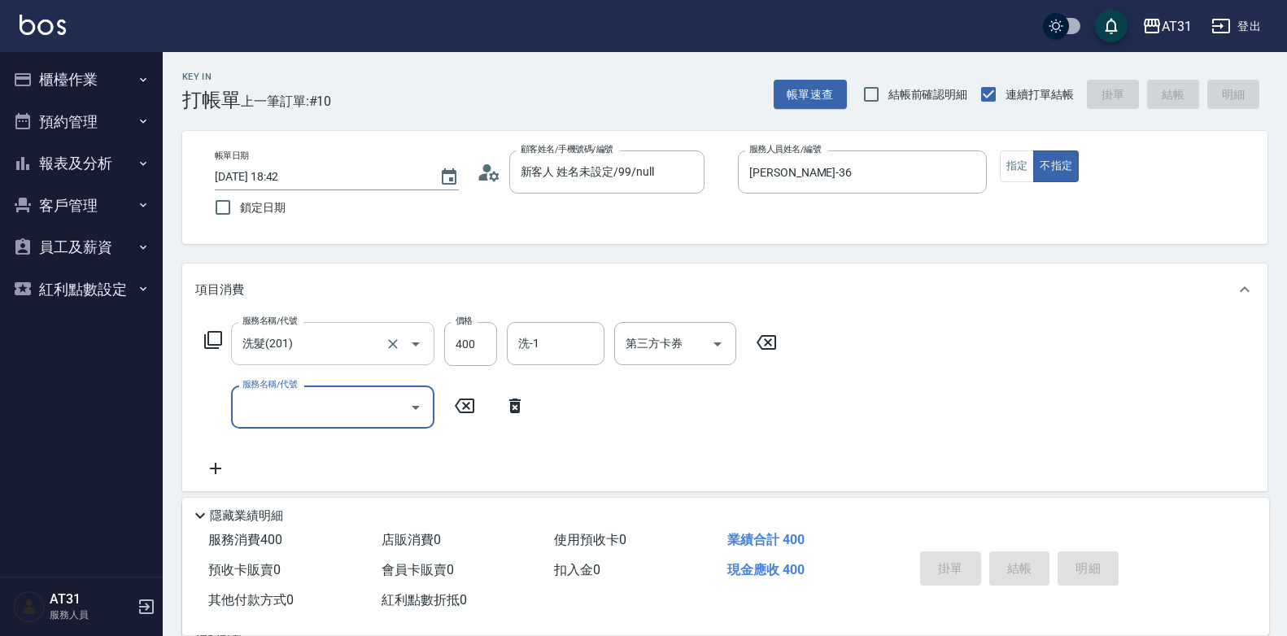
type input "[DATE] 18:43"
type input "0"
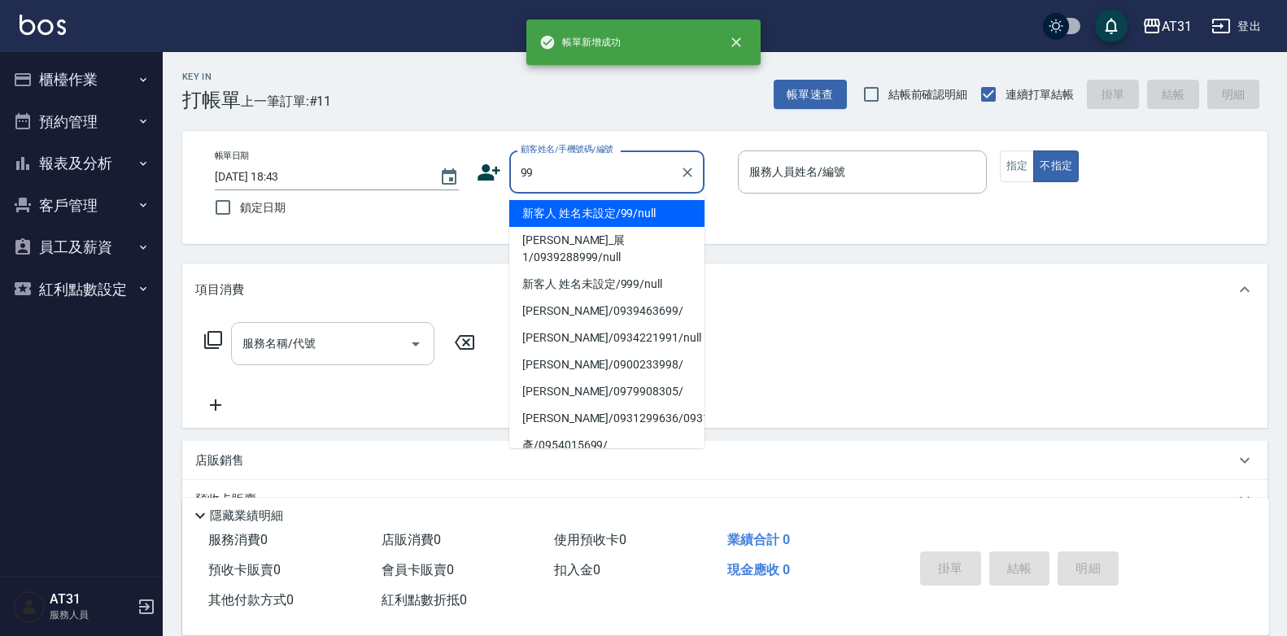
type input "新客人 姓名未設定/99/null"
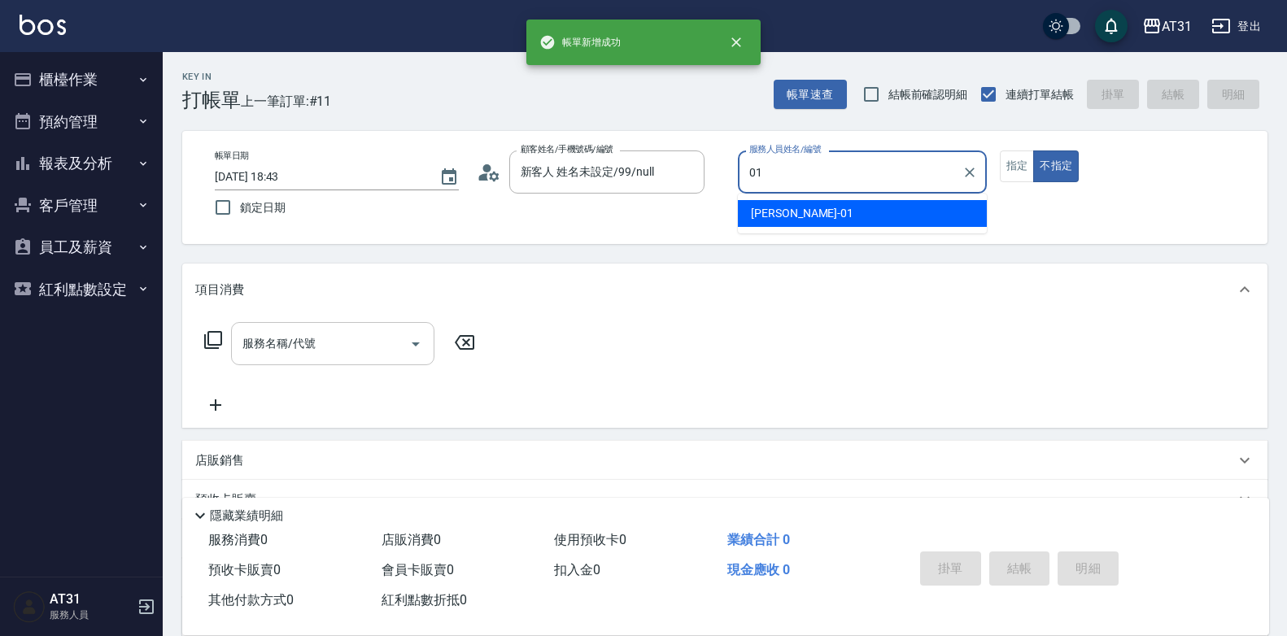
type input "[PERSON_NAME]-01"
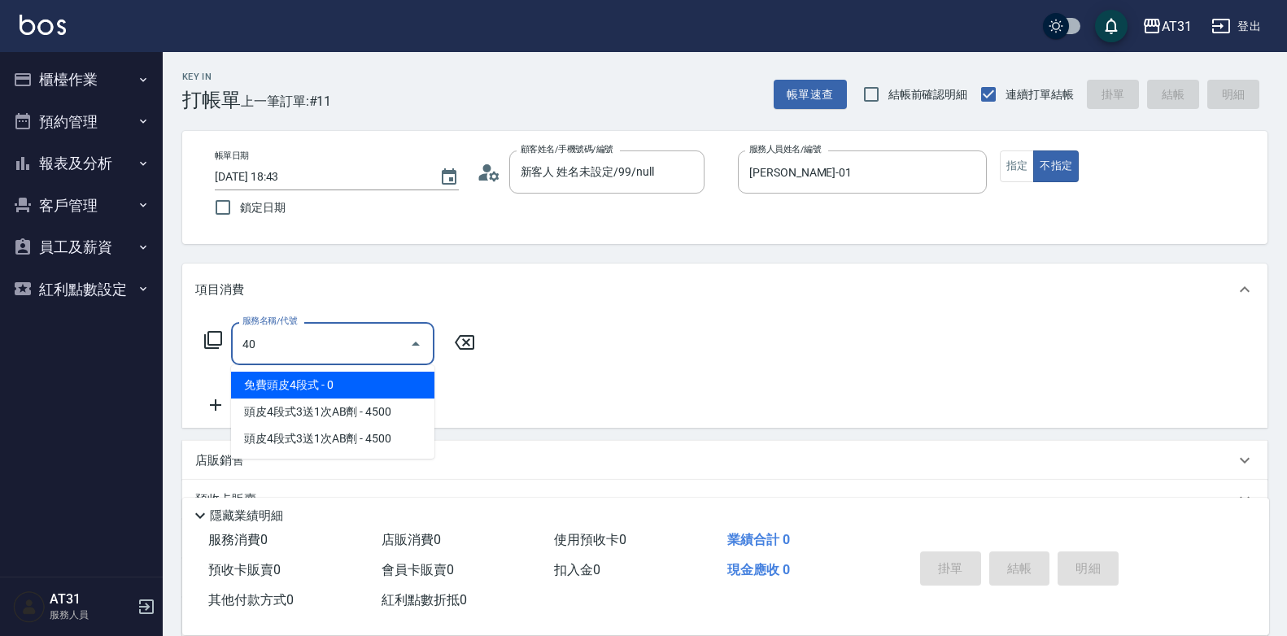
type input "401"
type input "20"
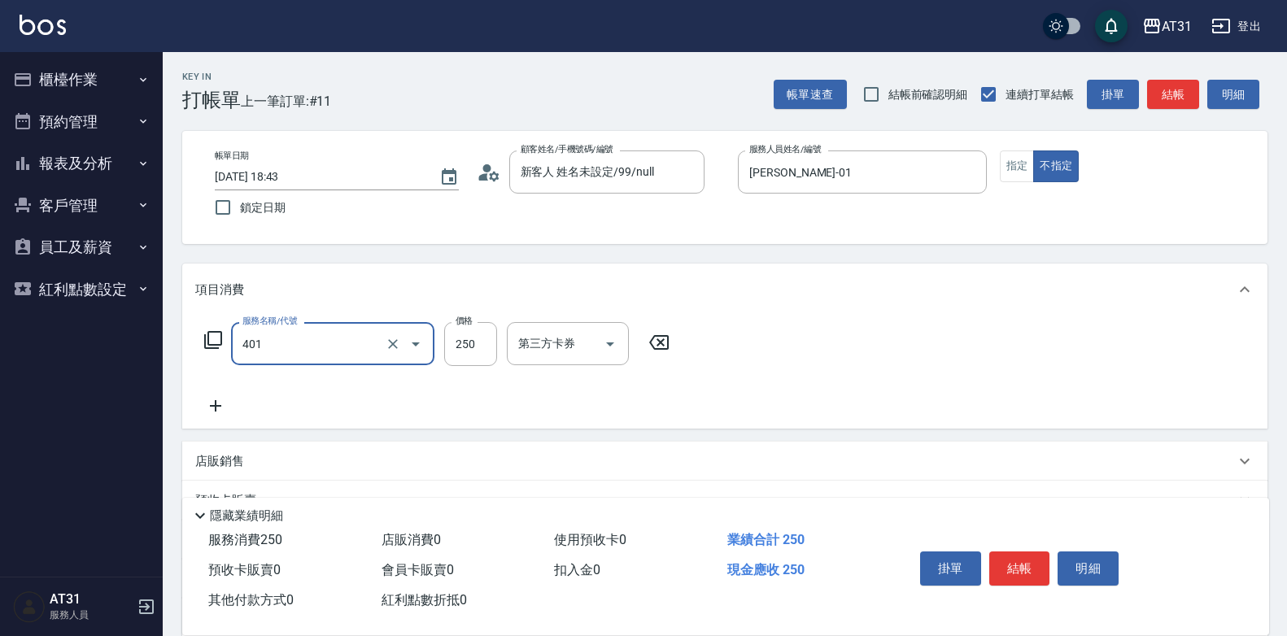
type input "剪髮(401)"
type input "0"
type input "60"
type input "600"
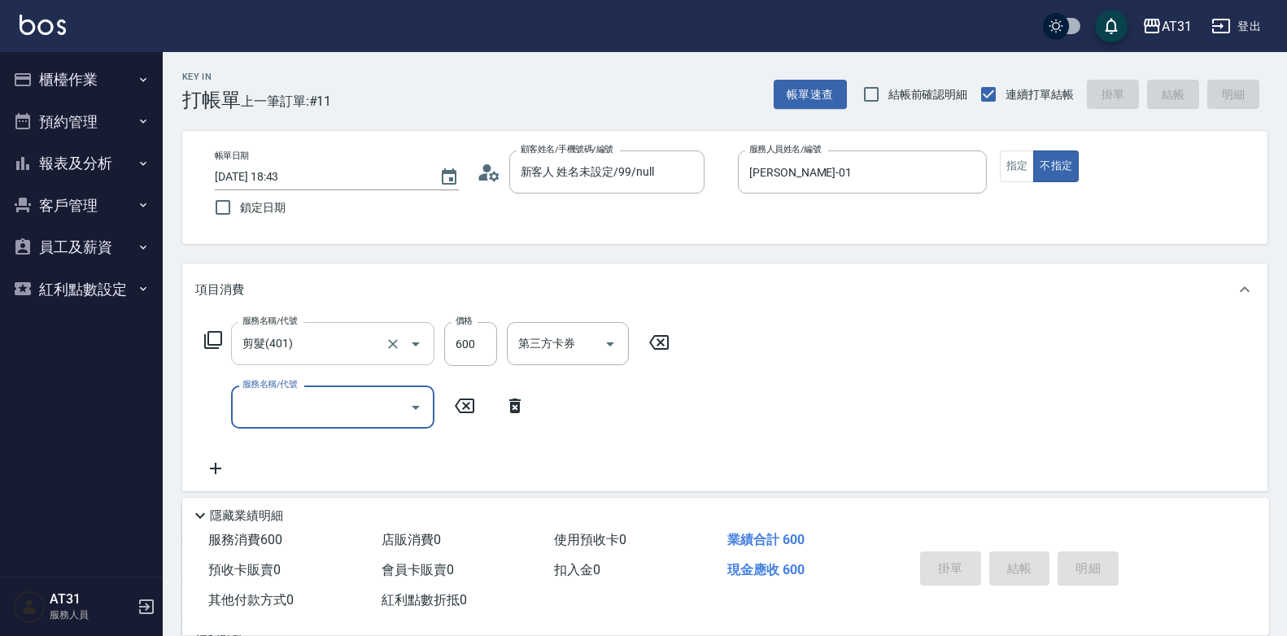
type input "0"
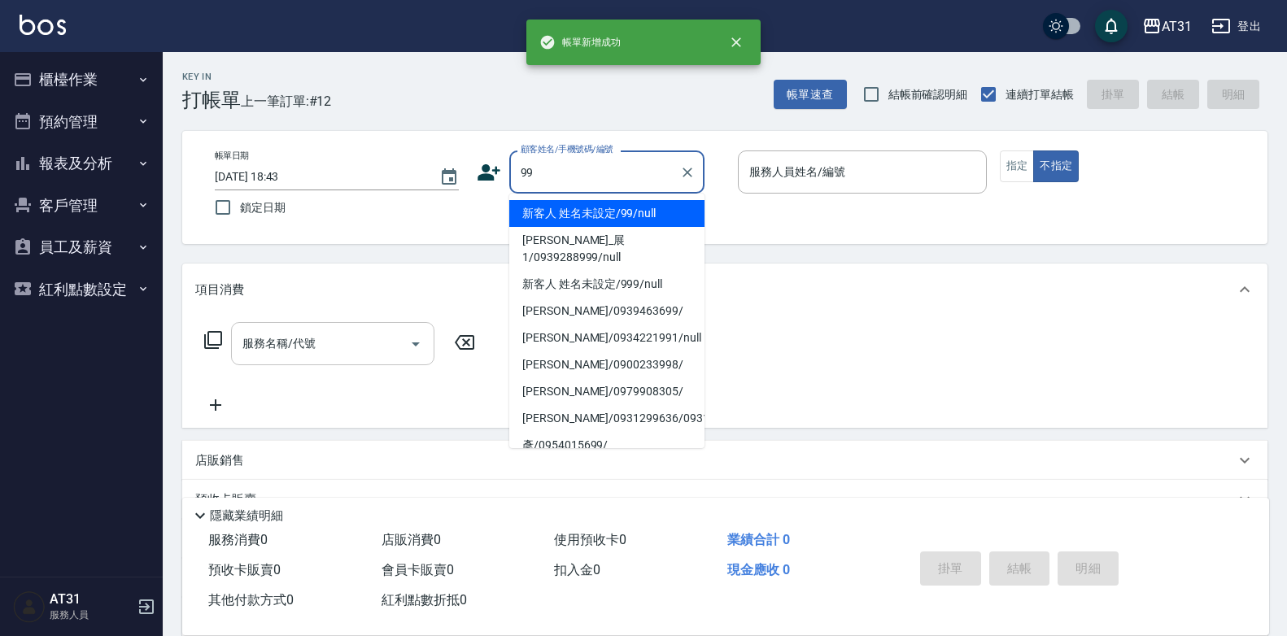
type input "新客人 姓名未設定/99/null"
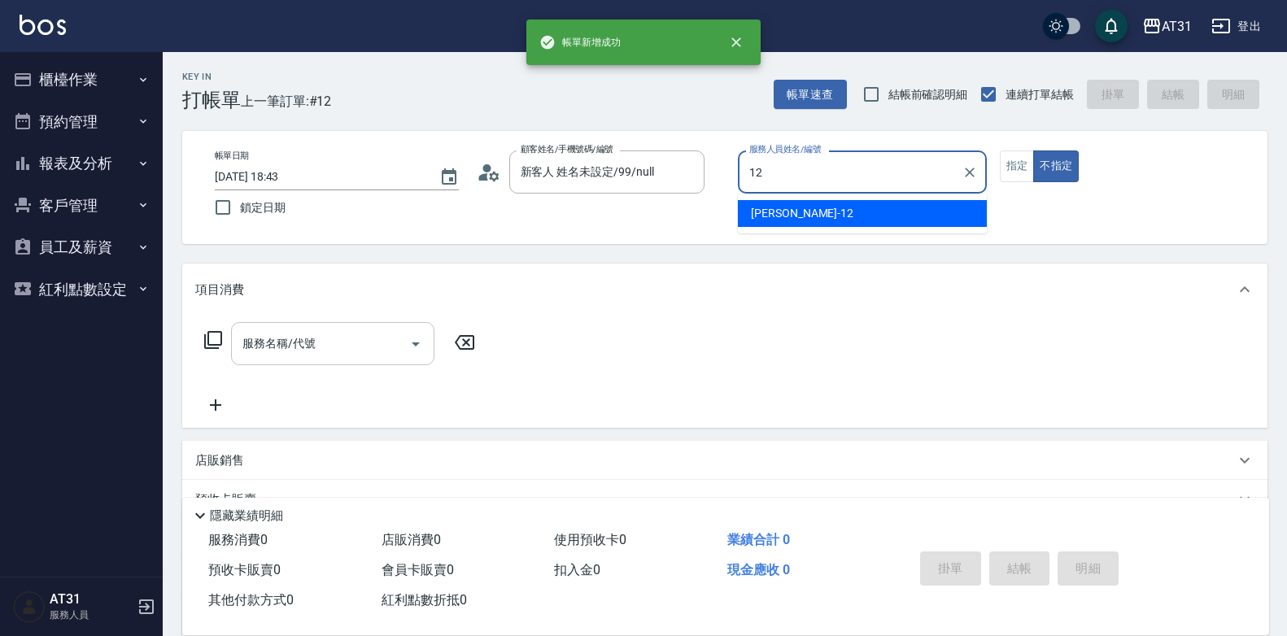
type input "[PERSON_NAME]-12"
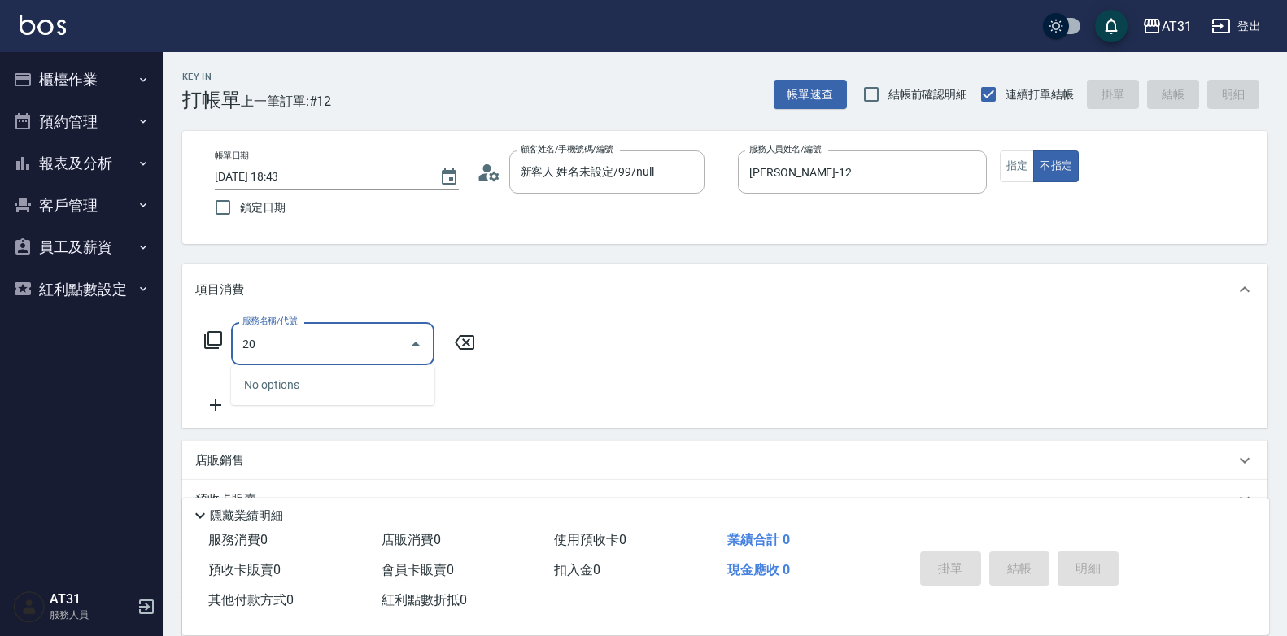
type input "201"
click at [1026, 179] on button "指定" at bounding box center [1017, 166] width 35 height 32
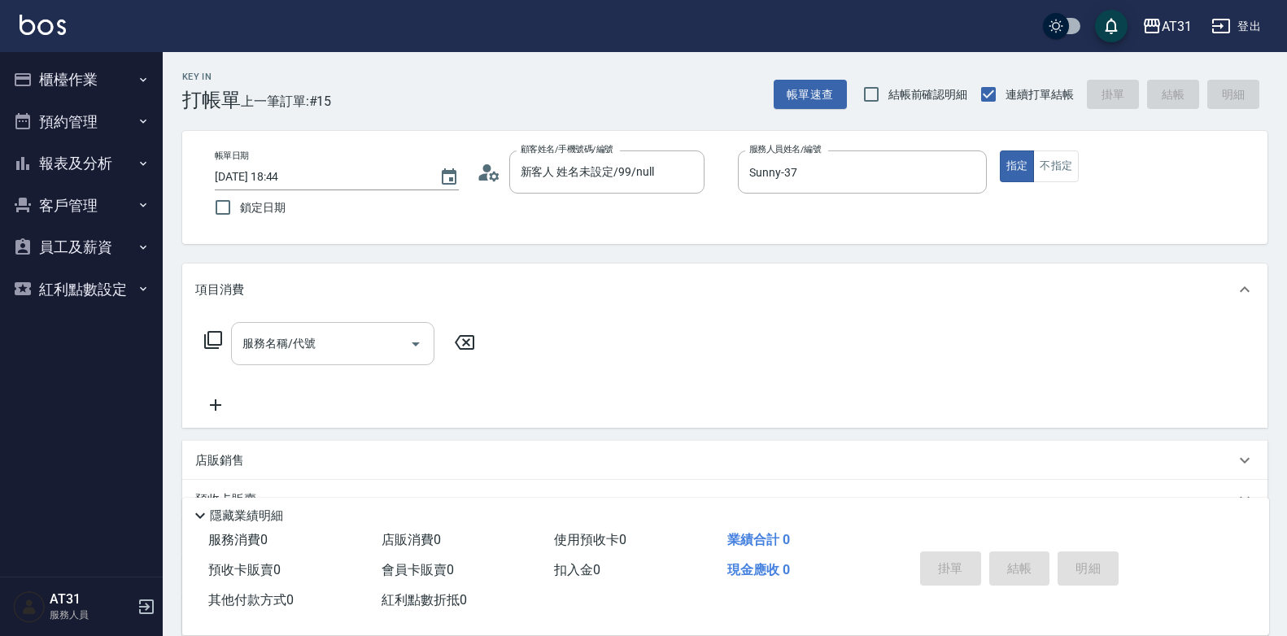
click at [353, 346] on input "服務名稱/代號" at bounding box center [320, 343] width 164 height 28
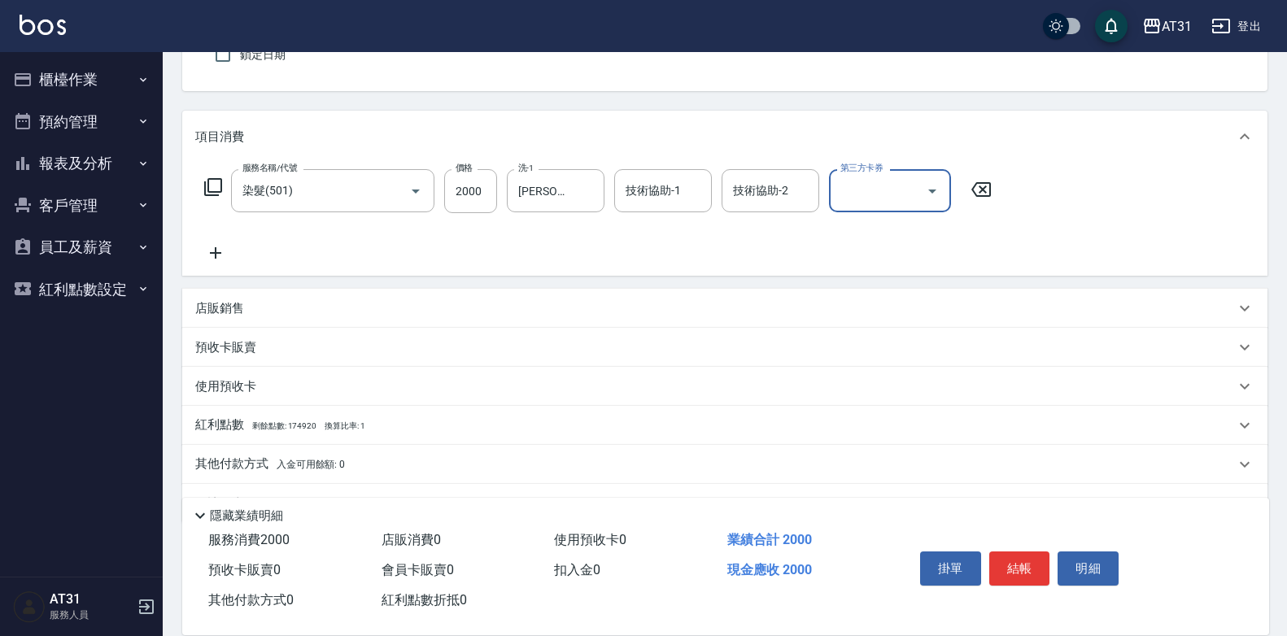
scroll to position [163, 0]
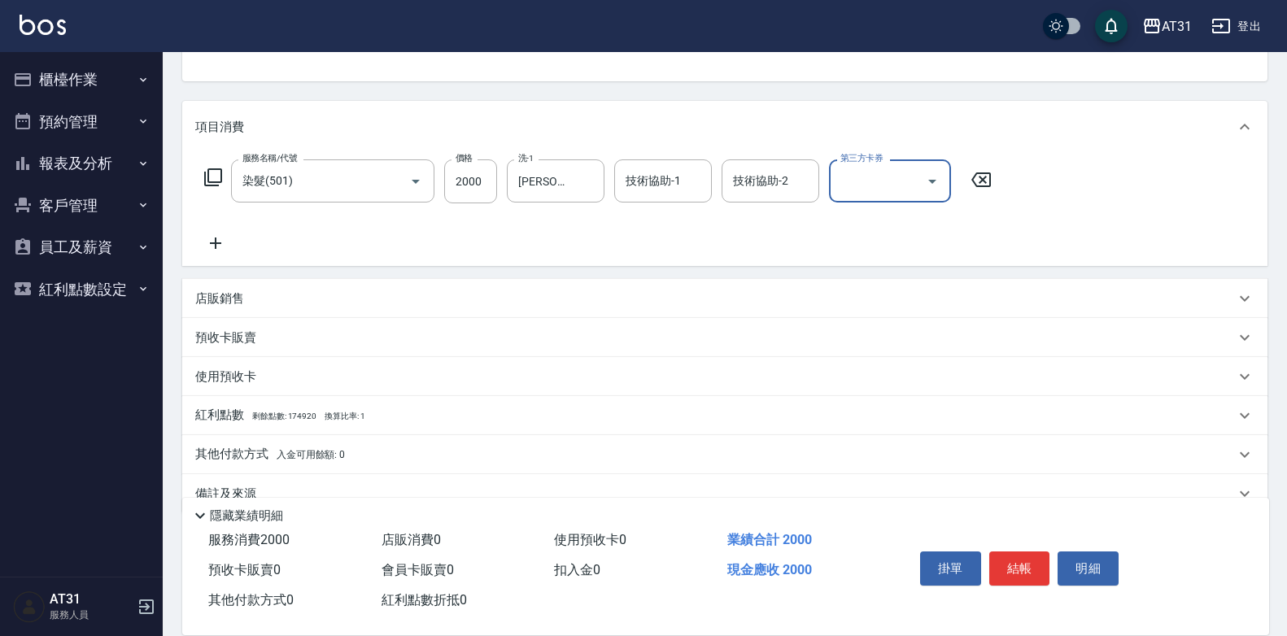
click at [242, 312] on div "店販銷售" at bounding box center [724, 298] width 1085 height 39
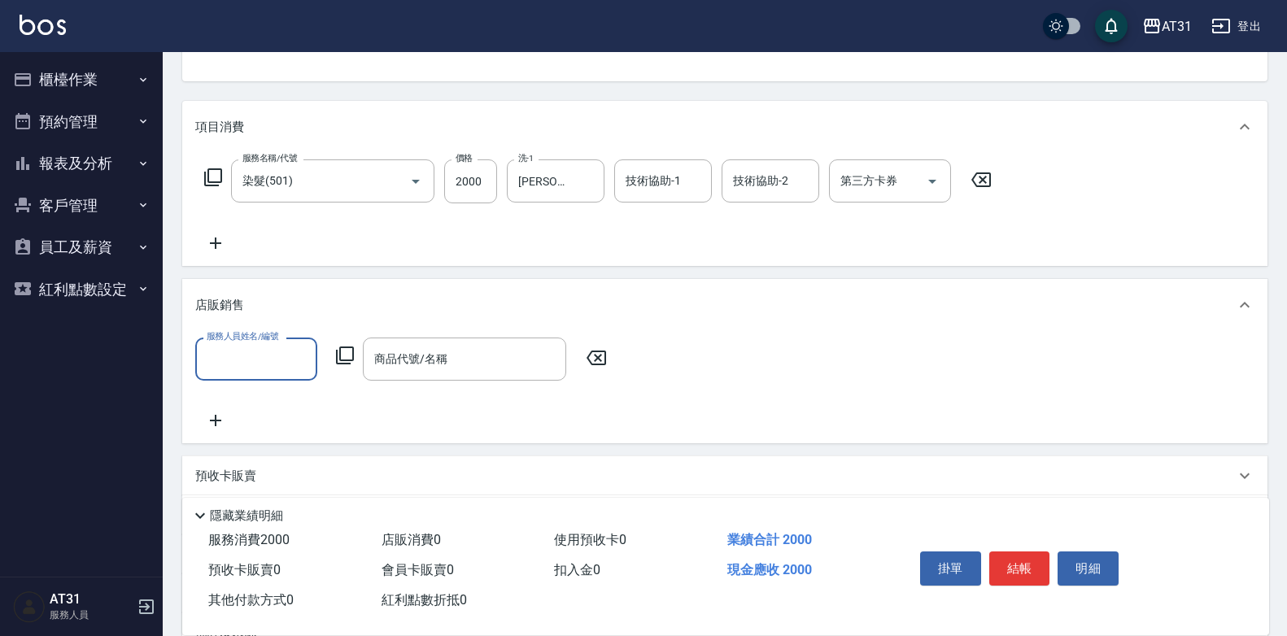
scroll to position [0, 0]
click at [252, 364] on input "服務人員姓名/編號" at bounding box center [256, 359] width 107 height 28
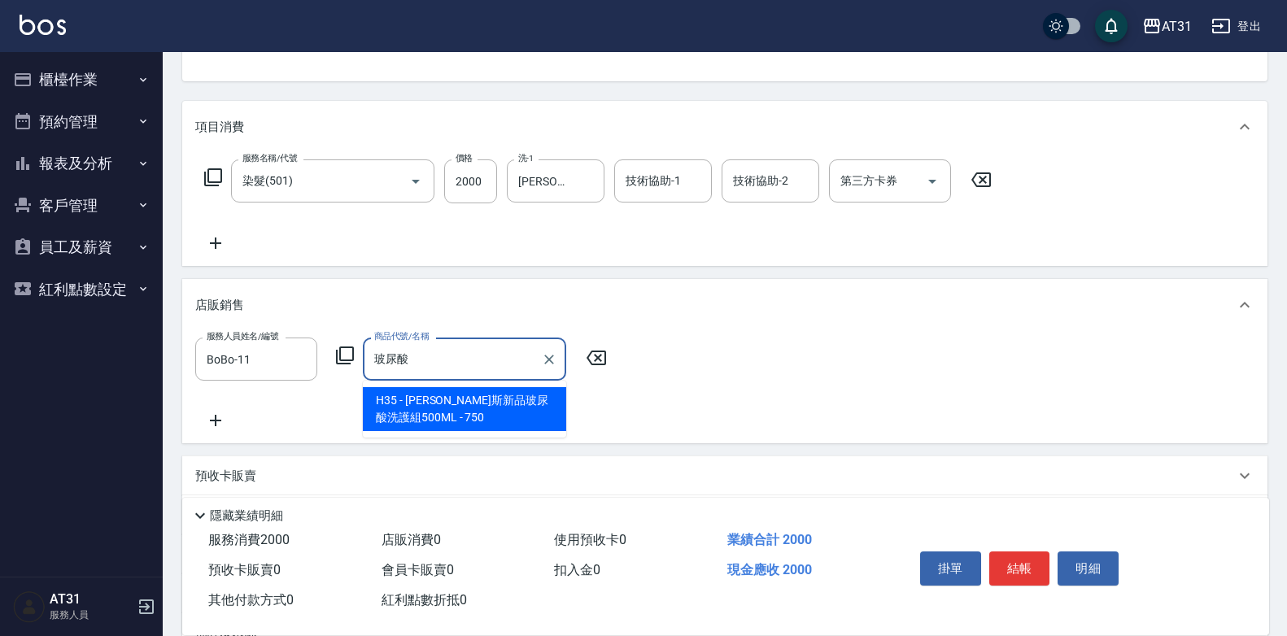
click at [482, 358] on input "玻尿酸" at bounding box center [452, 359] width 164 height 28
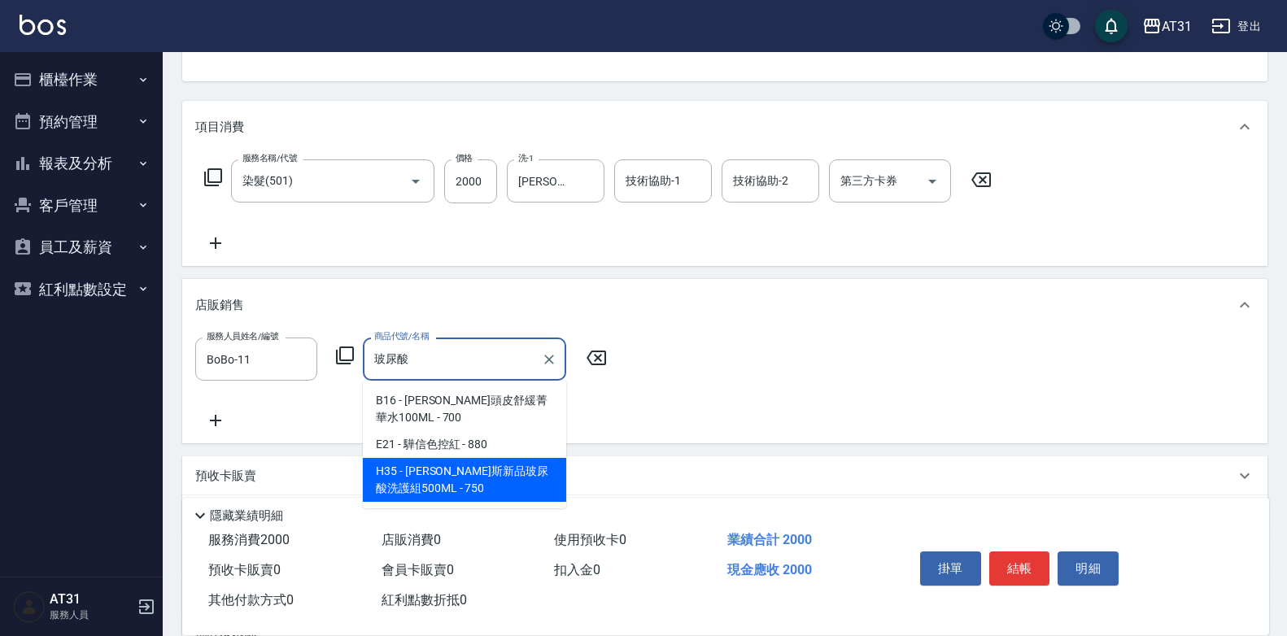
click at [456, 482] on span "H35 - [PERSON_NAME]斯新品玻尿酸洗護組500ML - 750" at bounding box center [464, 480] width 203 height 44
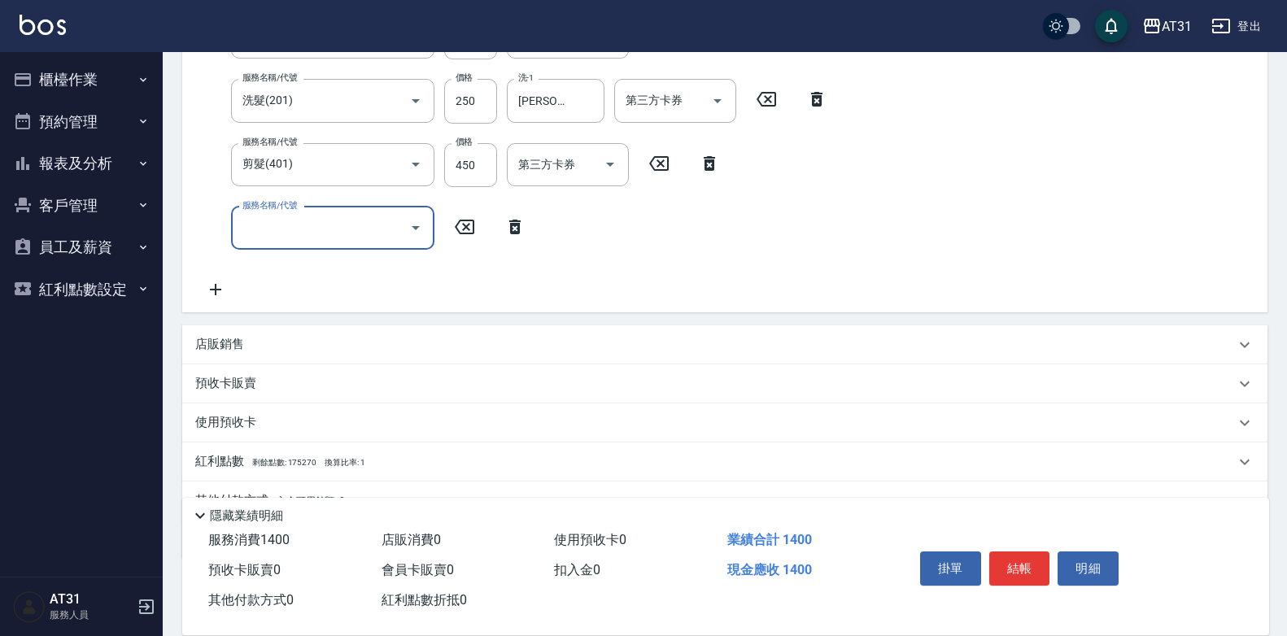
scroll to position [395, 0]
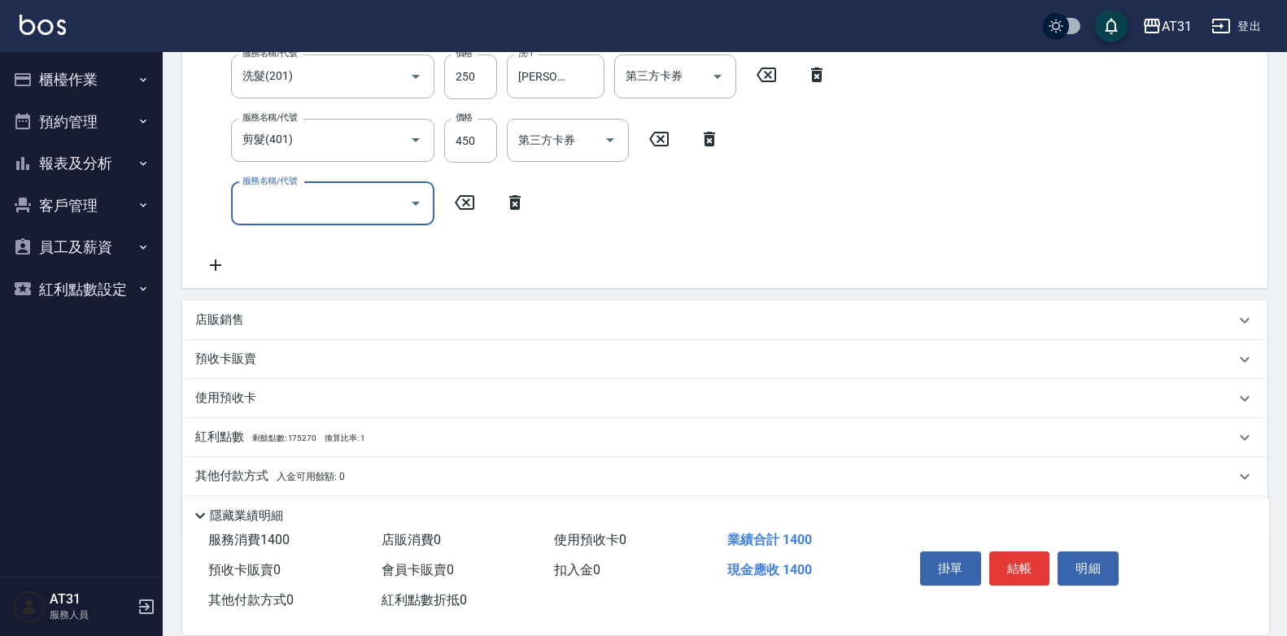
click at [286, 466] on div "其他付款方式 入金可用餘額: 0" at bounding box center [724, 476] width 1085 height 39
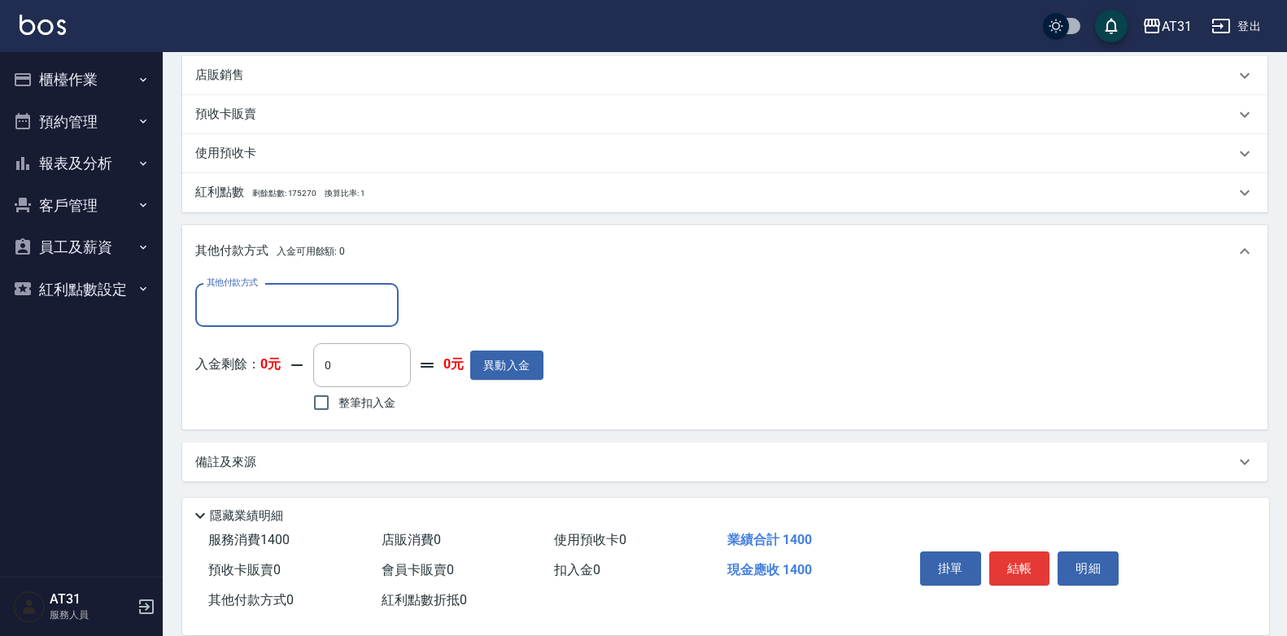
scroll to position [641, 0]
click at [283, 316] on input "其他付款方式" at bounding box center [297, 304] width 189 height 28
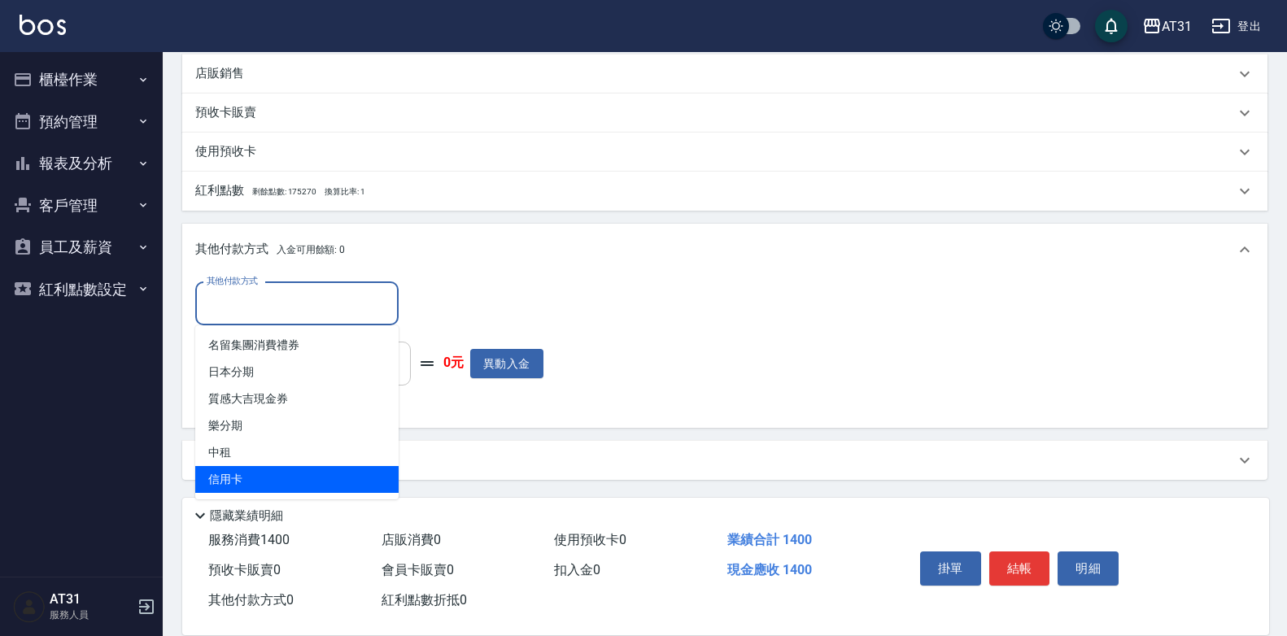
drag, startPoint x: 262, startPoint y: 472, endPoint x: 346, endPoint y: 381, distance: 123.8
click at [259, 472] on span "信用卡" at bounding box center [296, 479] width 203 height 27
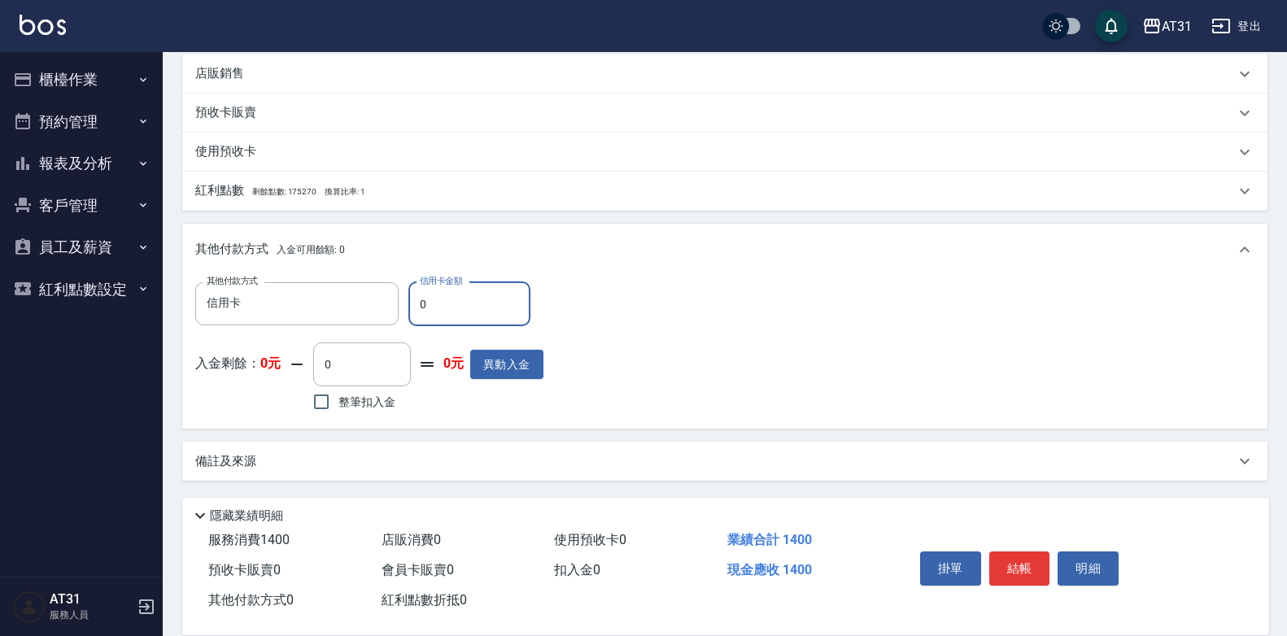
click at [422, 301] on input "0" at bounding box center [469, 304] width 122 height 44
click at [1040, 560] on button "結帳" at bounding box center [1019, 568] width 61 height 34
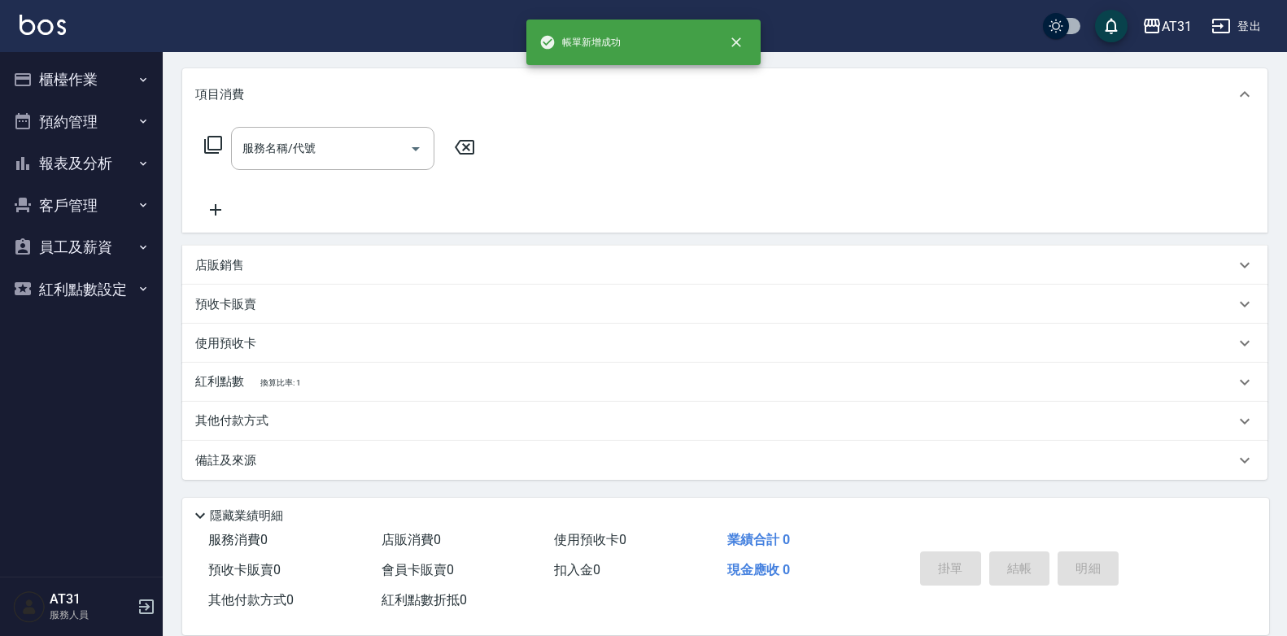
scroll to position [0, 0]
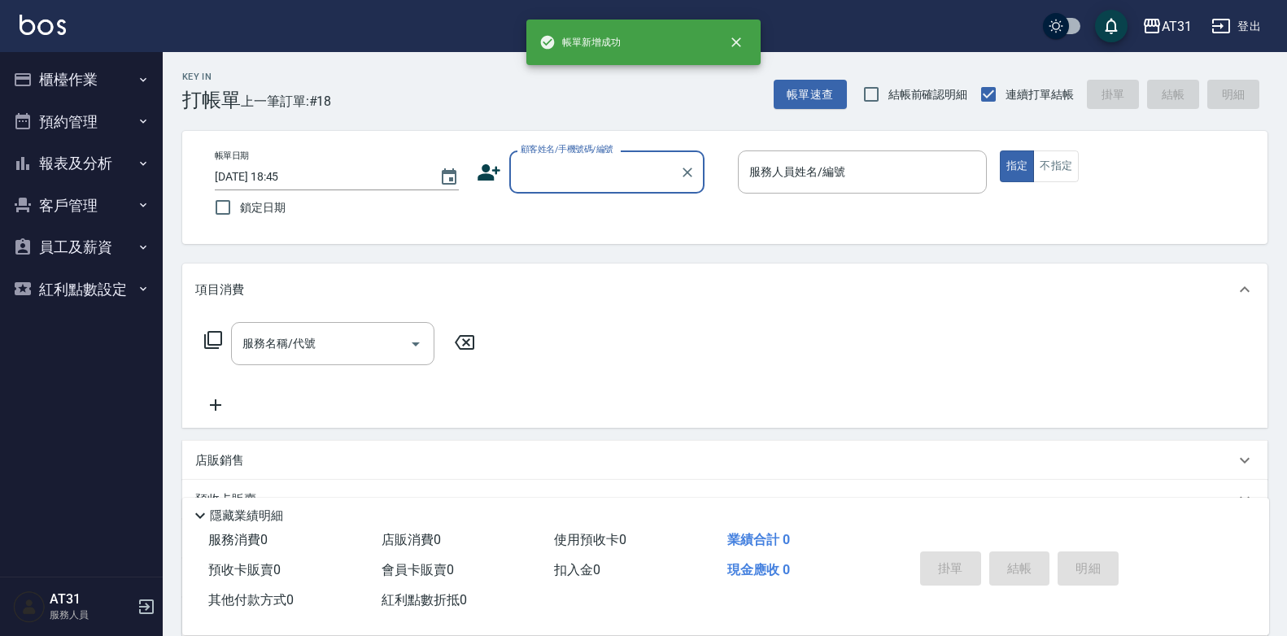
click at [103, 177] on button "報表及分析" at bounding box center [82, 163] width 150 height 42
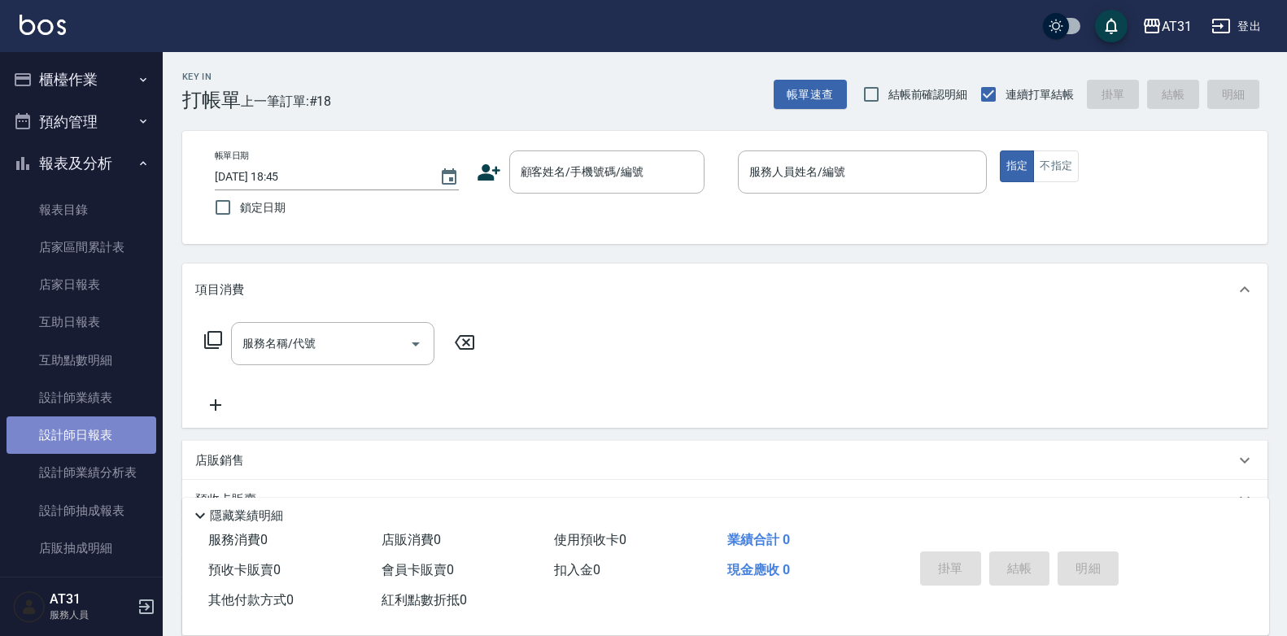
click at [115, 431] on link "設計師日報表" at bounding box center [82, 434] width 150 height 37
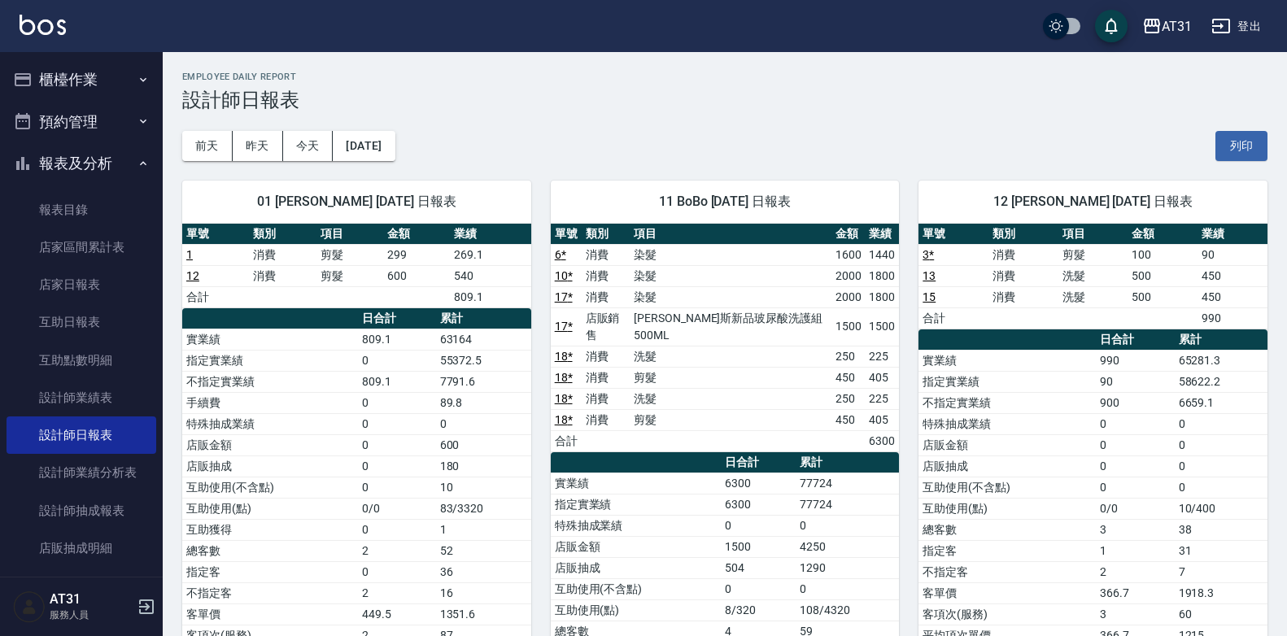
click at [57, 81] on button "櫃檯作業" at bounding box center [82, 80] width 150 height 42
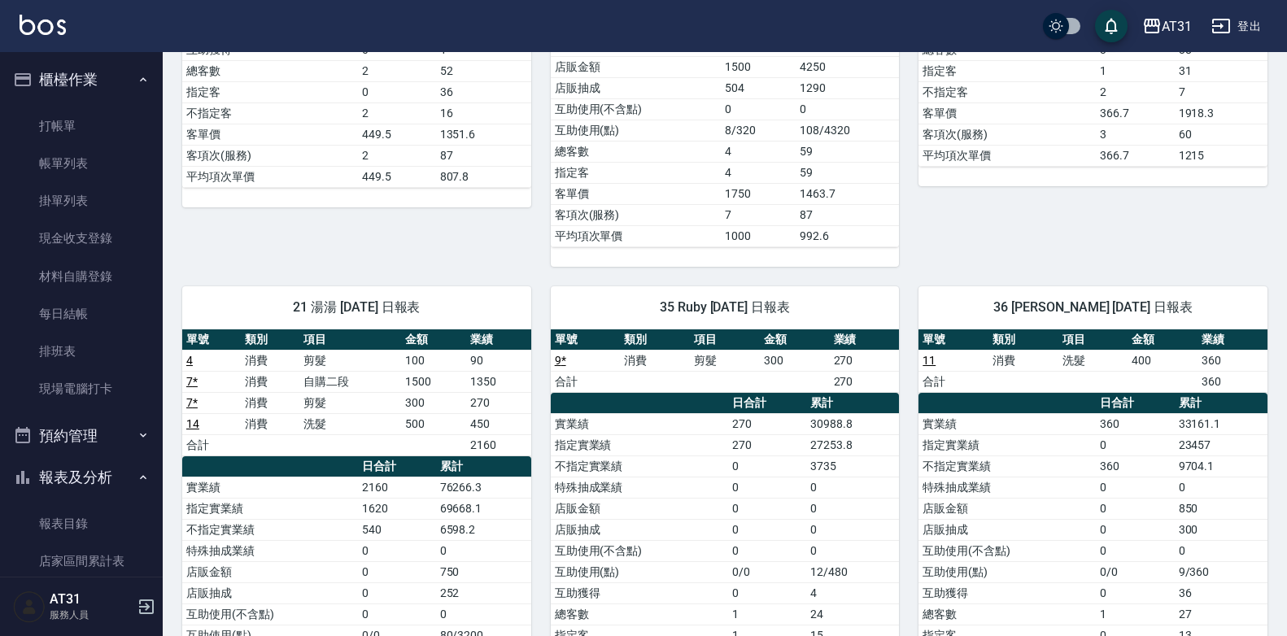
scroll to position [488, 0]
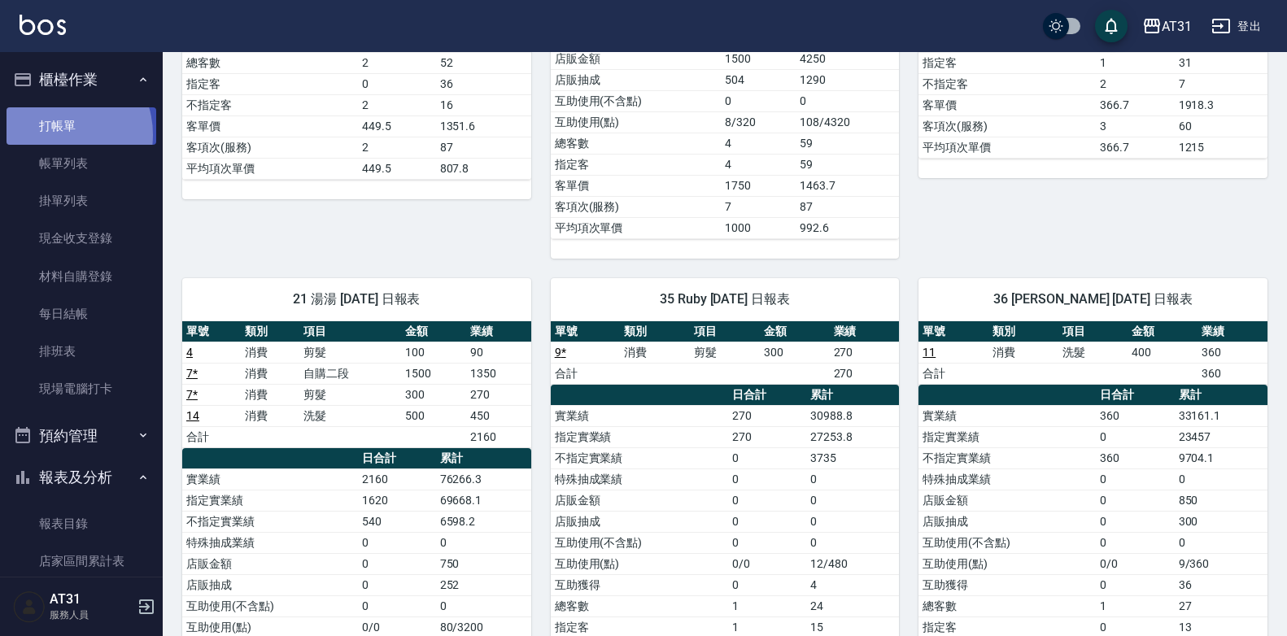
click at [58, 134] on link "打帳單" at bounding box center [82, 125] width 150 height 37
